Goal: Task Accomplishment & Management: Use online tool/utility

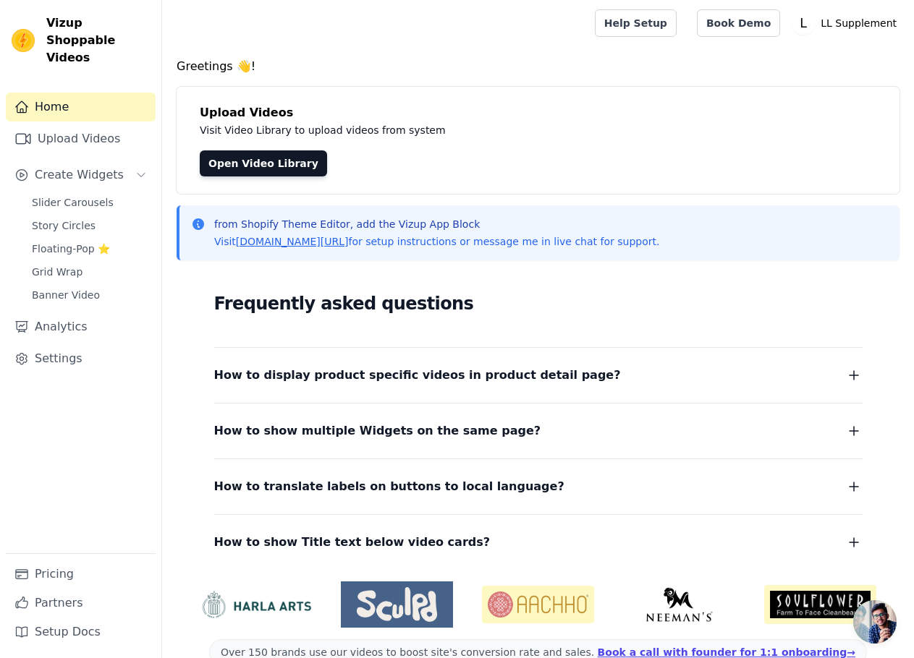
click at [506, 384] on span "How to display product specific videos in product detail page?" at bounding box center [417, 375] width 407 height 20
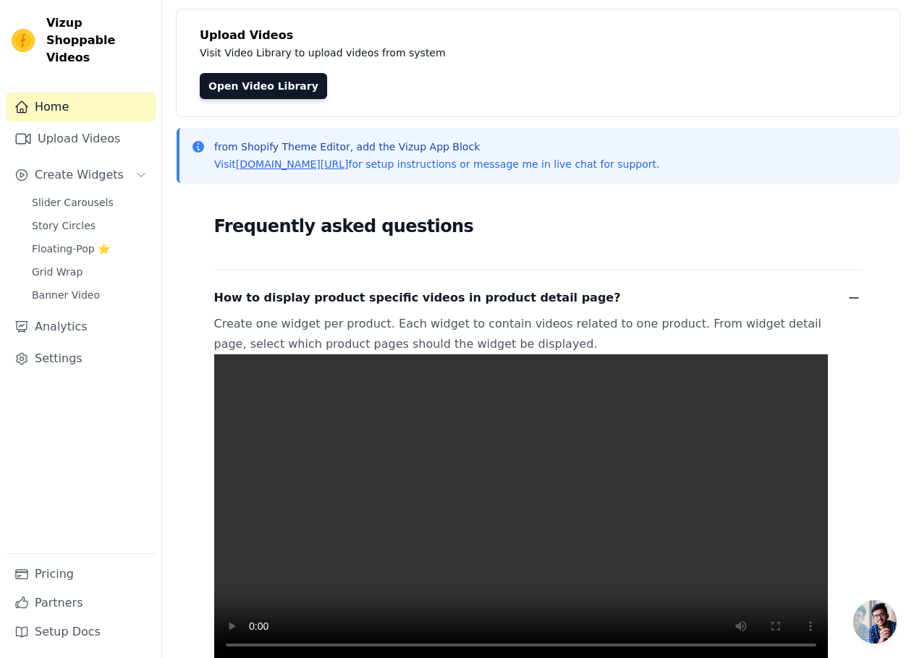
scroll to position [72, 0]
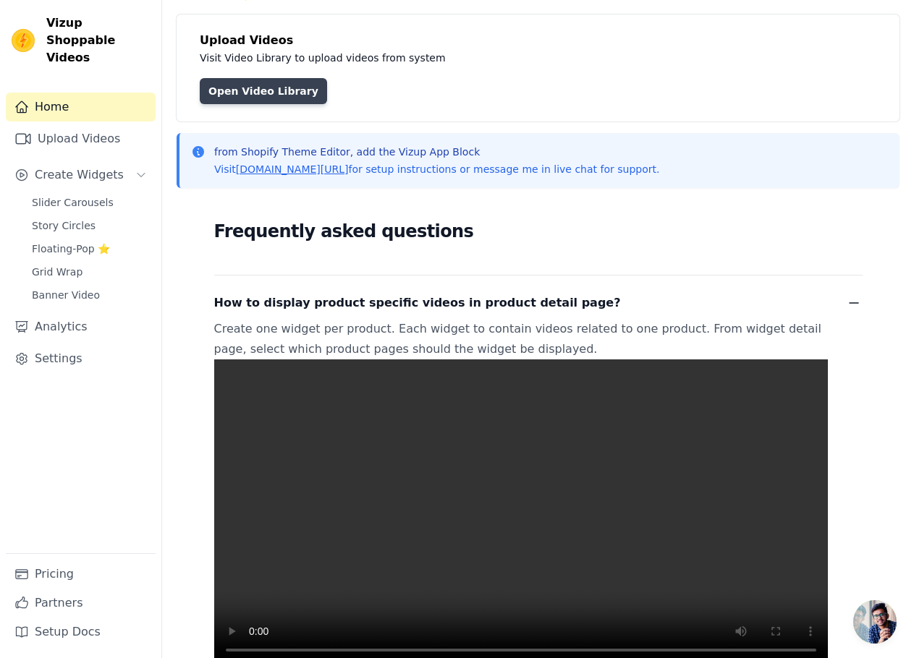
click at [245, 88] on link "Open Video Library" at bounding box center [263, 91] width 127 height 26
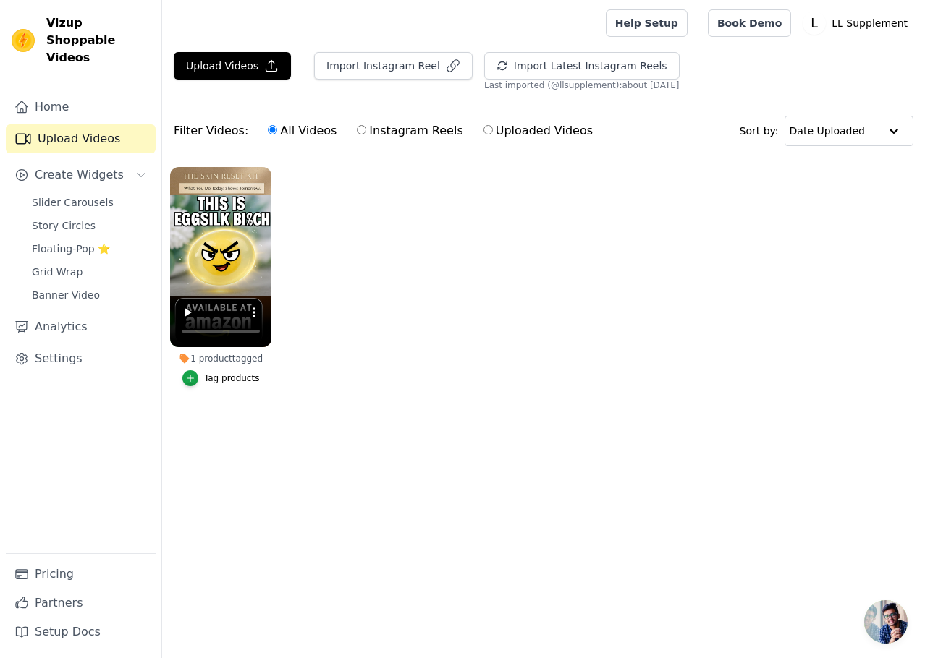
click at [383, 292] on ul "1 product tagged Tag products" at bounding box center [543, 291] width 763 height 264
click at [237, 180] on video at bounding box center [220, 257] width 101 height 180
click at [220, 198] on video at bounding box center [220, 257] width 101 height 180
click at [206, 378] on button "Tag products" at bounding box center [220, 378] width 77 height 16
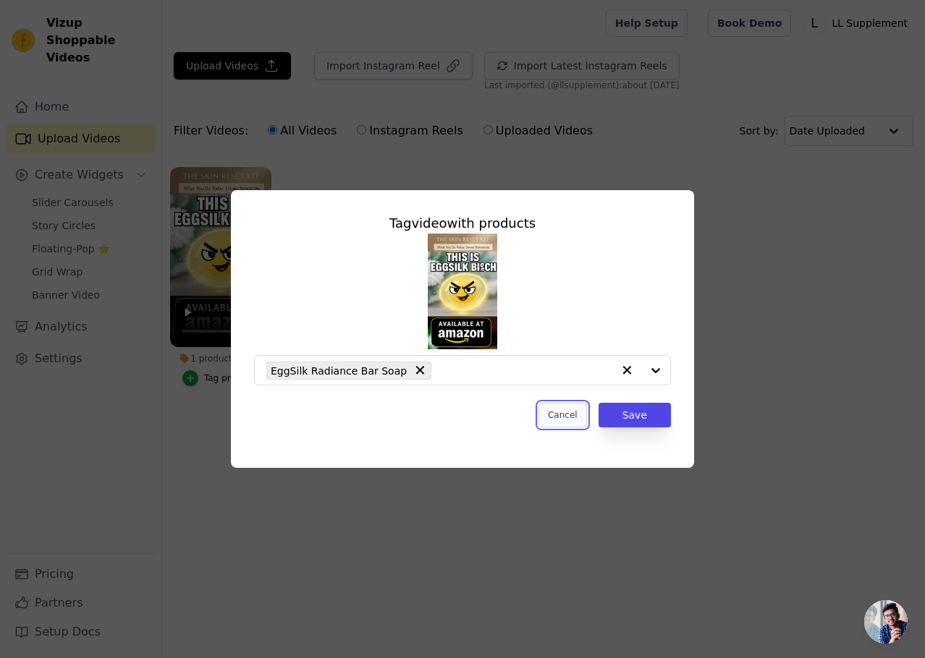
click at [574, 420] on button "Cancel" at bounding box center [562, 415] width 48 height 25
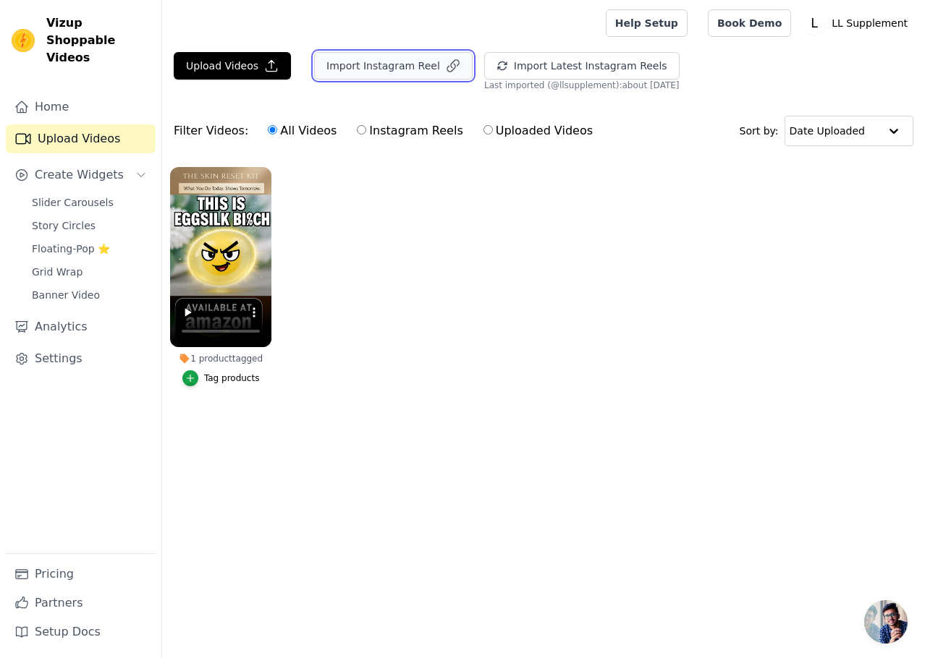
click at [336, 74] on button "Import Instagram Reel" at bounding box center [393, 65] width 158 height 27
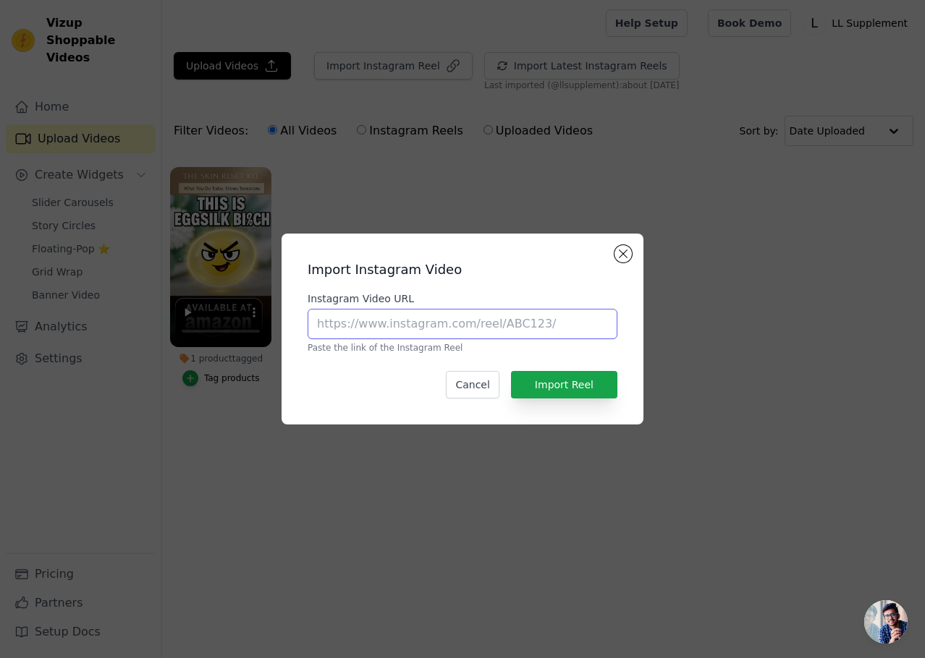
paste input "[URL][DOMAIN_NAME]"
type input "[URL][DOMAIN_NAME]"
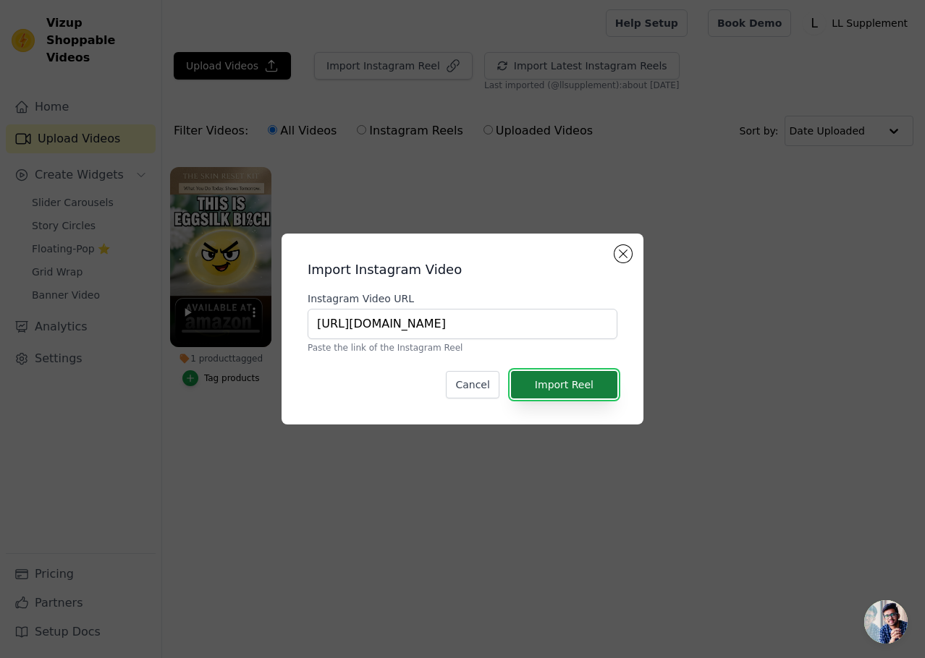
click at [566, 387] on button "Import Reel" at bounding box center [564, 384] width 106 height 27
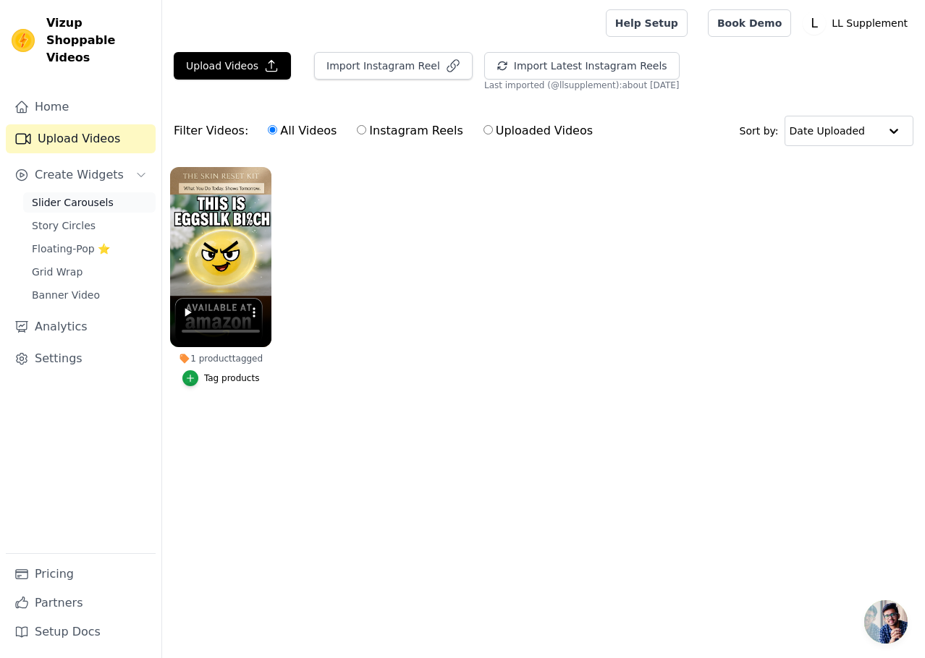
click at [67, 195] on span "Slider Carousels" at bounding box center [73, 202] width 82 height 14
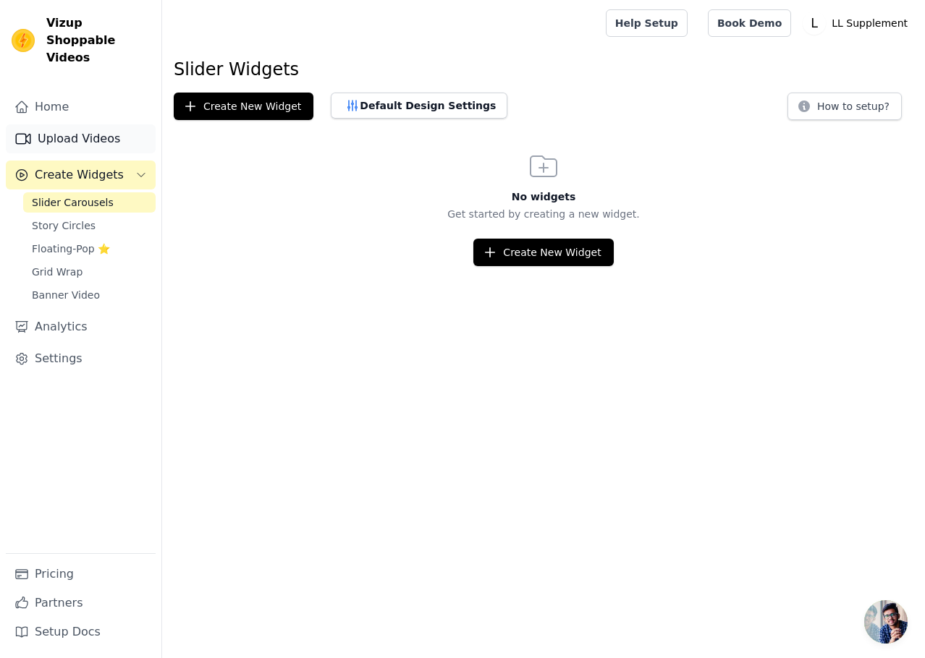
click at [80, 124] on link "Upload Videos" at bounding box center [81, 138] width 150 height 29
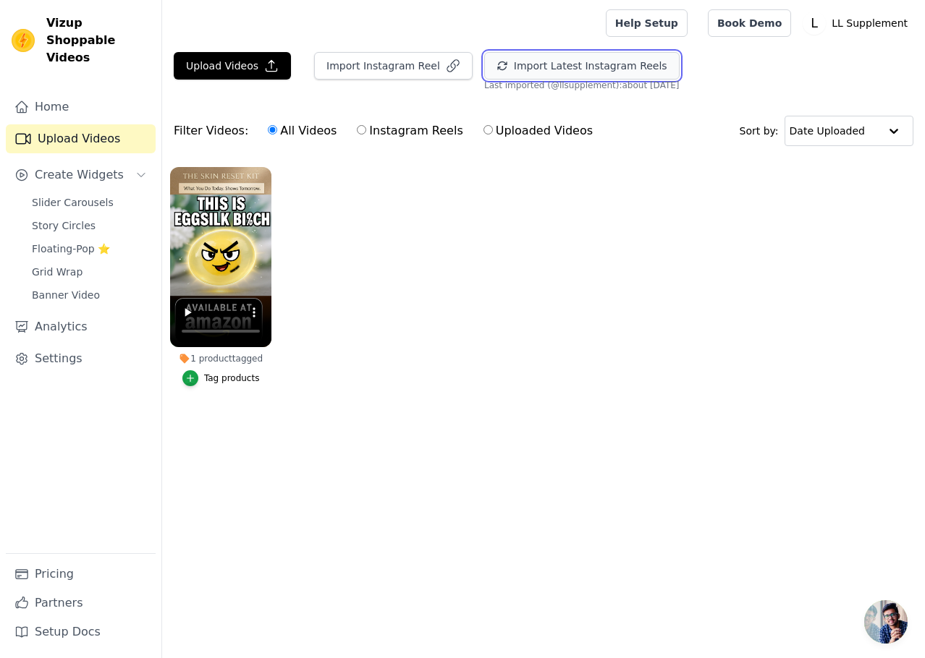
click at [553, 57] on button "Import Latest Instagram Reels" at bounding box center [581, 65] width 195 height 27
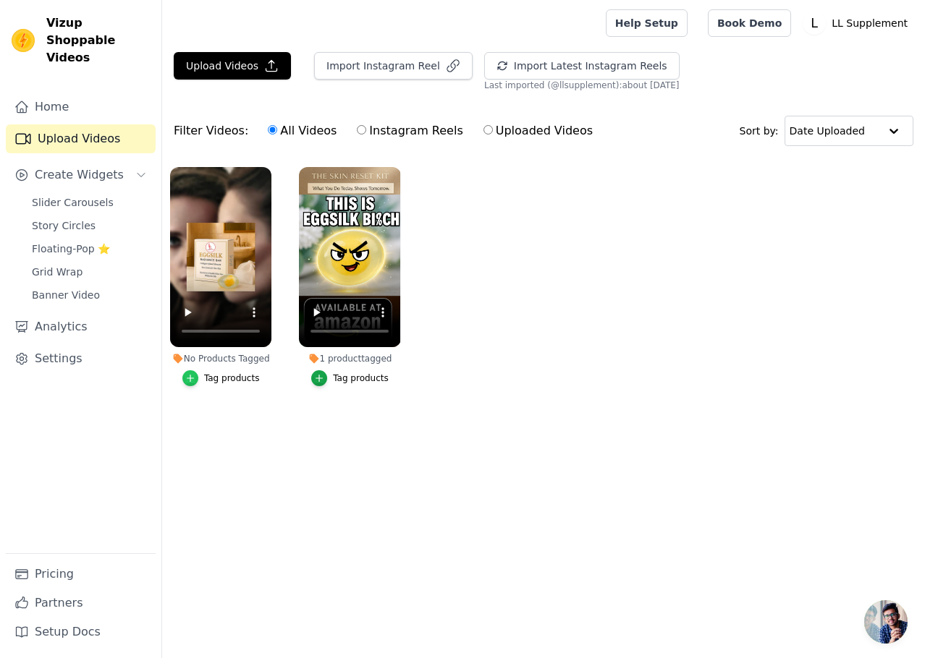
click at [191, 375] on icon "button" at bounding box center [190, 378] width 10 height 10
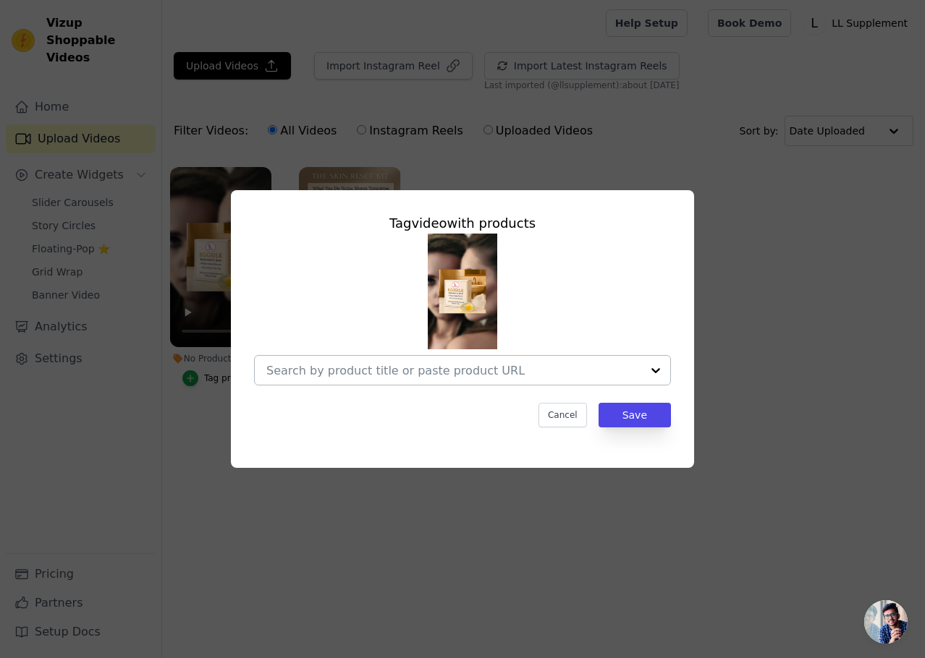
click at [422, 373] on input "No Products Tagged Tag video with products Cancel Save Tag products" at bounding box center [453, 371] width 375 height 14
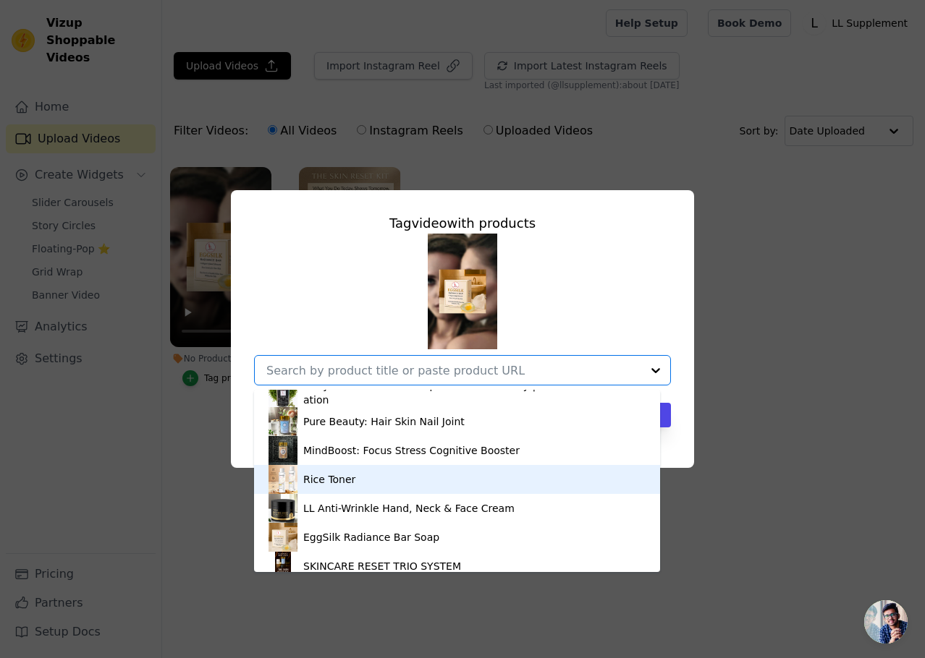
scroll to position [145, 0]
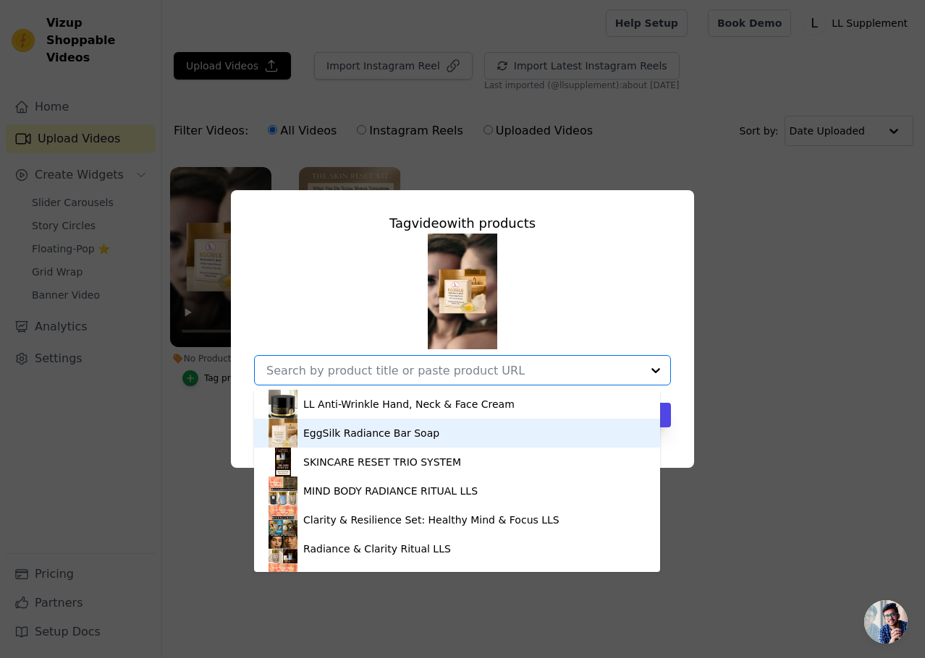
click at [414, 427] on div "EggSilk Radiance Bar Soap" at bounding box center [371, 433] width 136 height 14
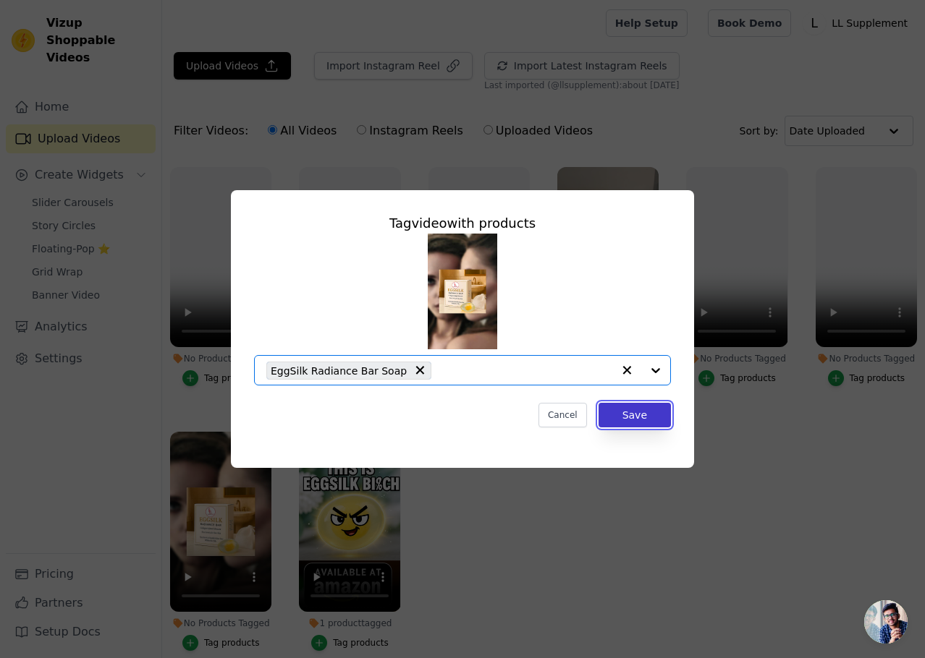
click at [647, 422] on button "Save" at bounding box center [634, 415] width 72 height 25
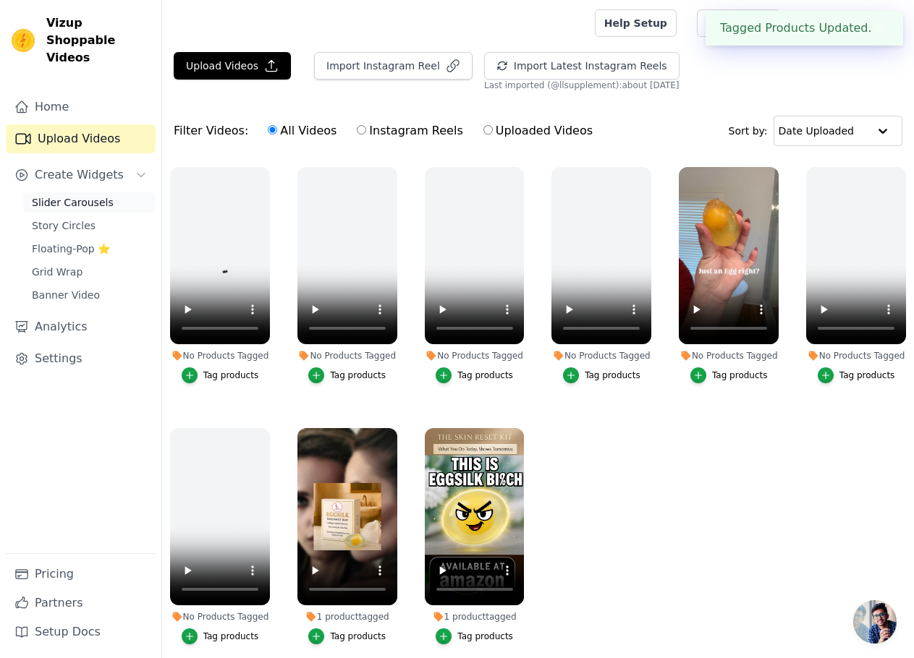
click at [82, 195] on span "Slider Carousels" at bounding box center [73, 202] width 82 height 14
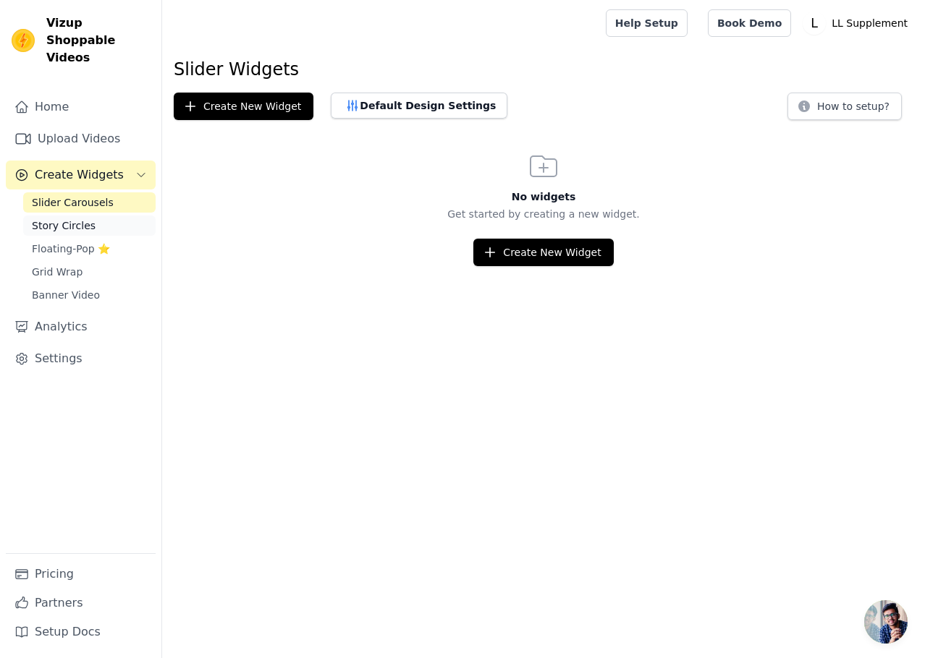
click at [69, 218] on span "Story Circles" at bounding box center [64, 225] width 64 height 14
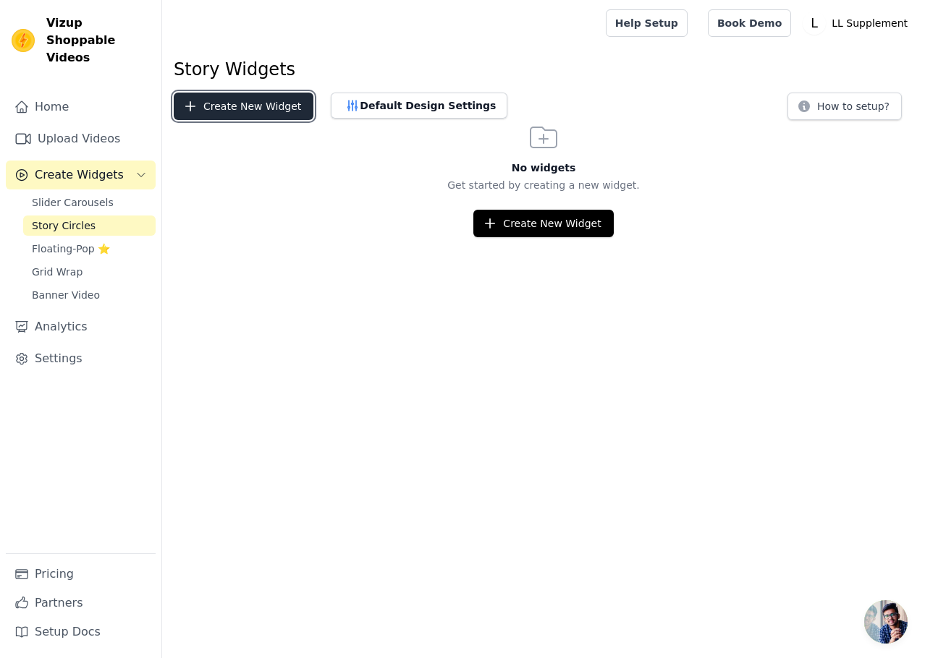
click at [243, 106] on button "Create New Widget" at bounding box center [244, 106] width 140 height 27
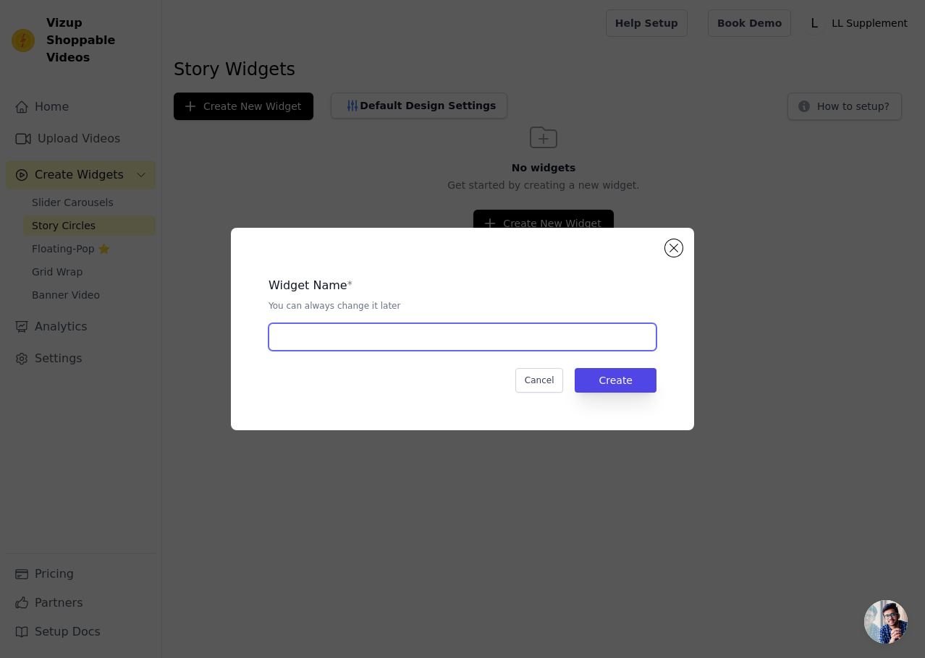
click at [530, 327] on input "text" at bounding box center [462, 336] width 388 height 27
type input "Eggsilk"
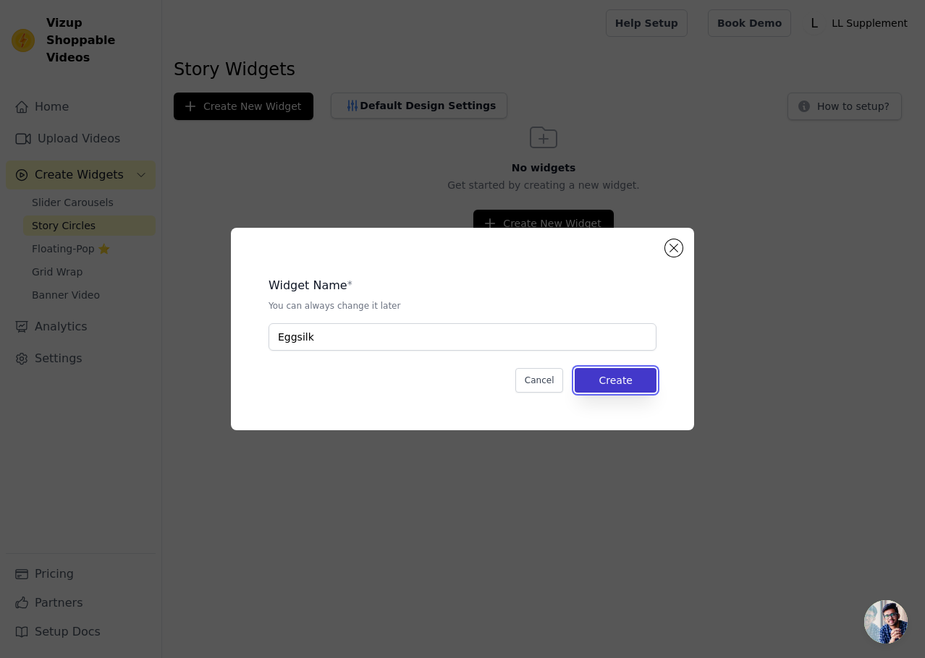
click at [608, 375] on button "Create" at bounding box center [615, 380] width 82 height 25
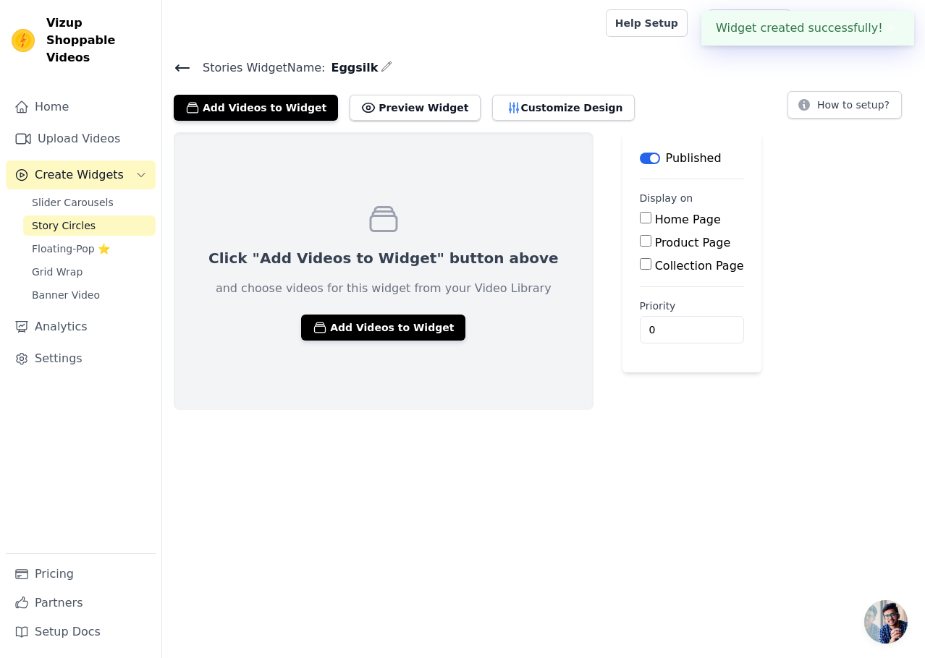
click at [640, 217] on input "Home Page" at bounding box center [646, 218] width 12 height 12
checkbox input "true"
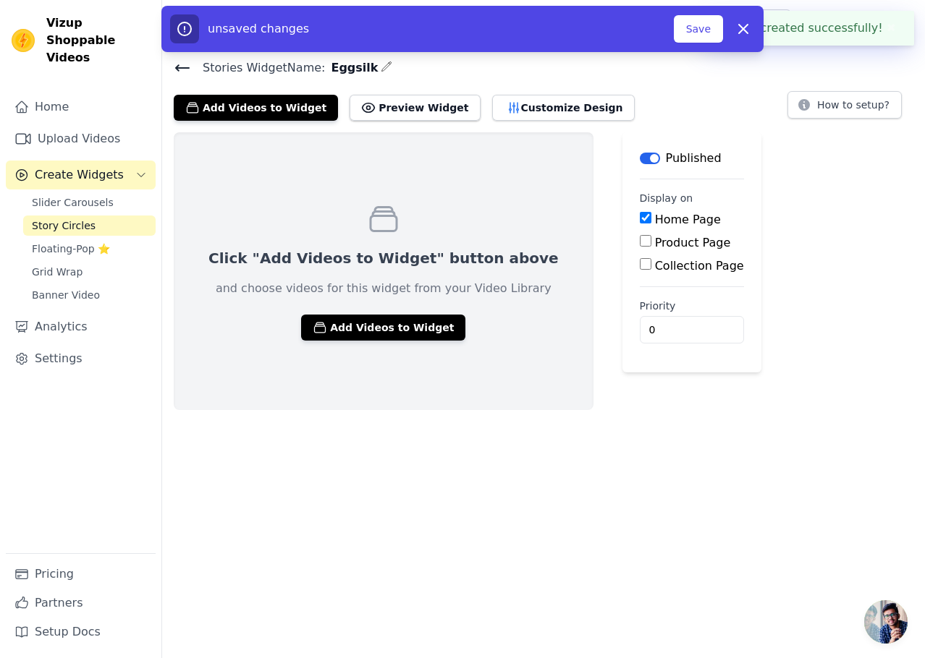
click at [640, 243] on input "Product Page" at bounding box center [646, 241] width 12 height 12
checkbox input "true"
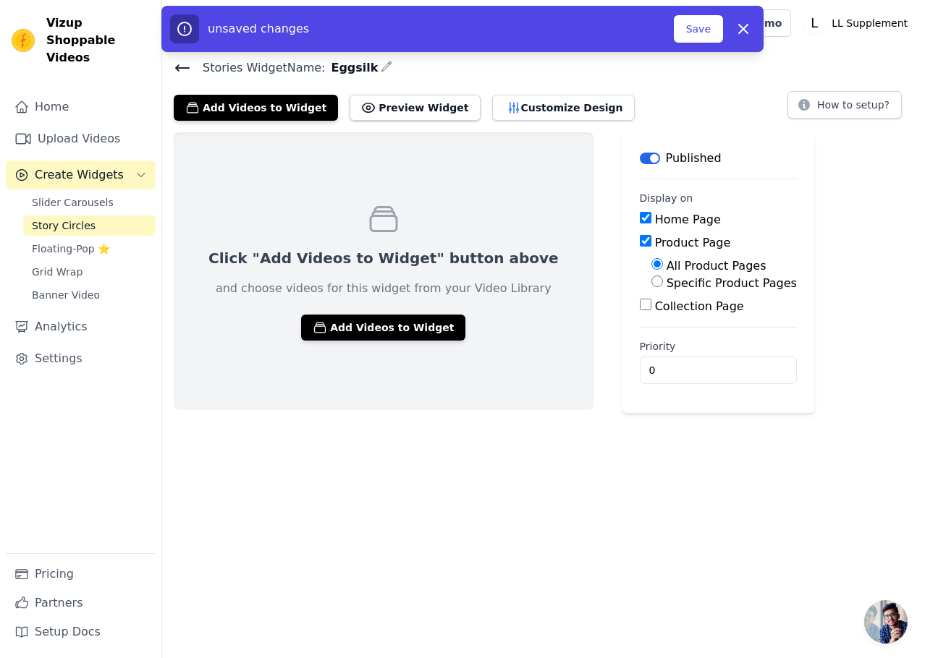
click at [651, 281] on input "Specific Product Pages" at bounding box center [657, 282] width 12 height 12
radio input "true"
click at [651, 308] on button "Select Products" at bounding box center [699, 316] width 97 height 25
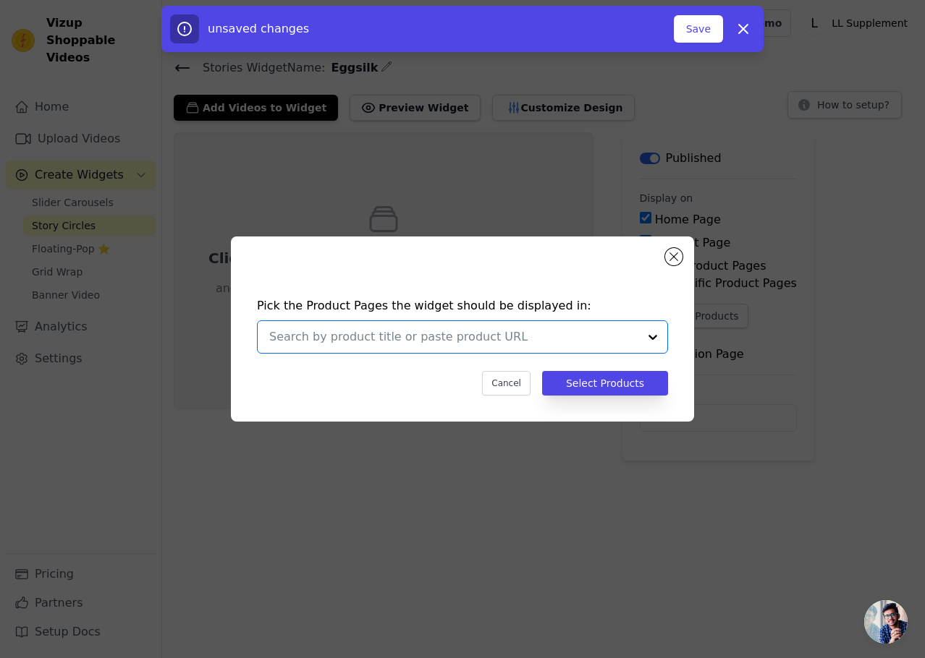
click at [485, 341] on input "text" at bounding box center [453, 336] width 369 height 17
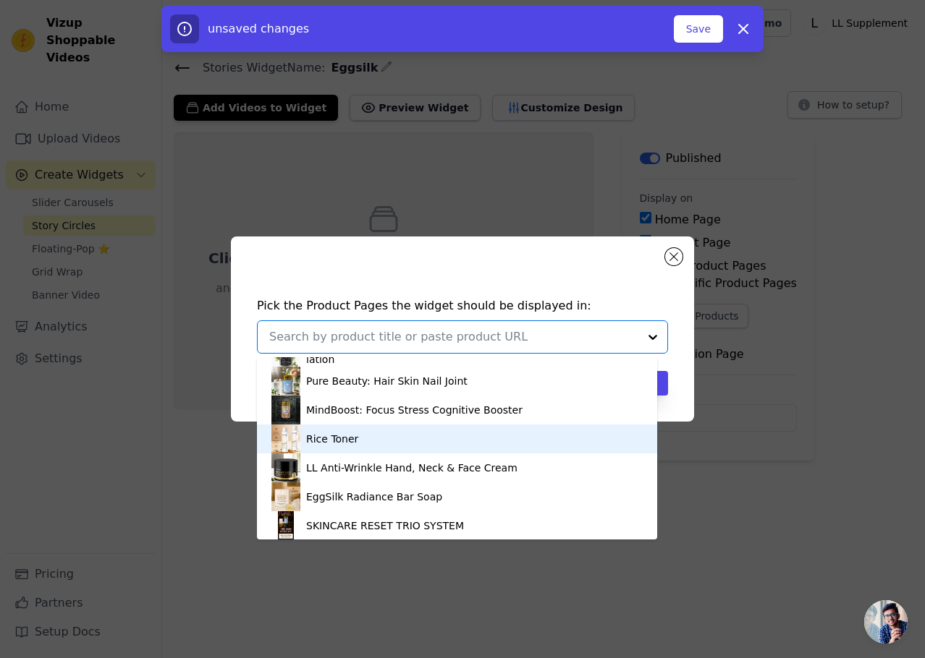
scroll to position [145, 0]
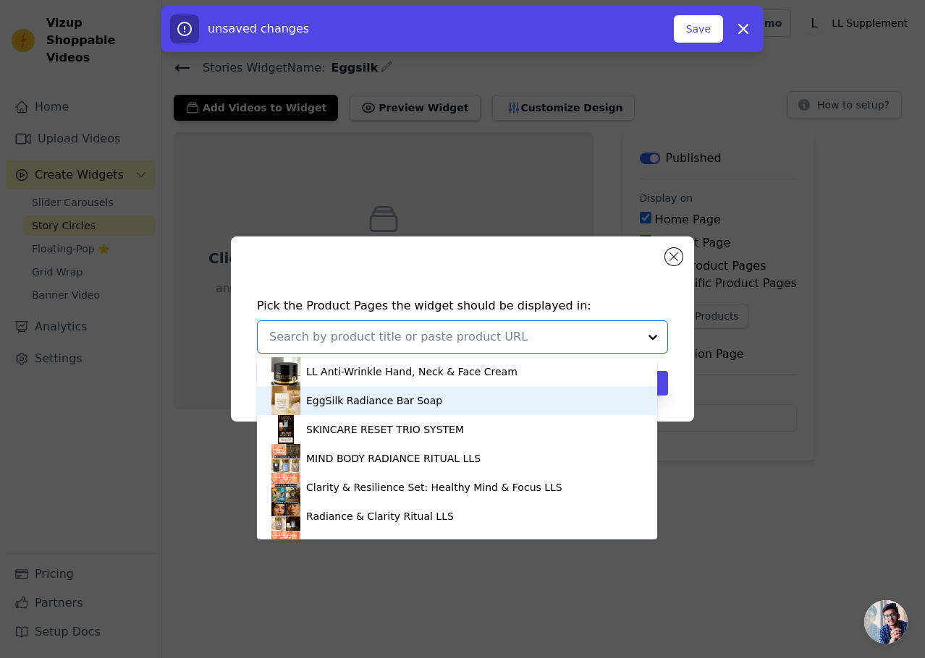
click at [426, 405] on div "EggSilk Radiance Bar Soap" at bounding box center [456, 400] width 371 height 29
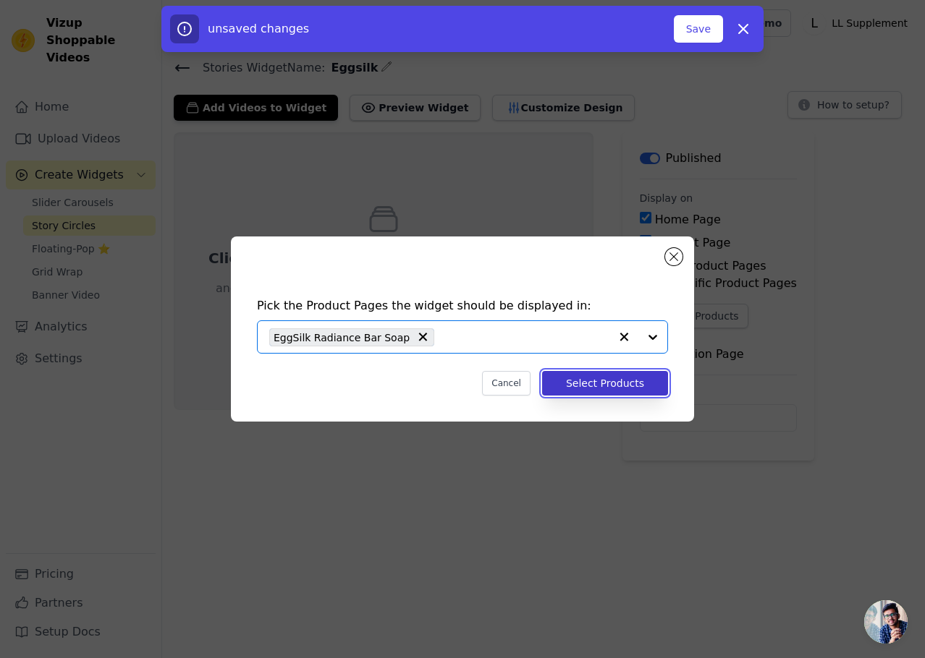
click at [629, 381] on button "Select Products" at bounding box center [605, 383] width 126 height 25
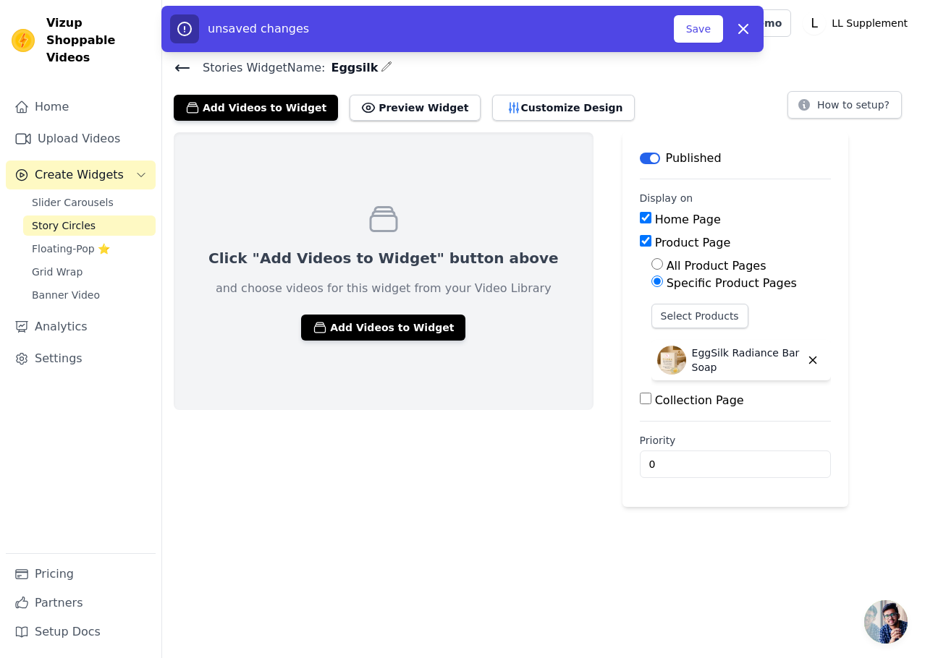
click at [640, 402] on input "Collection Page" at bounding box center [646, 399] width 12 height 12
click at [640, 404] on input "Collection Page" at bounding box center [646, 399] width 12 height 12
checkbox input "false"
click at [382, 327] on button "Add Videos to Widget" at bounding box center [383, 328] width 164 height 26
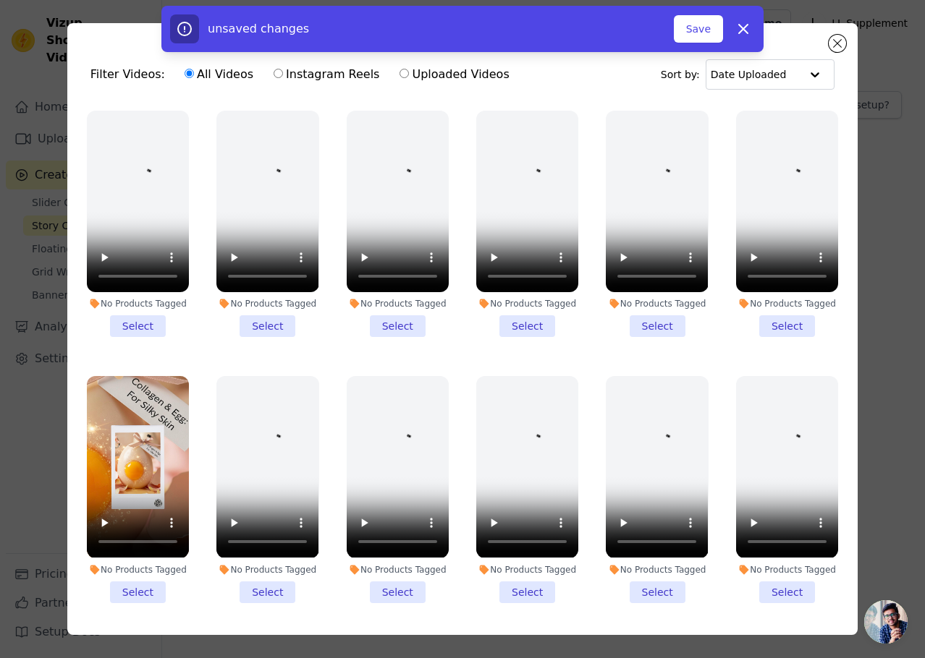
click at [653, 318] on li "No Products Tagged Select" at bounding box center [657, 224] width 102 height 226
click at [0, 0] on input "No Products Tagged Select" at bounding box center [0, 0] width 0 height 0
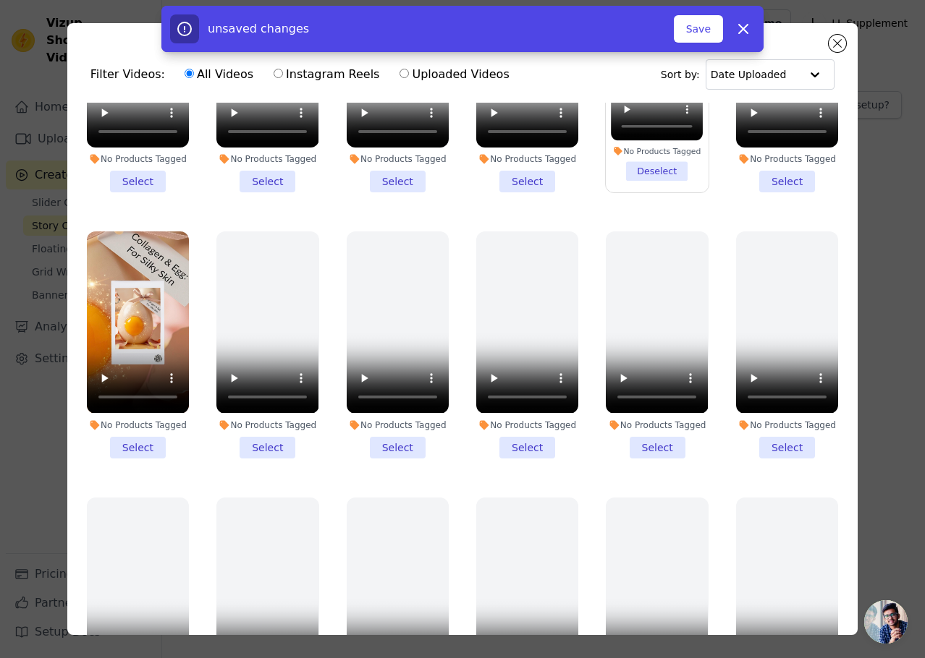
click at [134, 429] on li "No Products Tagged Select" at bounding box center [138, 345] width 102 height 226
click at [0, 0] on input "No Products Tagged Select" at bounding box center [0, 0] width 0 height 0
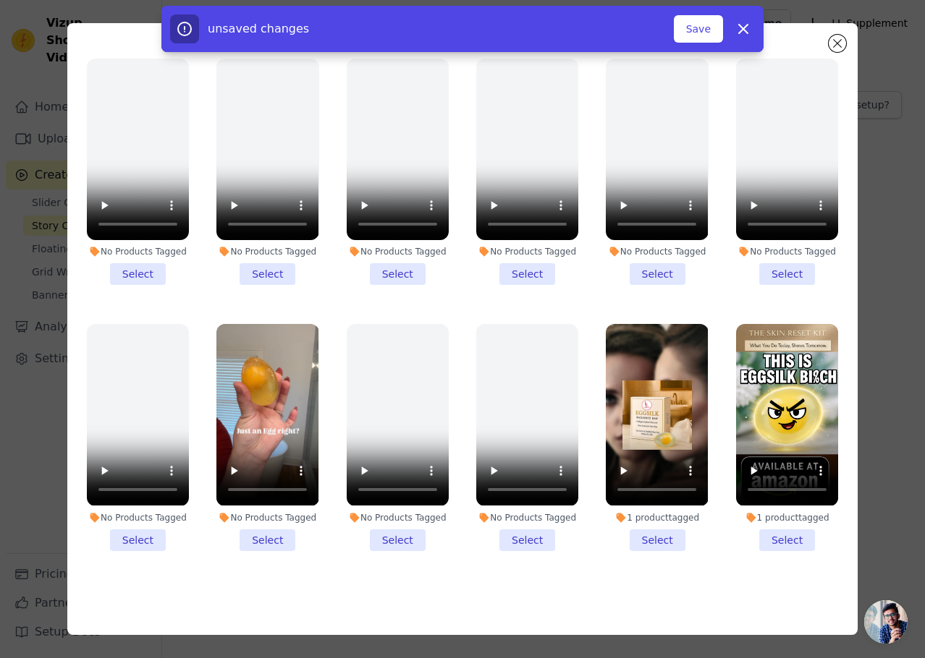
scroll to position [126, 0]
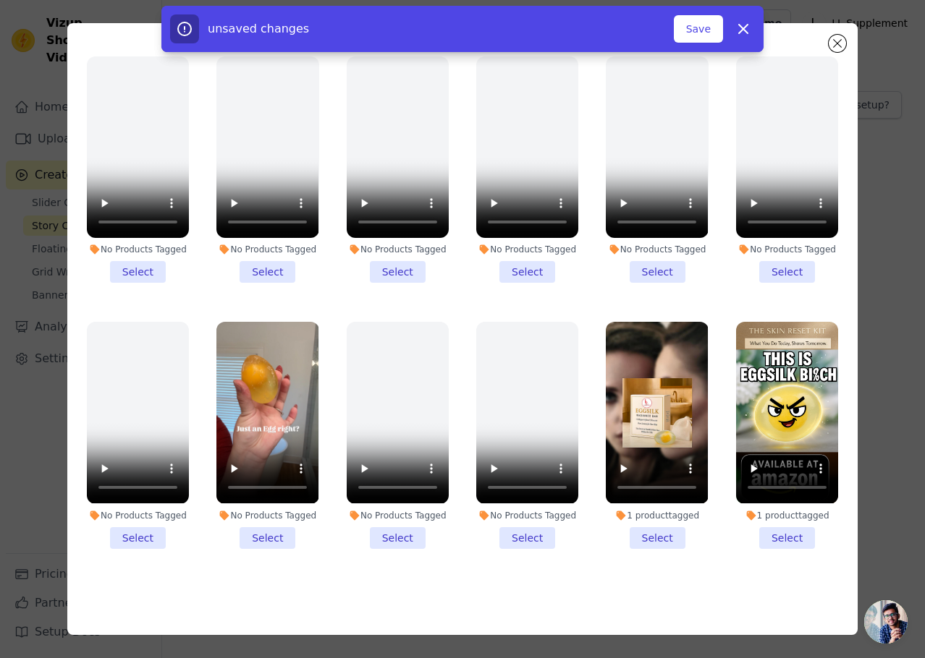
click at [270, 514] on li "No Products Tagged Select" at bounding box center [267, 435] width 102 height 226
click at [0, 0] on input "No Products Tagged Select" at bounding box center [0, 0] width 0 height 0
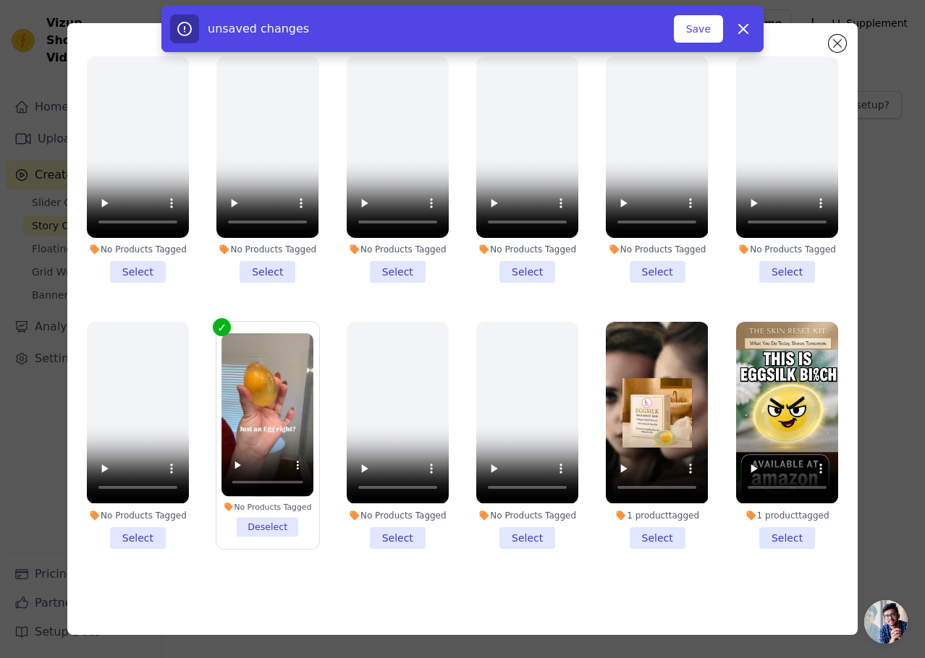
click at [650, 514] on li "1 product tagged Select" at bounding box center [657, 435] width 102 height 226
click at [0, 0] on input "1 product tagged Select" at bounding box center [0, 0] width 0 height 0
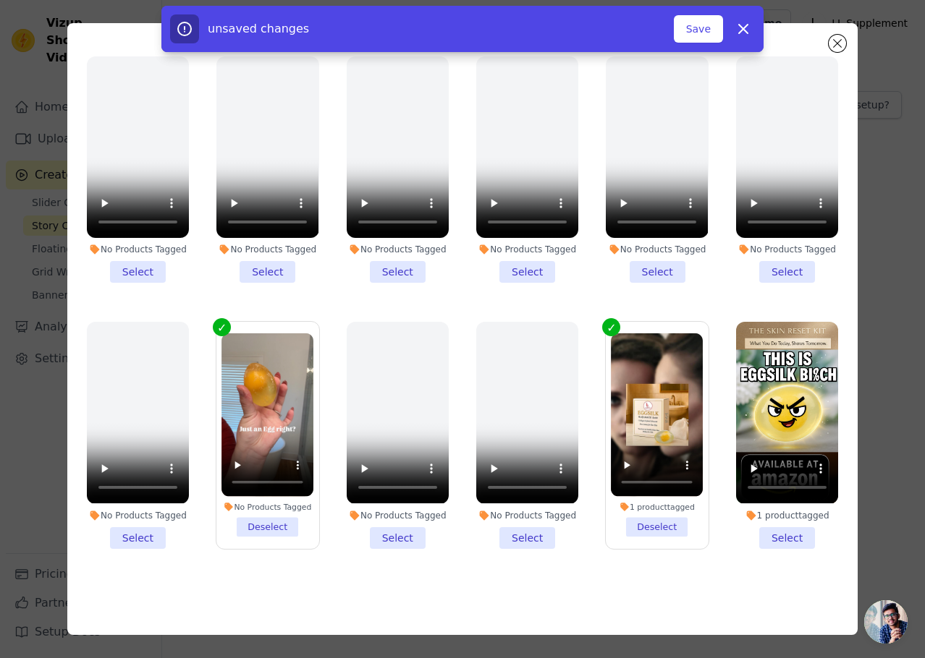
click at [777, 518] on li "1 product tagged Select" at bounding box center [787, 435] width 102 height 226
click at [0, 0] on input "1 product tagged Select" at bounding box center [0, 0] width 0 height 0
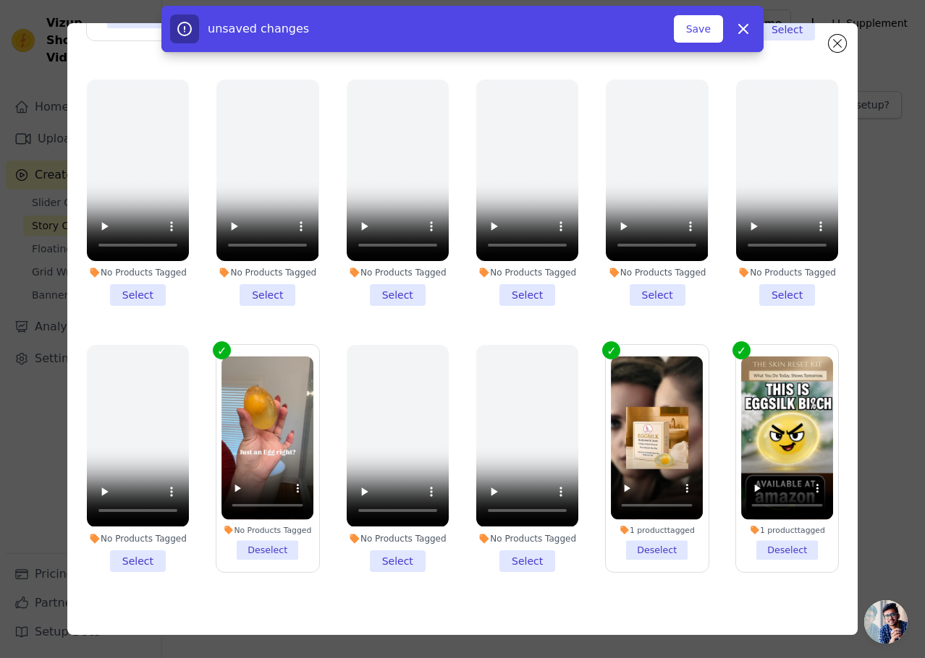
scroll to position [460, 0]
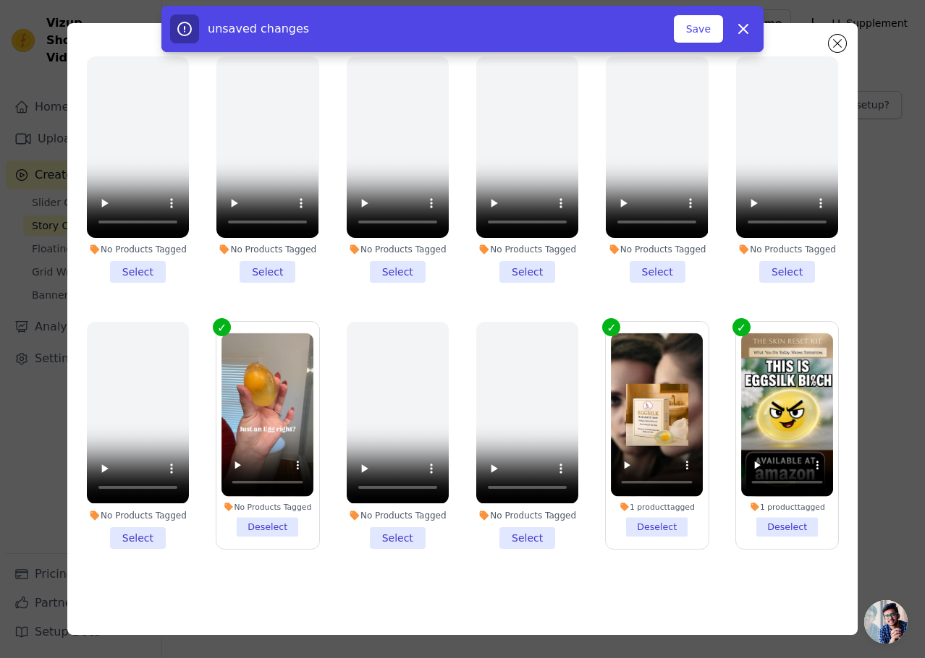
click at [273, 511] on li "No Products Tagged Deselect" at bounding box center [267, 436] width 92 height 204
click at [0, 0] on input "No Products Tagged Deselect" at bounding box center [0, 0] width 0 height 0
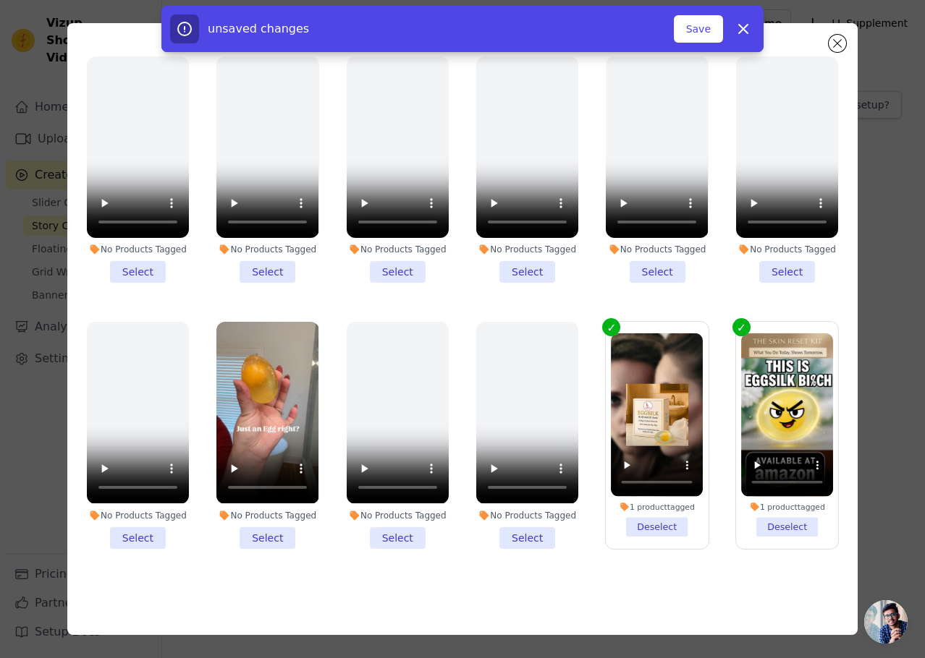
click at [263, 521] on li "No Products Tagged Select" at bounding box center [267, 435] width 102 height 226
click at [0, 0] on input "No Products Tagged Select" at bounding box center [0, 0] width 0 height 0
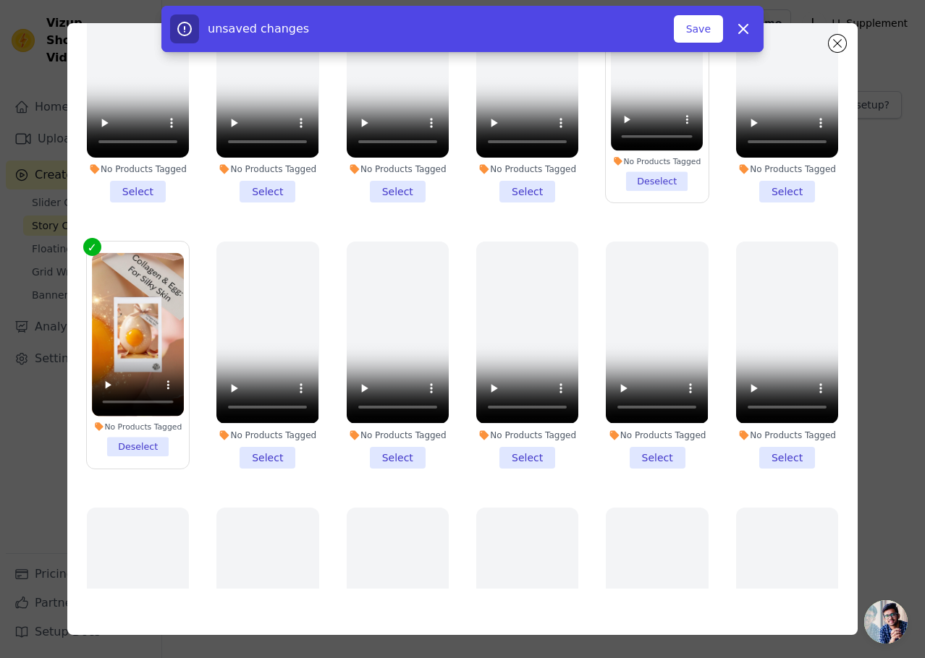
scroll to position [0, 0]
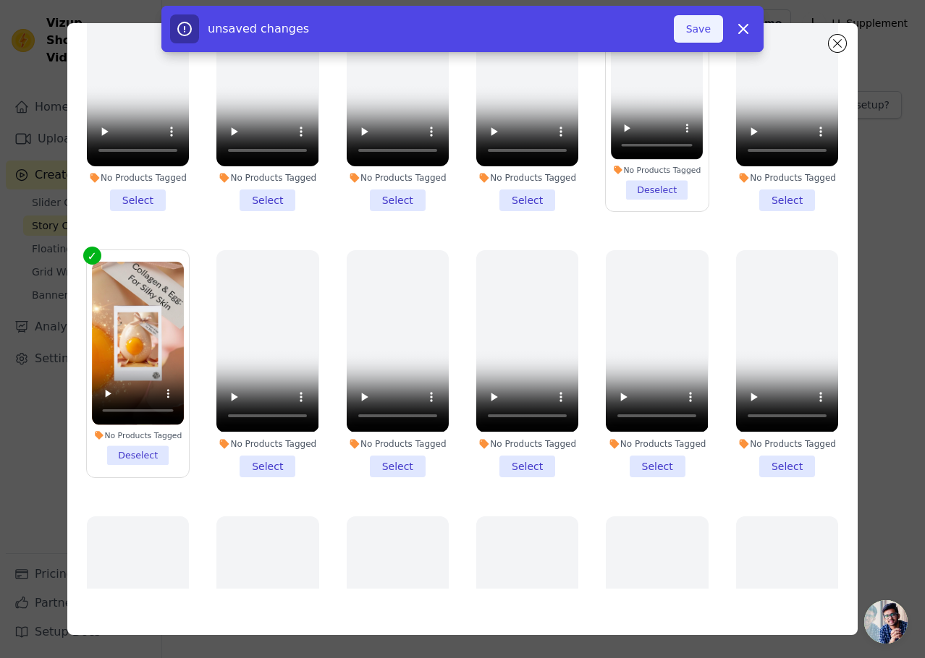
click at [710, 38] on button "Save" at bounding box center [698, 28] width 49 height 27
click at [709, 30] on button "Save" at bounding box center [698, 28] width 49 height 27
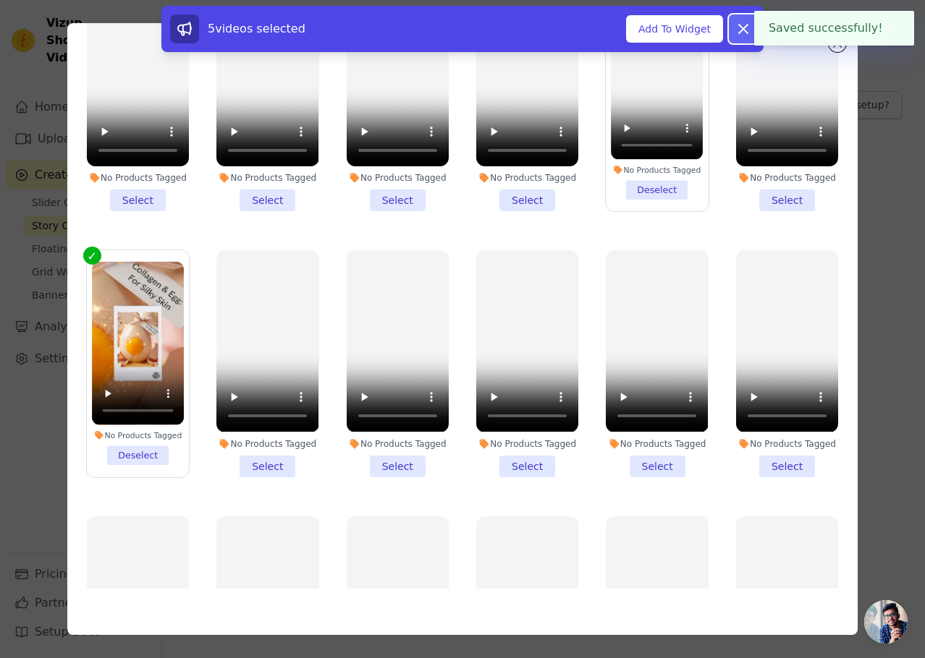
click at [746, 30] on icon at bounding box center [742, 28] width 17 height 17
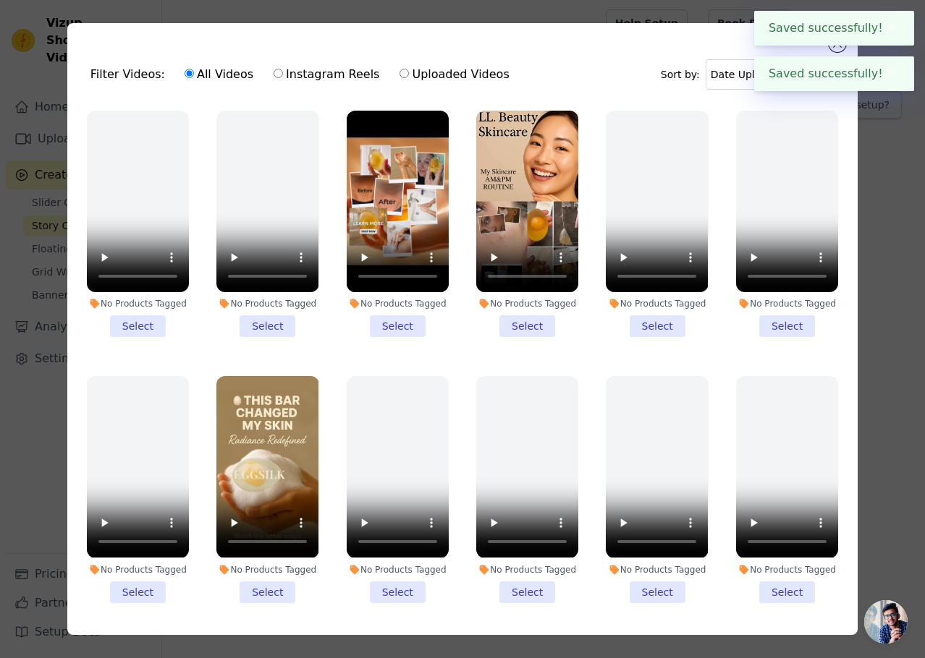
click at [641, 23] on div "Filter Videos: All Videos Instagram Reels Uploaded Videos Sort by: Date Uploade…" at bounding box center [462, 329] width 791 height 612
click at [840, 46] on button "Close modal" at bounding box center [836, 43] width 17 height 17
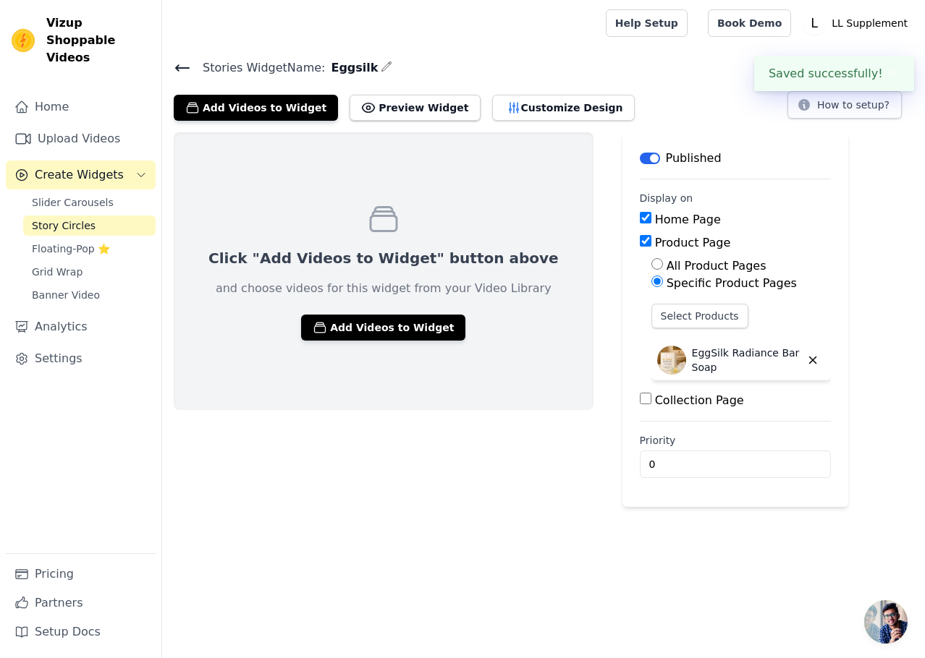
click at [182, 72] on icon at bounding box center [182, 67] width 17 height 17
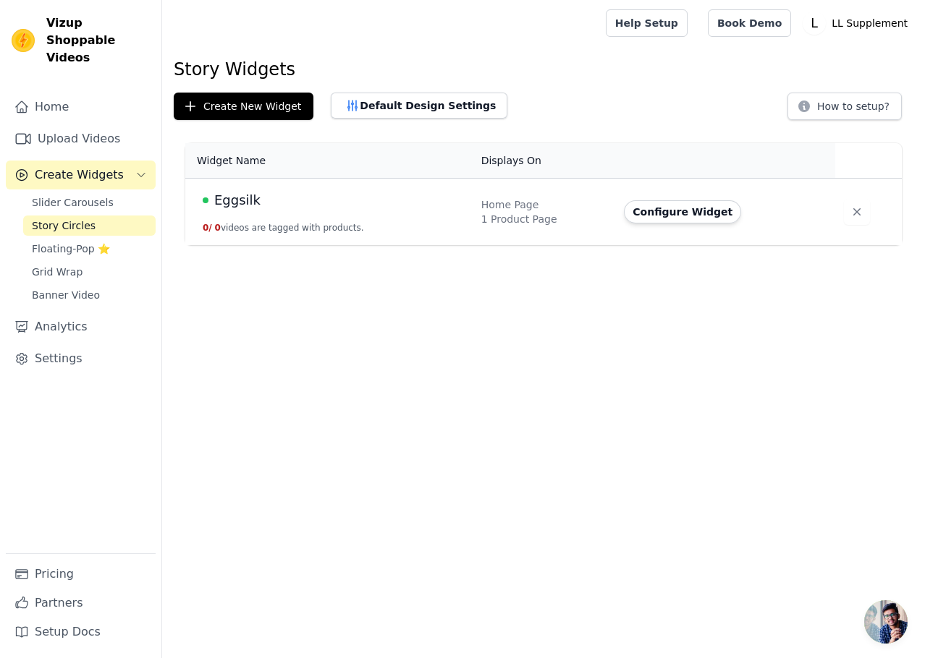
click at [242, 203] on span "Eggsilk" at bounding box center [237, 200] width 46 height 20
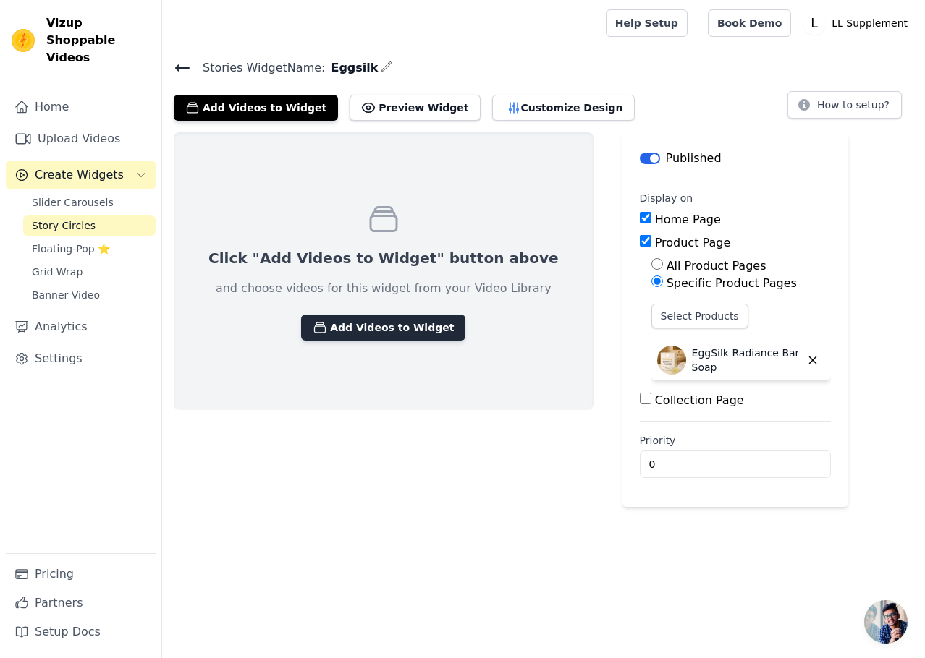
click at [367, 329] on button "Add Videos to Widget" at bounding box center [383, 328] width 164 height 26
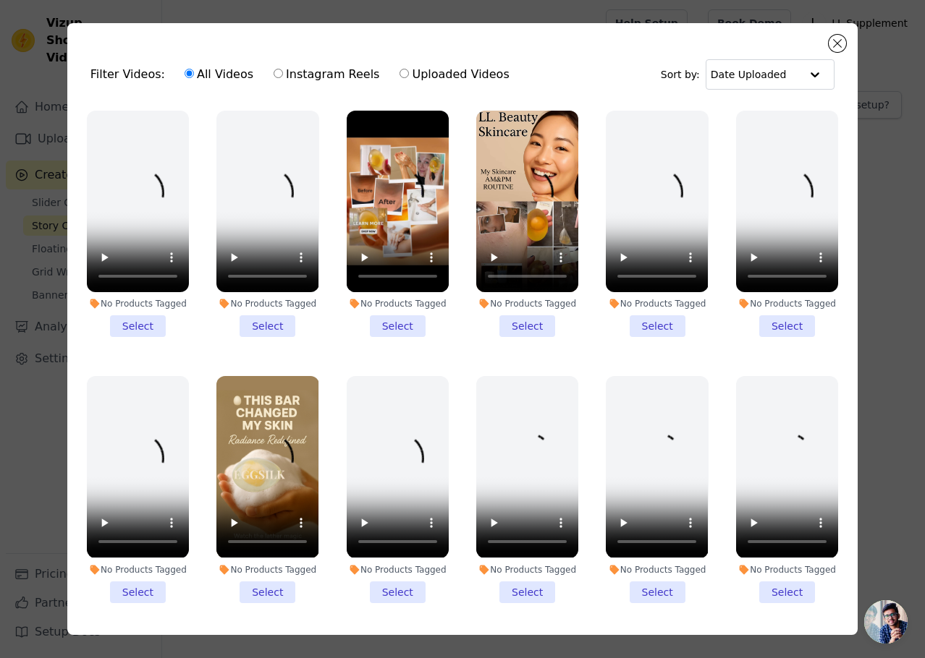
click at [518, 325] on li "No Products Tagged Select" at bounding box center [527, 224] width 102 height 226
click at [0, 0] on input "No Products Tagged Select" at bounding box center [0, 0] width 0 height 0
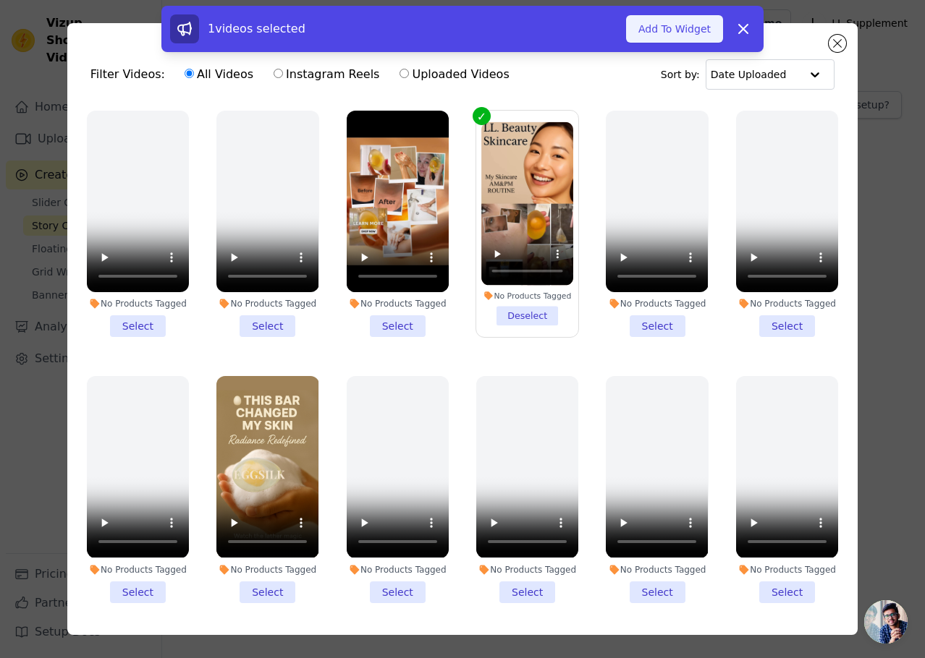
click at [704, 31] on button "Add To Widget" at bounding box center [674, 28] width 97 height 27
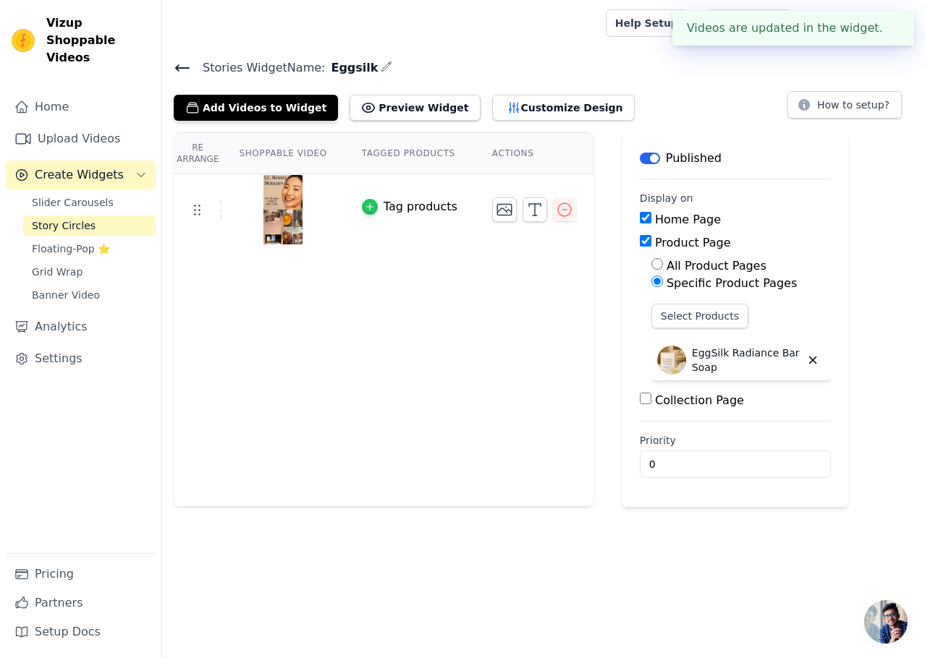
click at [366, 206] on icon "button" at bounding box center [369, 207] width 7 height 7
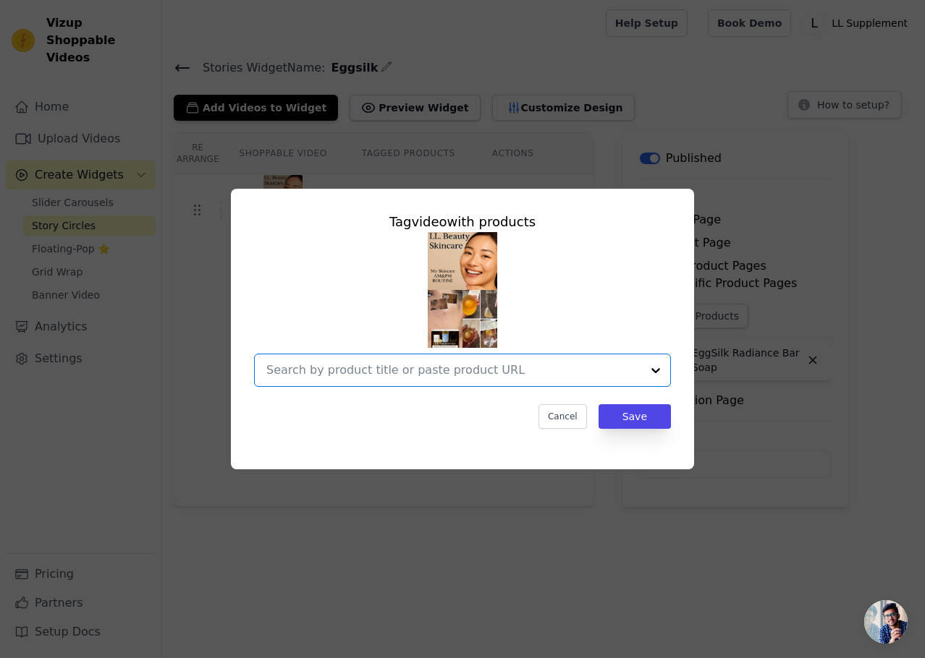
click at [418, 373] on input "text" at bounding box center [453, 370] width 375 height 17
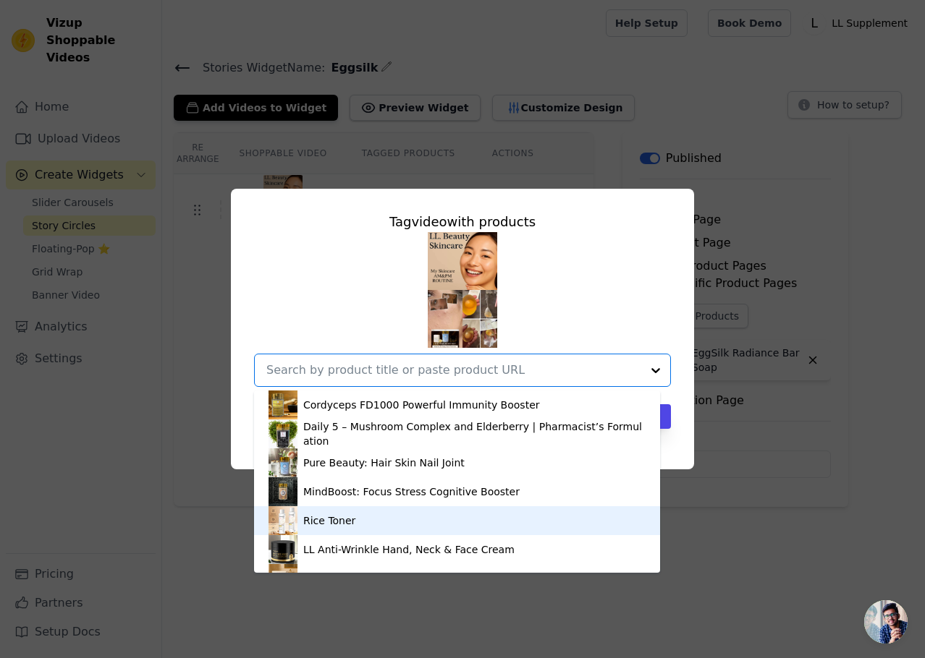
scroll to position [72, 0]
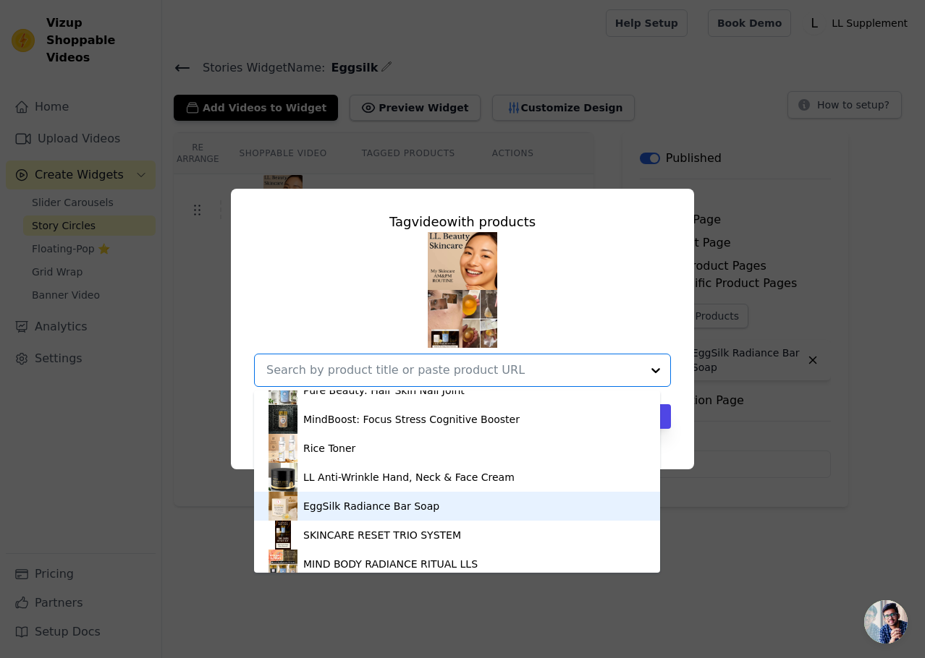
click at [367, 506] on div "EggSilk Radiance Bar Soap" at bounding box center [371, 506] width 136 height 14
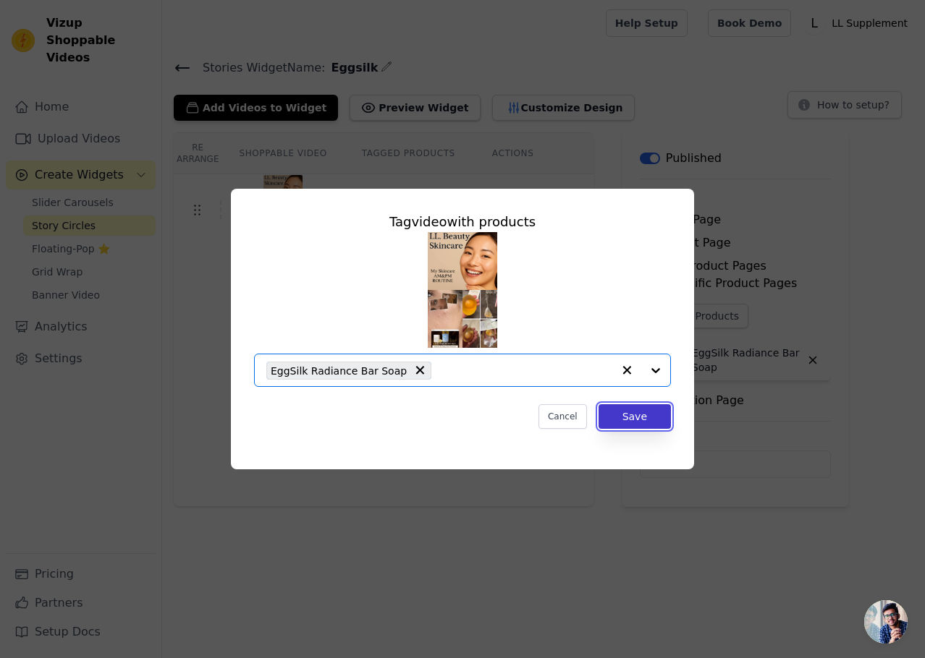
click at [629, 428] on button "Save" at bounding box center [634, 416] width 72 height 25
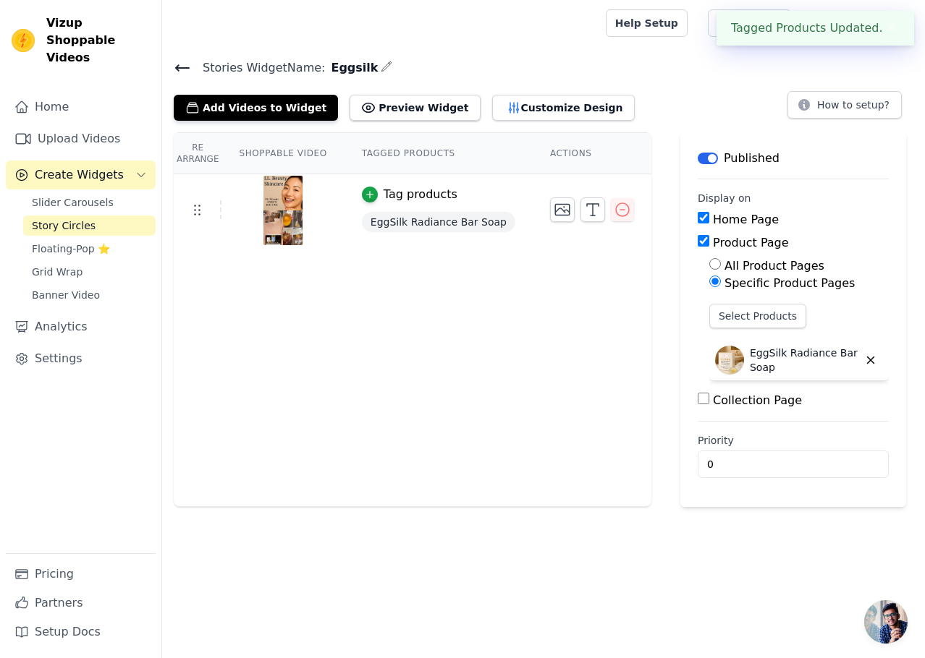
click at [893, 32] on button "✖" at bounding box center [891, 28] width 17 height 17
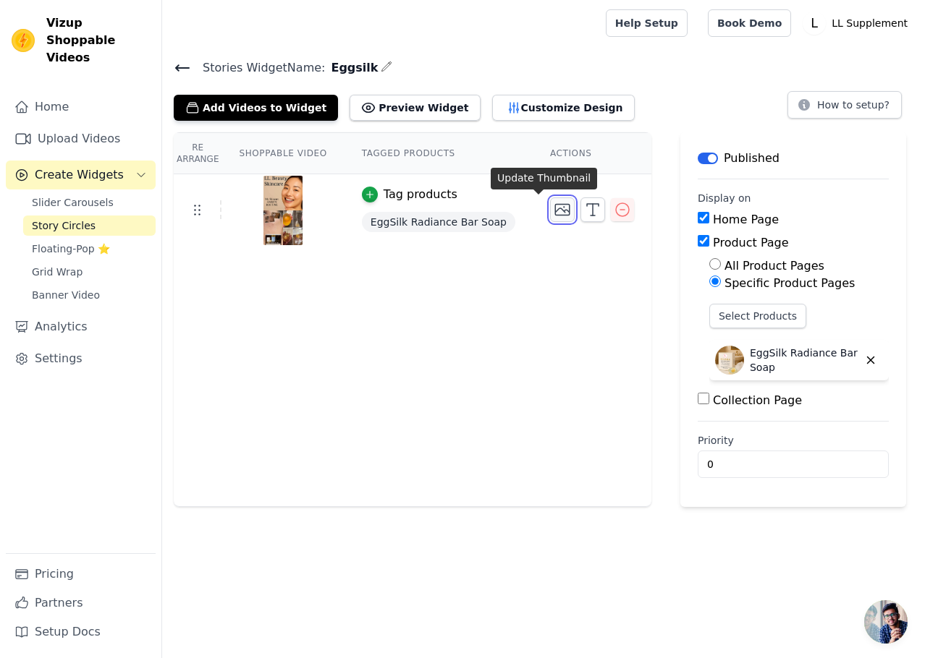
click at [553, 217] on icon "button" at bounding box center [561, 209] width 17 height 17
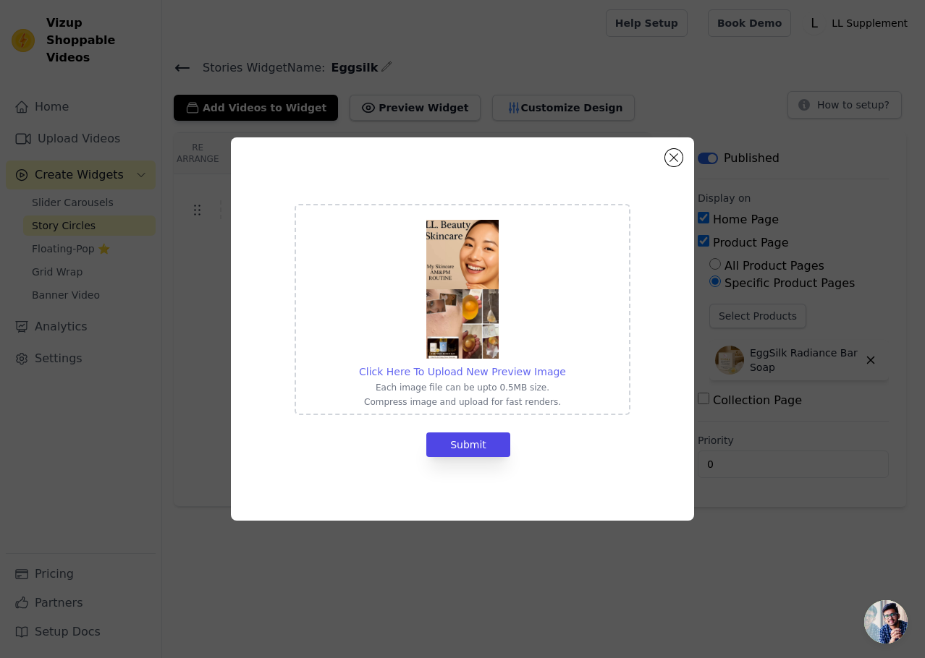
click at [490, 373] on span "Click Here To Upload New Preview Image" at bounding box center [462, 372] width 207 height 12
click at [565, 365] on input "Click Here To Upload New Preview Image Each image file can be upto 0.5MB size. …" at bounding box center [565, 364] width 1 height 1
click at [672, 161] on button "Close modal" at bounding box center [673, 157] width 17 height 17
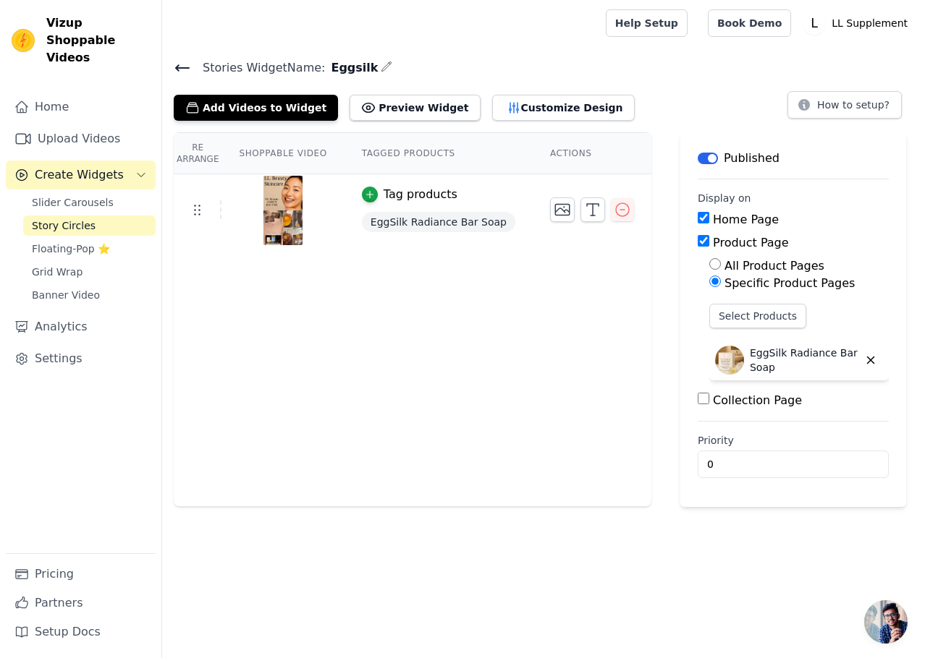
click at [185, 66] on icon at bounding box center [182, 67] width 17 height 17
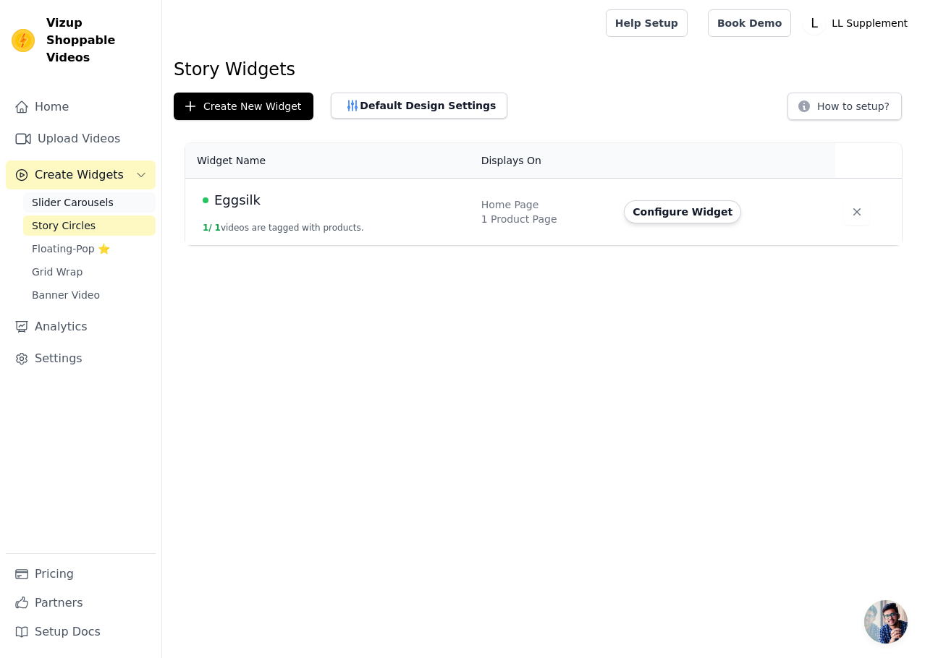
click at [87, 195] on span "Slider Carousels" at bounding box center [73, 202] width 82 height 14
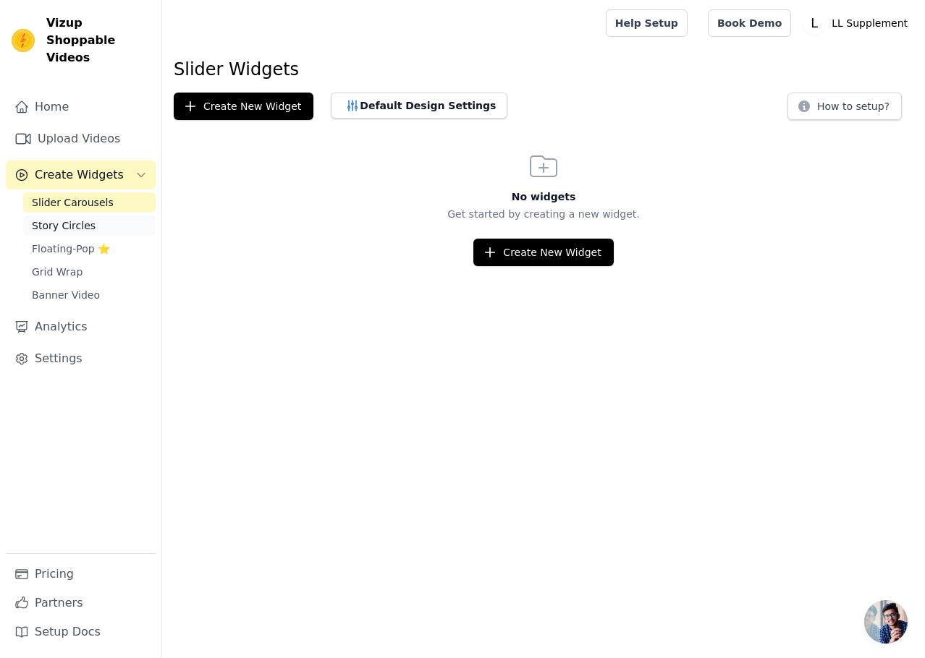
click at [62, 218] on span "Story Circles" at bounding box center [64, 225] width 64 height 14
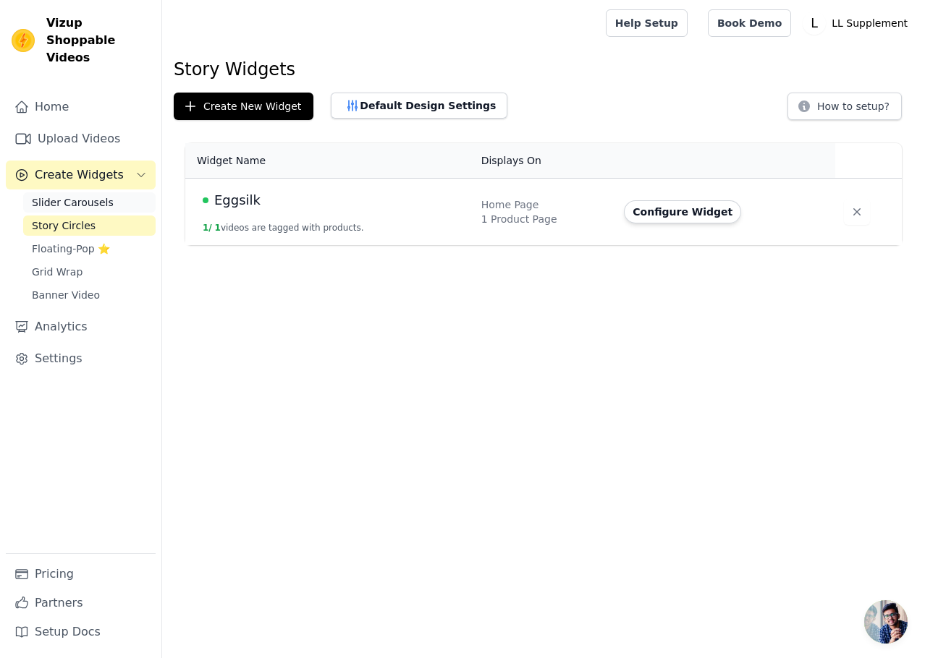
click at [68, 195] on span "Slider Carousels" at bounding box center [73, 202] width 82 height 14
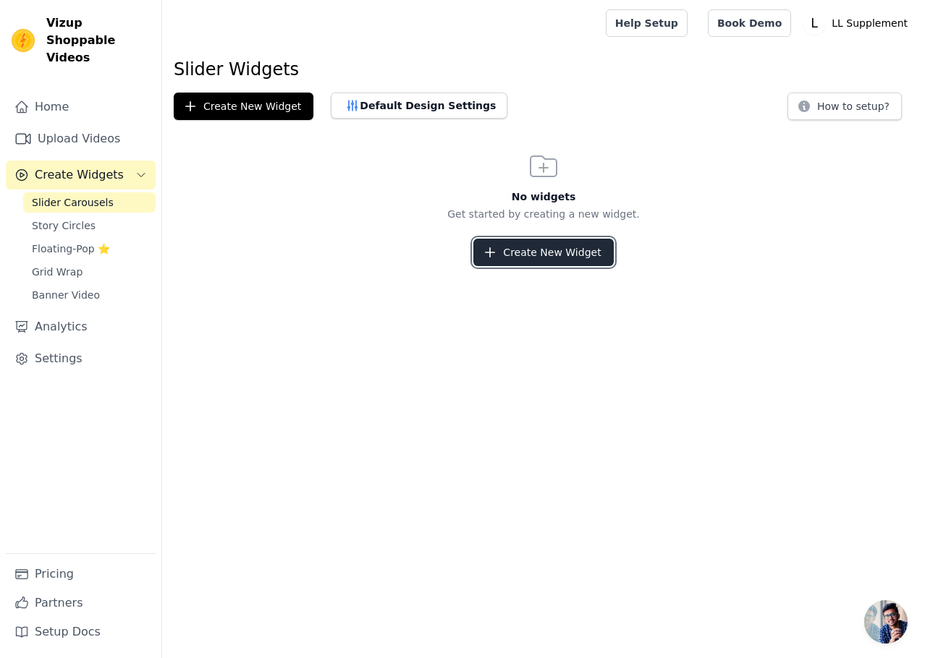
click at [568, 247] on button "Create New Widget" at bounding box center [543, 252] width 140 height 27
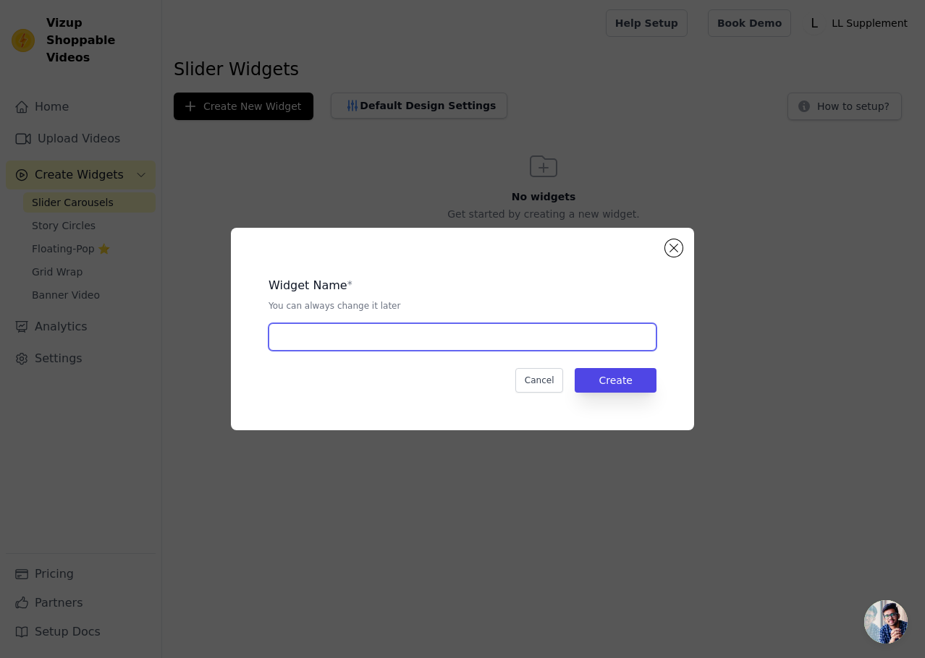
click at [404, 334] on input "text" at bounding box center [462, 336] width 388 height 27
type input "Eggsilk"
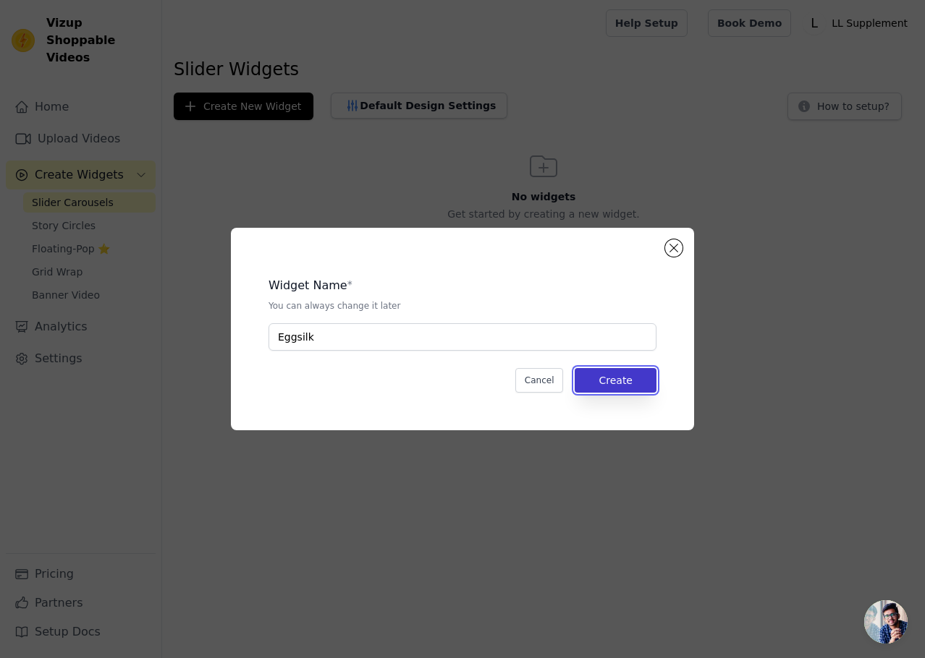
click at [602, 378] on button "Create" at bounding box center [615, 380] width 82 height 25
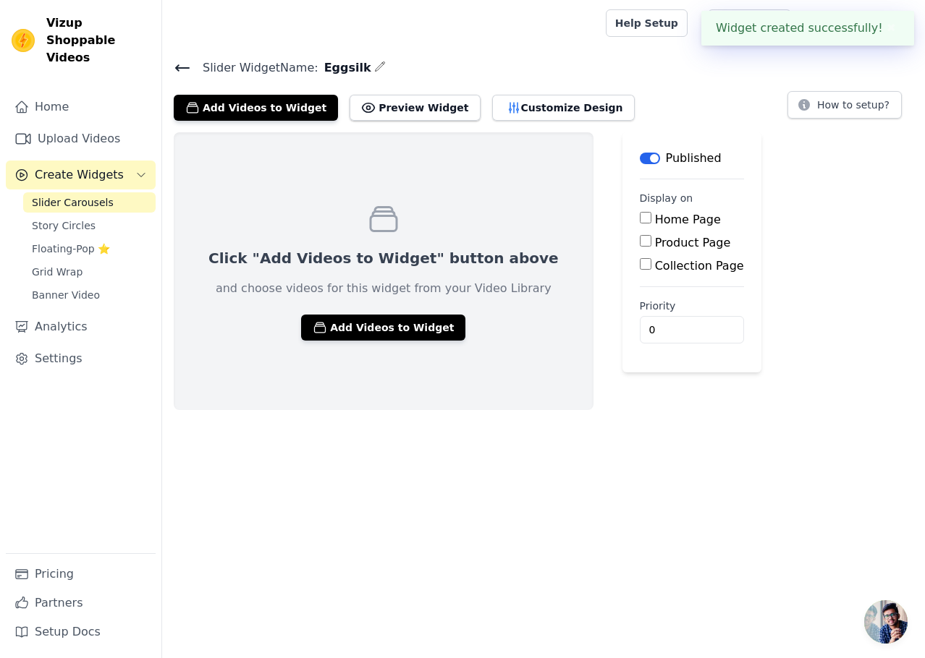
click at [640, 216] on input "Home Page" at bounding box center [646, 218] width 12 height 12
checkbox input "true"
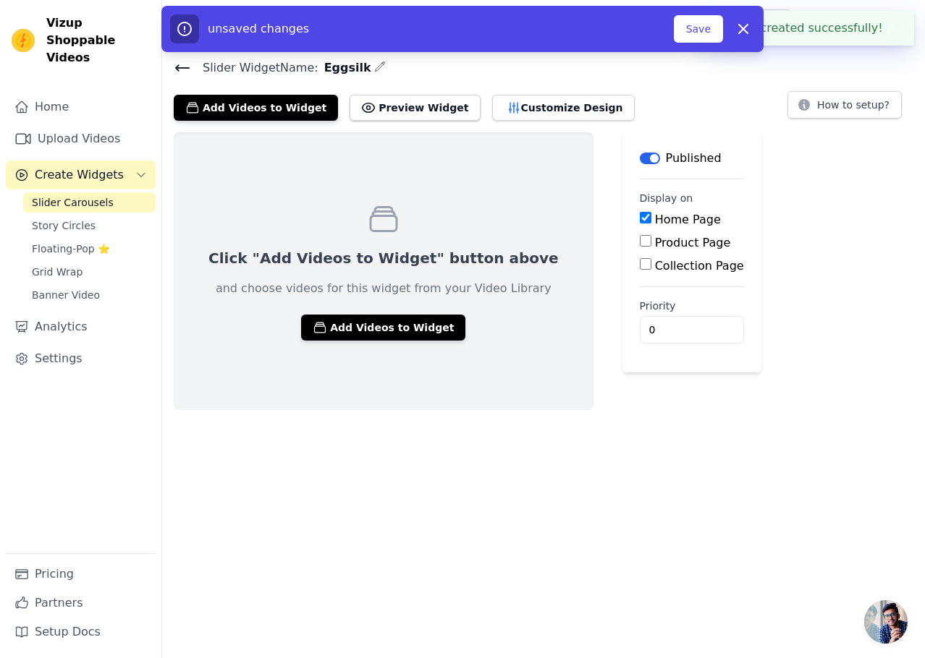
click at [640, 242] on input "Product Page" at bounding box center [646, 241] width 12 height 12
checkbox input "true"
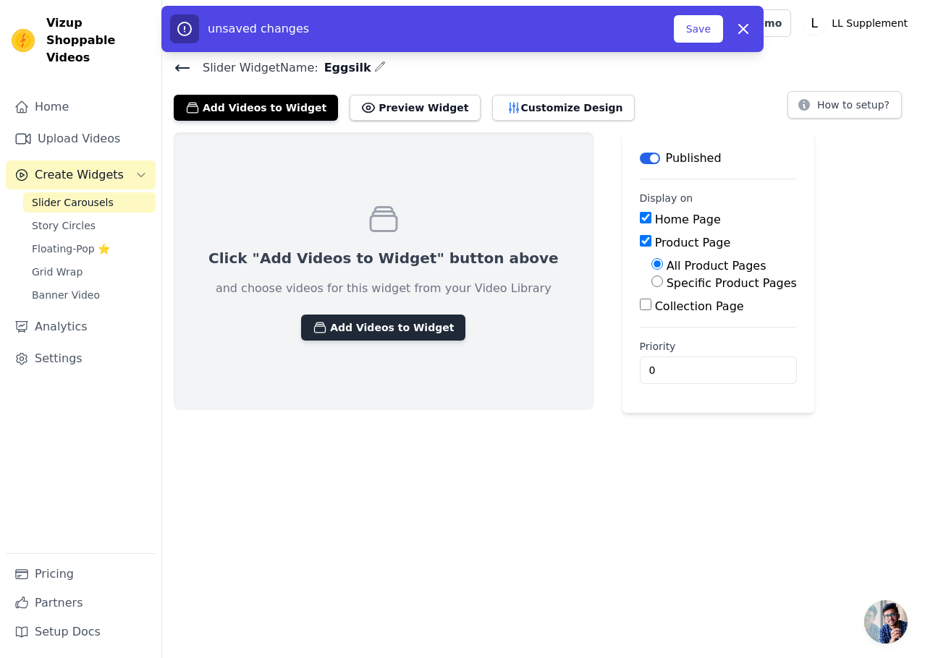
click at [389, 318] on button "Add Videos to Widget" at bounding box center [383, 328] width 164 height 26
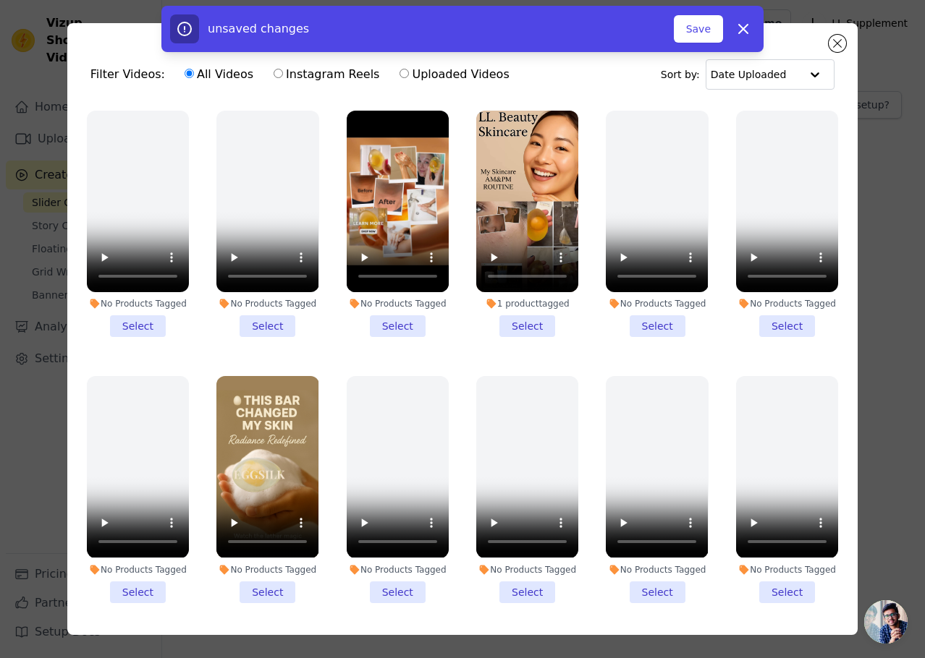
click at [391, 320] on li "No Products Tagged Select" at bounding box center [398, 224] width 102 height 226
click at [0, 0] on input "No Products Tagged Select" at bounding box center [0, 0] width 0 height 0
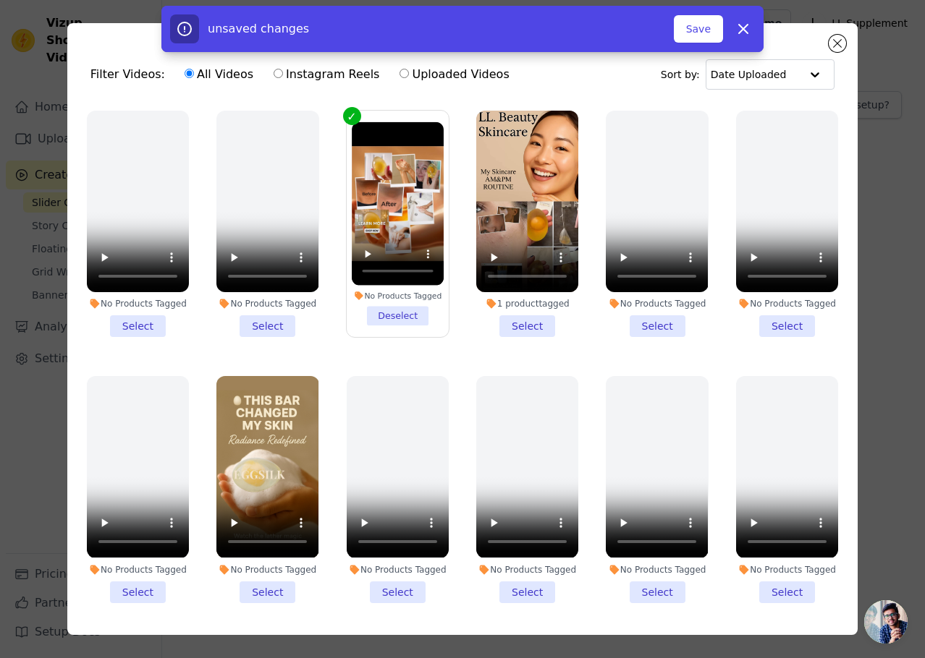
click at [504, 318] on li "1 product tagged Select" at bounding box center [527, 224] width 102 height 226
click at [0, 0] on input "1 product tagged Select" at bounding box center [0, 0] width 0 height 0
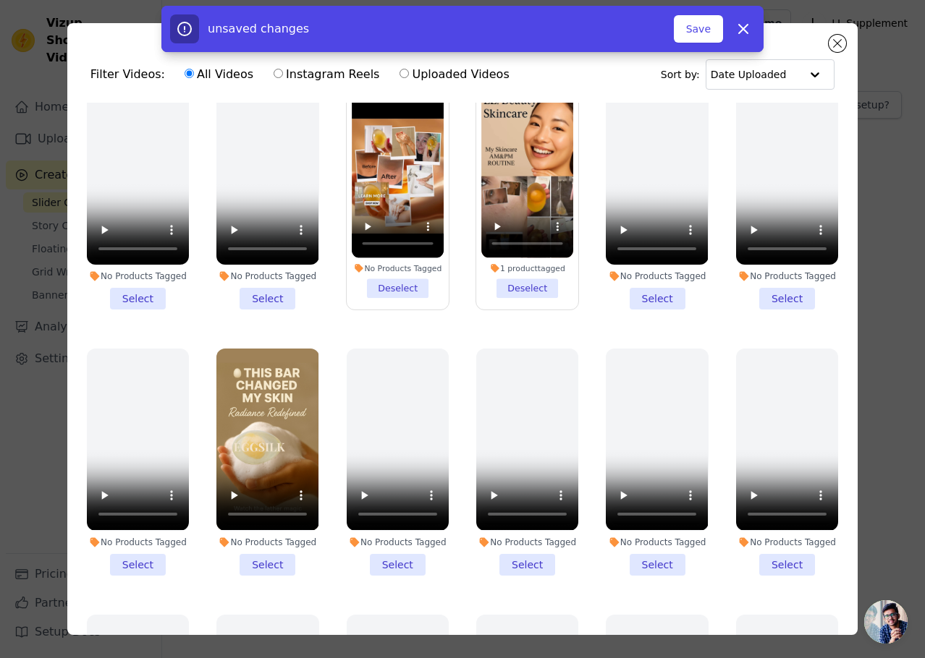
scroll to position [72, 0]
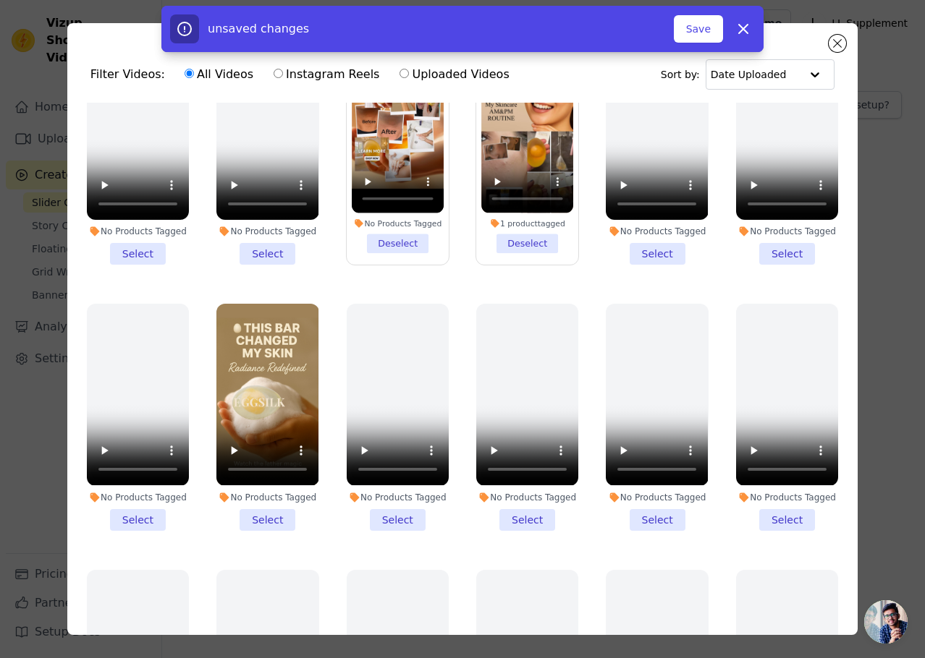
click at [266, 504] on li "No Products Tagged Select" at bounding box center [267, 417] width 102 height 226
click at [0, 0] on input "No Products Tagged Select" at bounding box center [0, 0] width 0 height 0
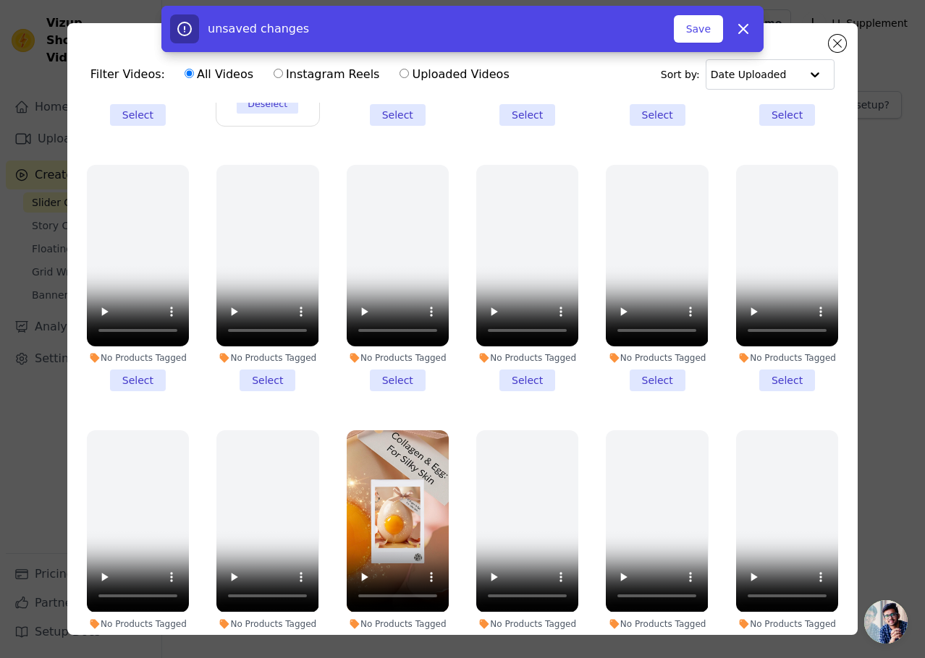
scroll to position [506, 0]
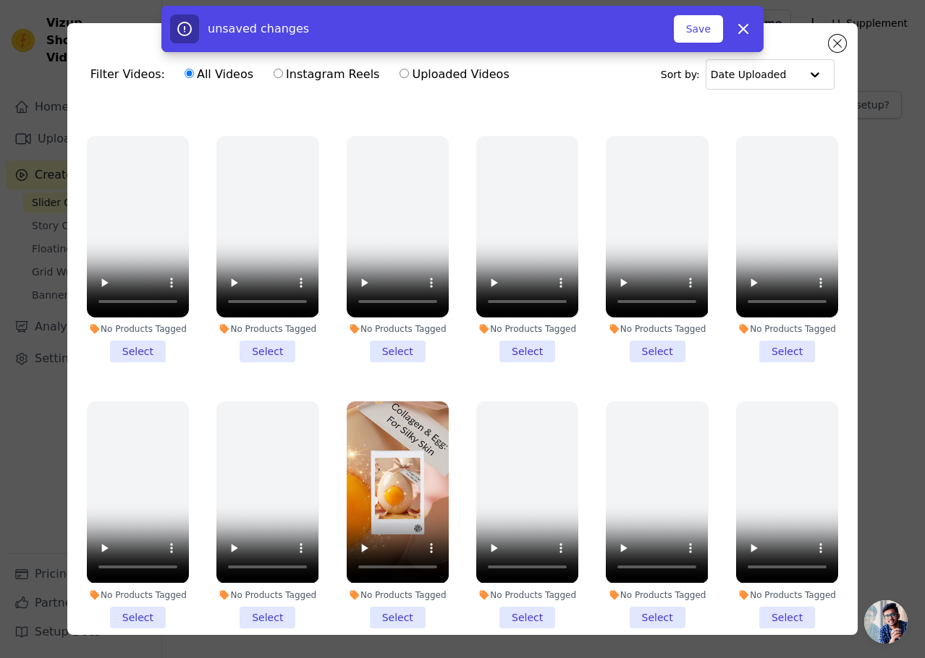
click at [384, 596] on li "No Products Tagged Select" at bounding box center [398, 515] width 102 height 226
click at [0, 0] on input "No Products Tagged Select" at bounding box center [0, 0] width 0 height 0
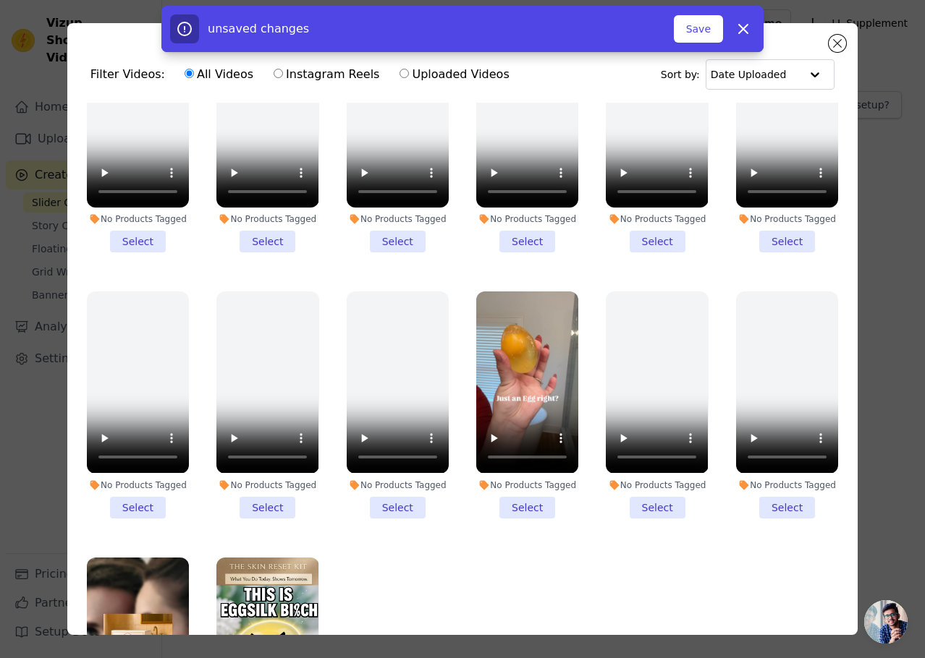
scroll to position [1158, 0]
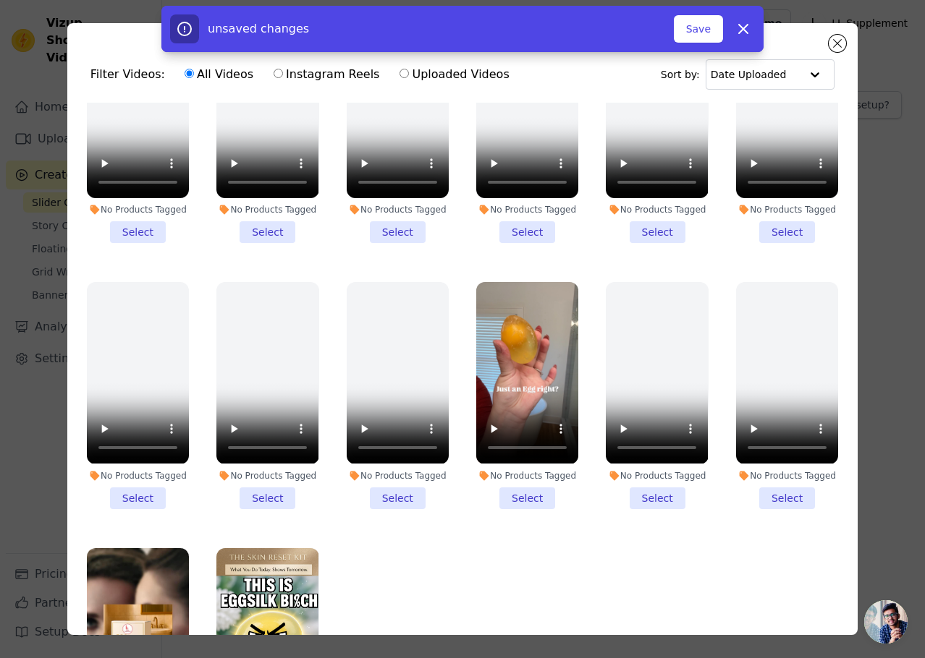
click at [524, 462] on li "No Products Tagged Select" at bounding box center [527, 395] width 102 height 226
click at [0, 0] on input "No Products Tagged Select" at bounding box center [0, 0] width 0 height 0
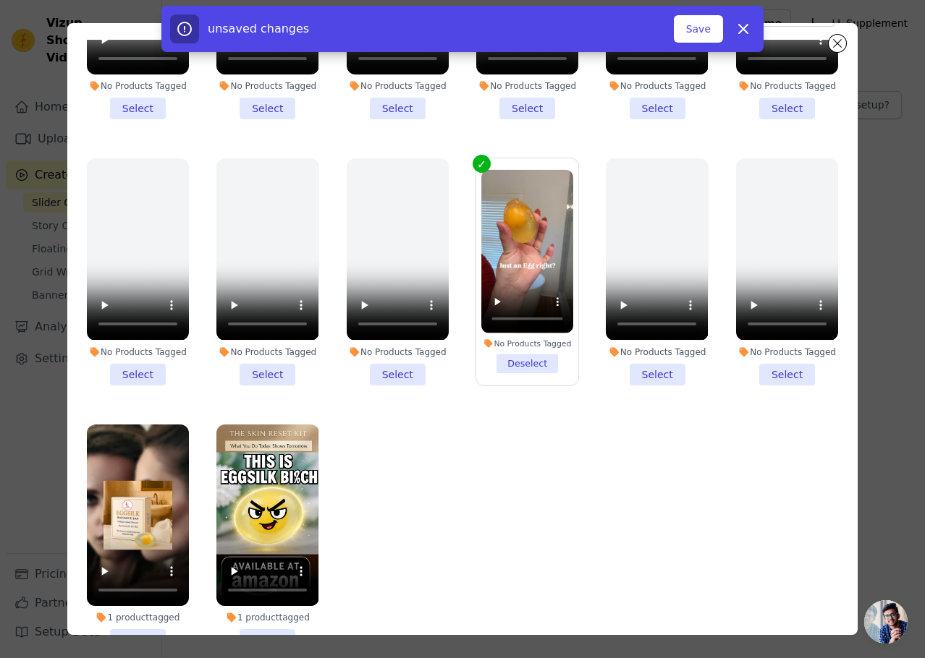
scroll to position [126, 0]
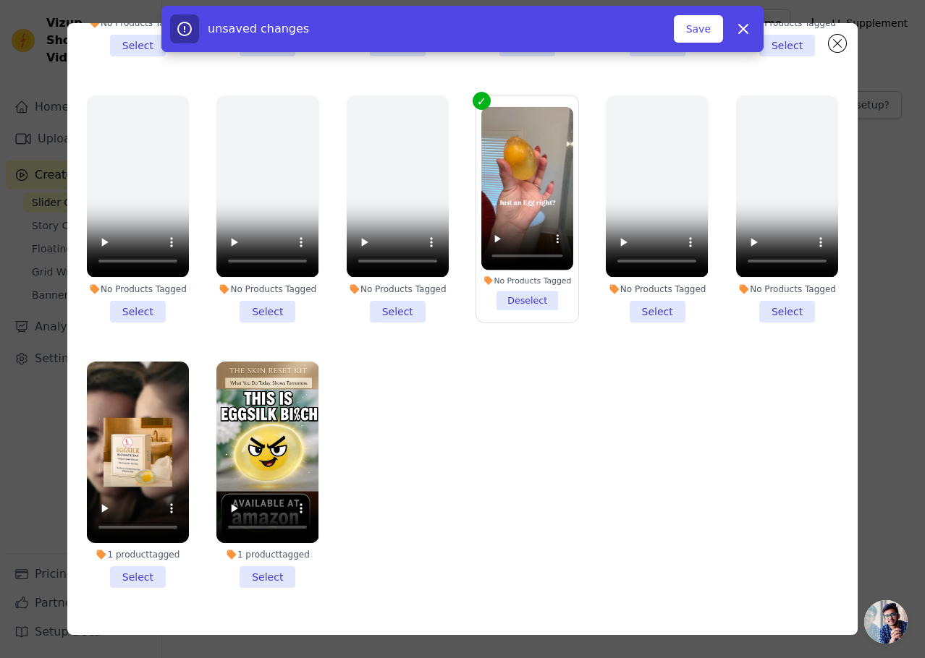
click at [129, 540] on li "1 product tagged Select" at bounding box center [138, 475] width 102 height 226
click at [0, 0] on input "1 product tagged Select" at bounding box center [0, 0] width 0 height 0
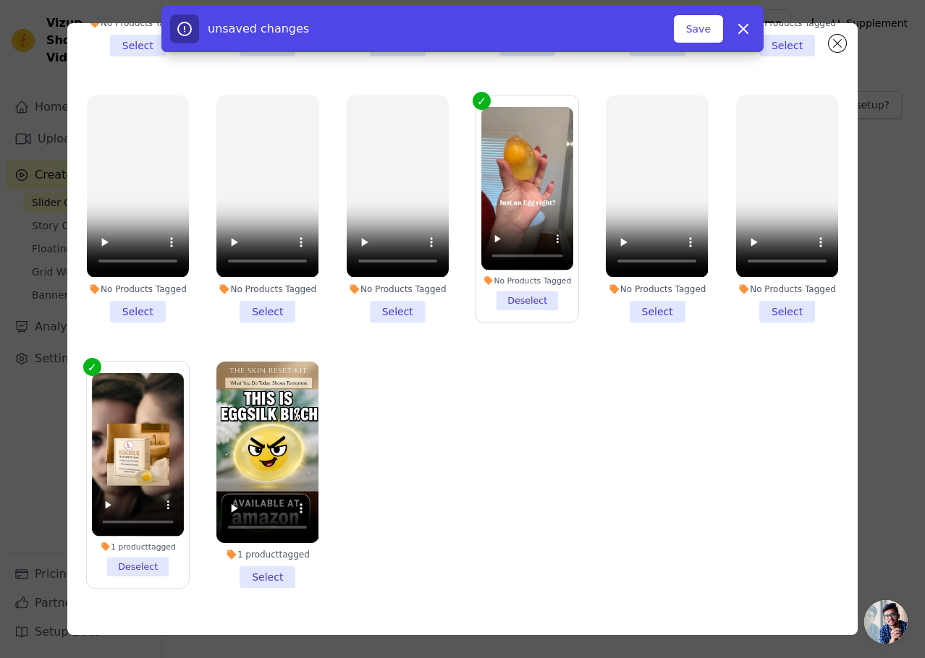
click at [265, 536] on li "1 product tagged Select" at bounding box center [267, 475] width 102 height 226
click at [0, 0] on input "1 product tagged Select" at bounding box center [0, 0] width 0 height 0
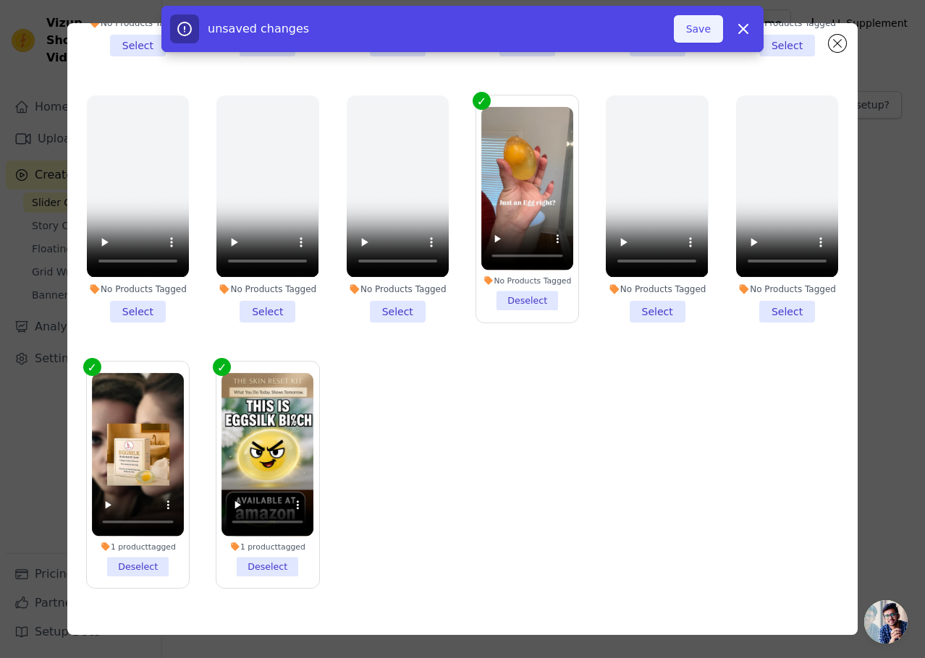
click at [697, 34] on button "Save" at bounding box center [698, 28] width 49 height 27
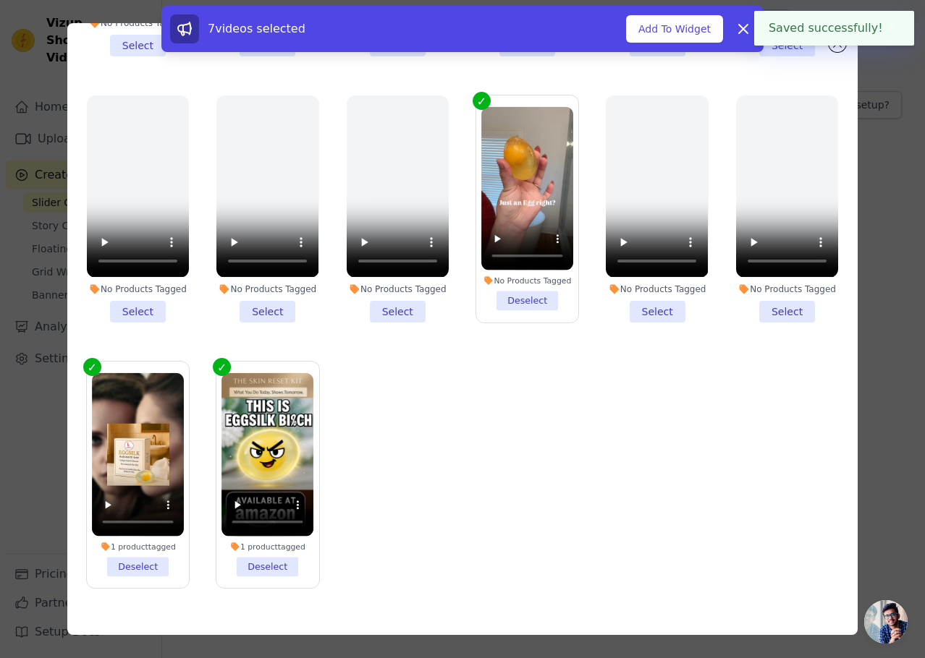
click at [840, 48] on div "7 videos selected Add To Widget Dismiss" at bounding box center [462, 32] width 925 height 52
click at [690, 32] on button "Add To Widget" at bounding box center [674, 28] width 97 height 27
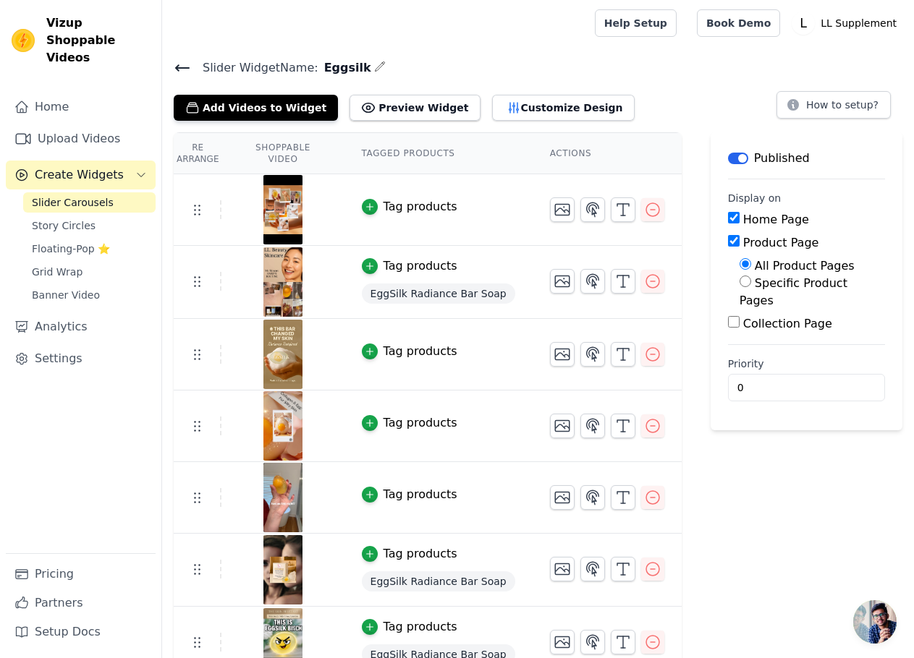
click at [368, 203] on button "Tag products" at bounding box center [409, 206] width 95 height 17
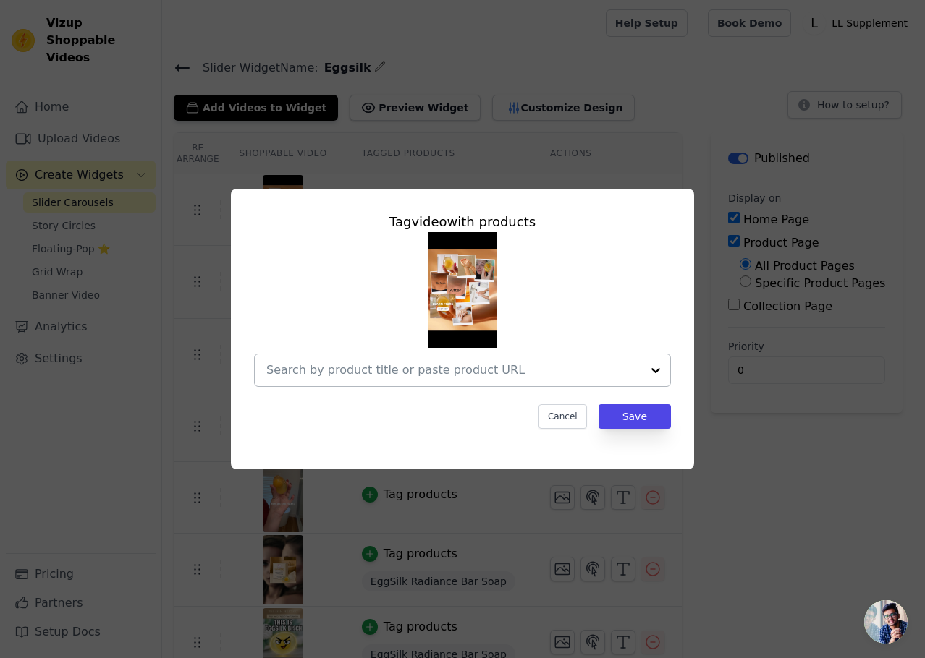
click at [461, 368] on input "text" at bounding box center [453, 370] width 375 height 17
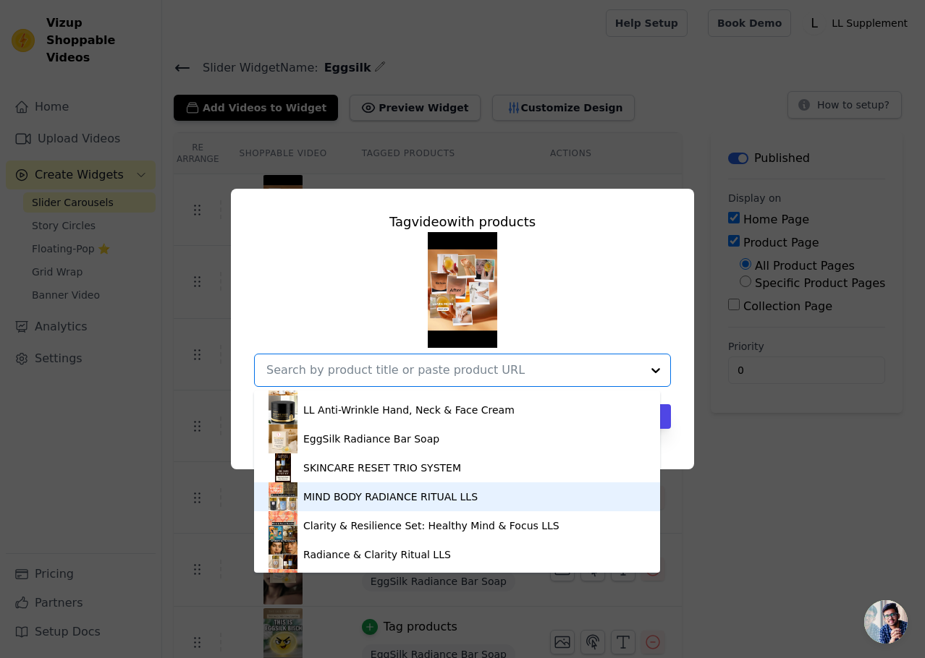
scroll to position [145, 0]
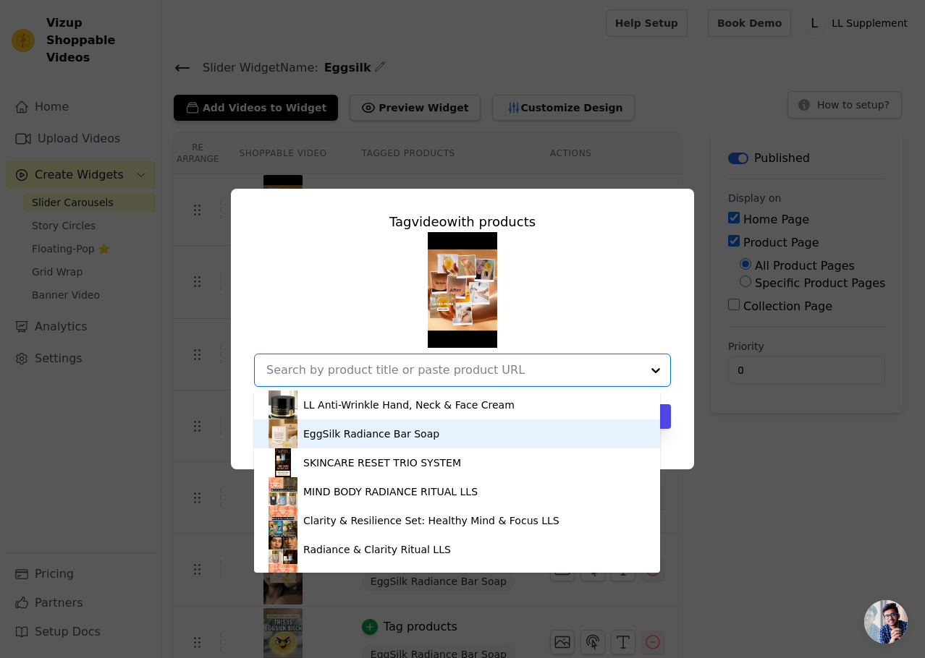
click at [386, 437] on div "EggSilk Radiance Bar Soap" at bounding box center [371, 434] width 136 height 14
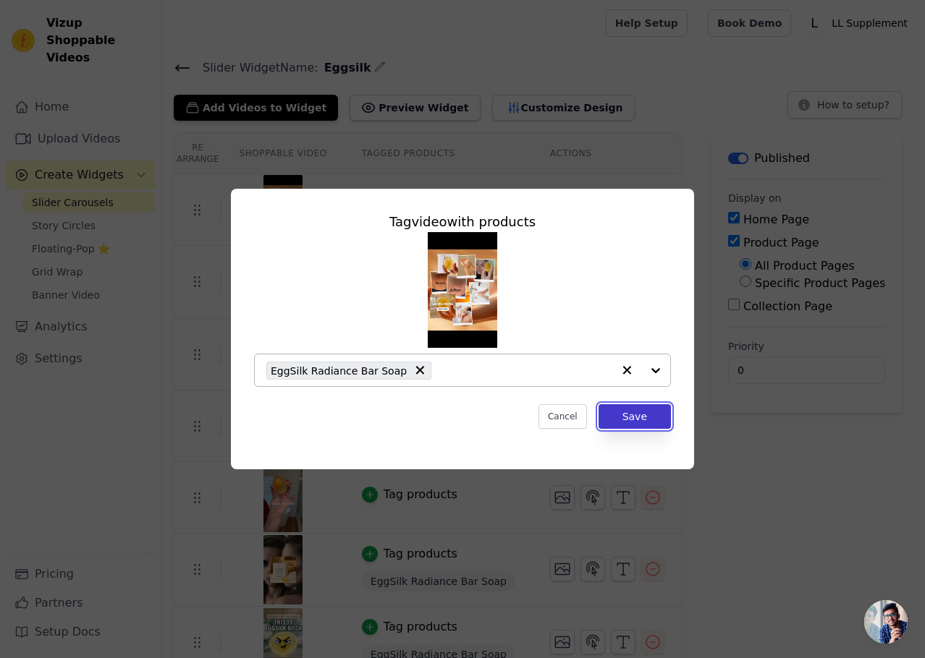
click at [643, 420] on button "Save" at bounding box center [634, 416] width 72 height 25
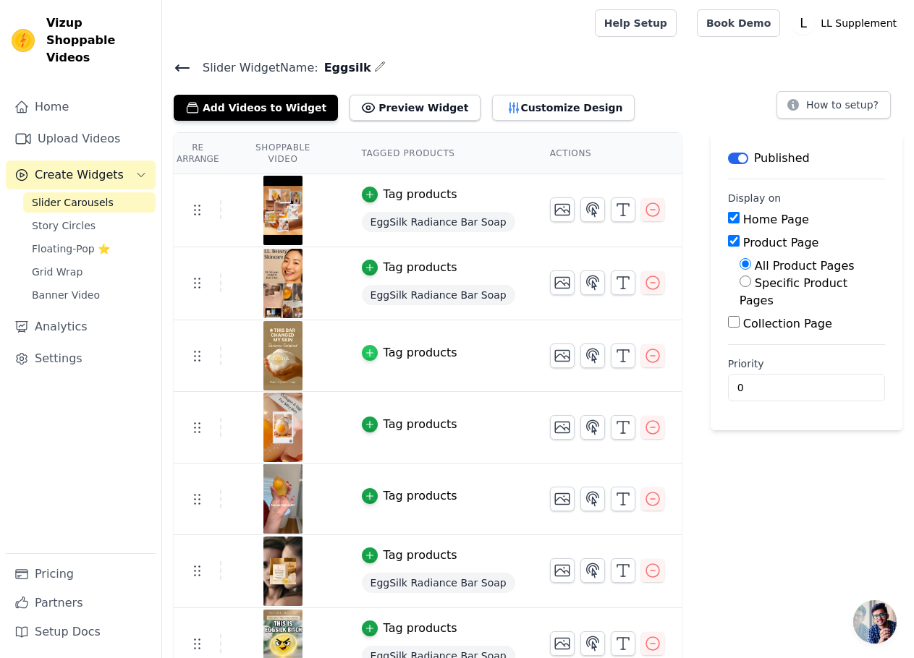
click at [366, 352] on div "button" at bounding box center [370, 353] width 16 height 16
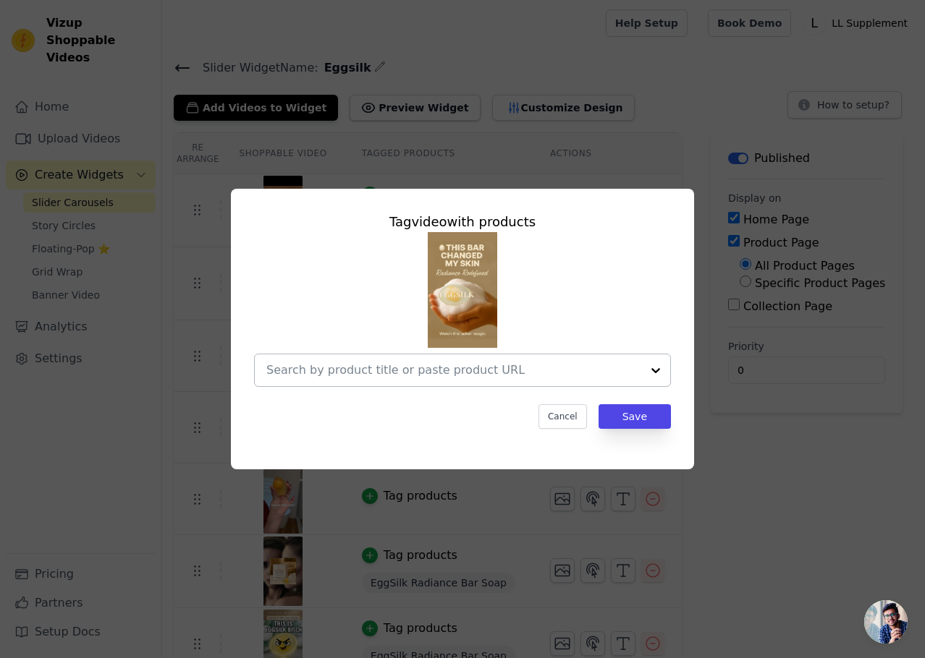
click at [472, 364] on input "text" at bounding box center [453, 370] width 375 height 17
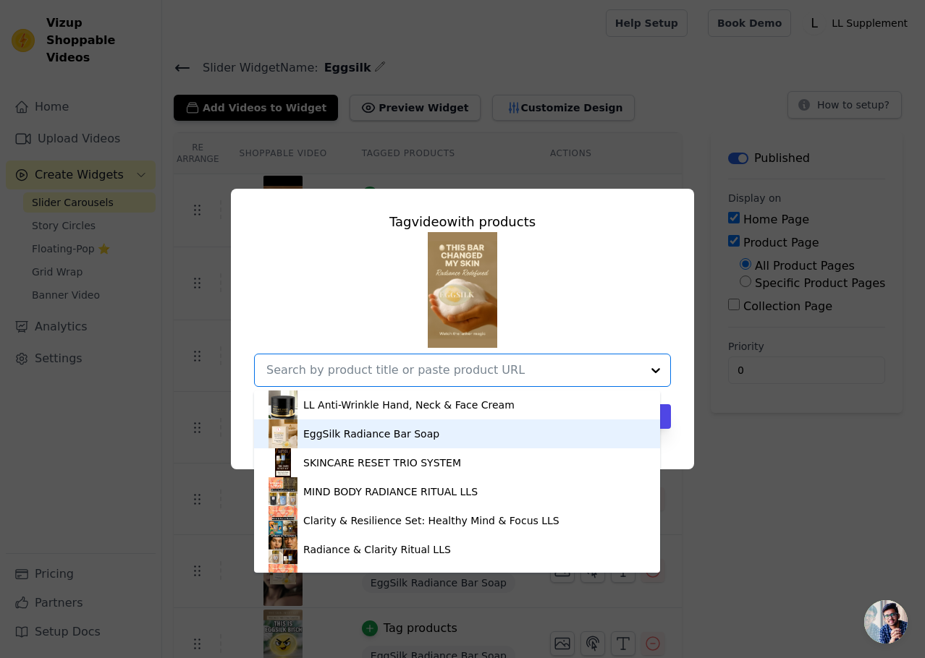
click at [414, 443] on div "EggSilk Radiance Bar Soap" at bounding box center [456, 434] width 377 height 29
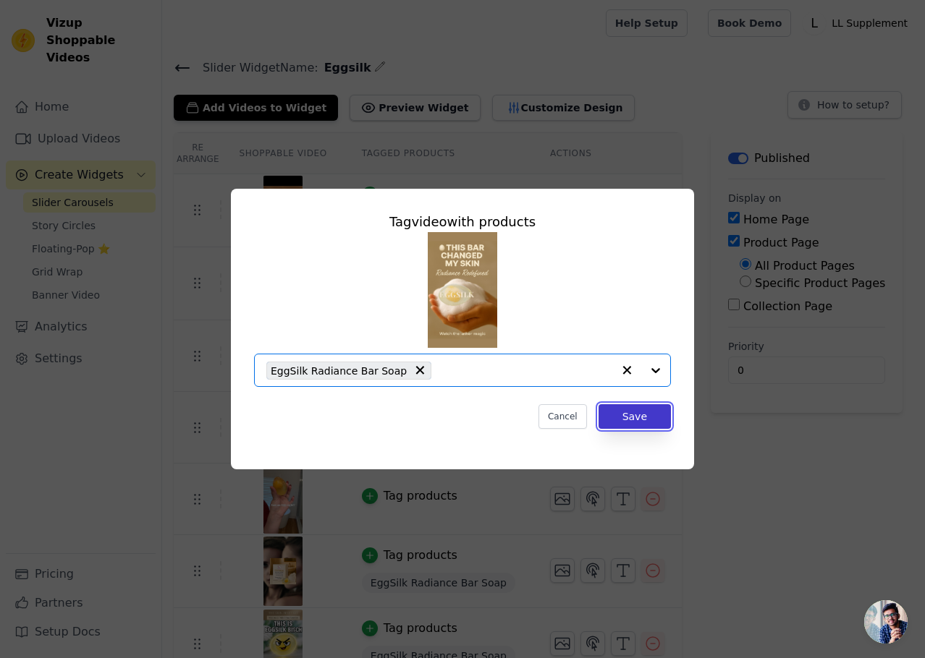
click at [640, 424] on button "Save" at bounding box center [634, 416] width 72 height 25
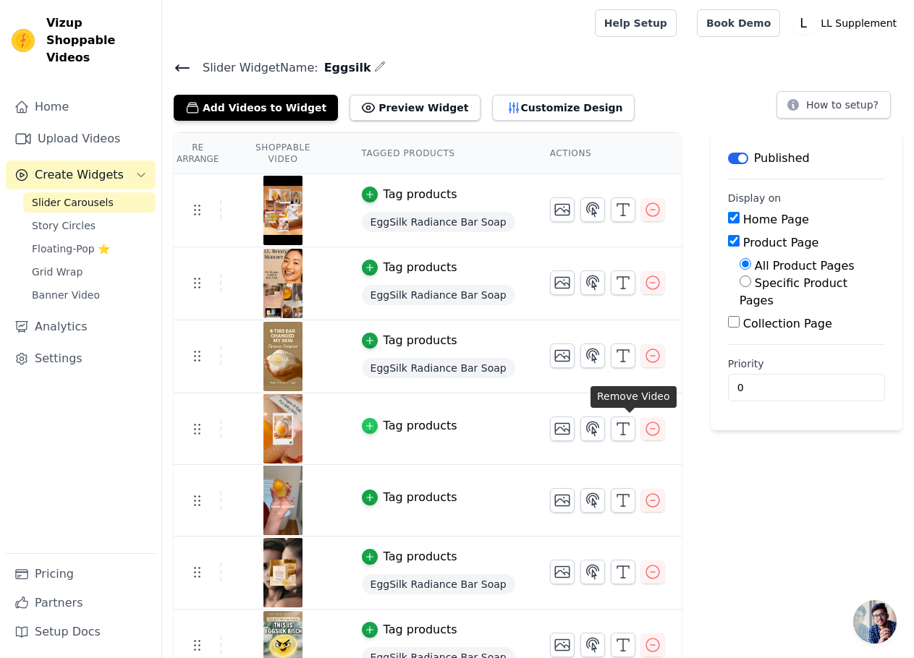
click at [365, 428] on icon "button" at bounding box center [370, 426] width 10 height 10
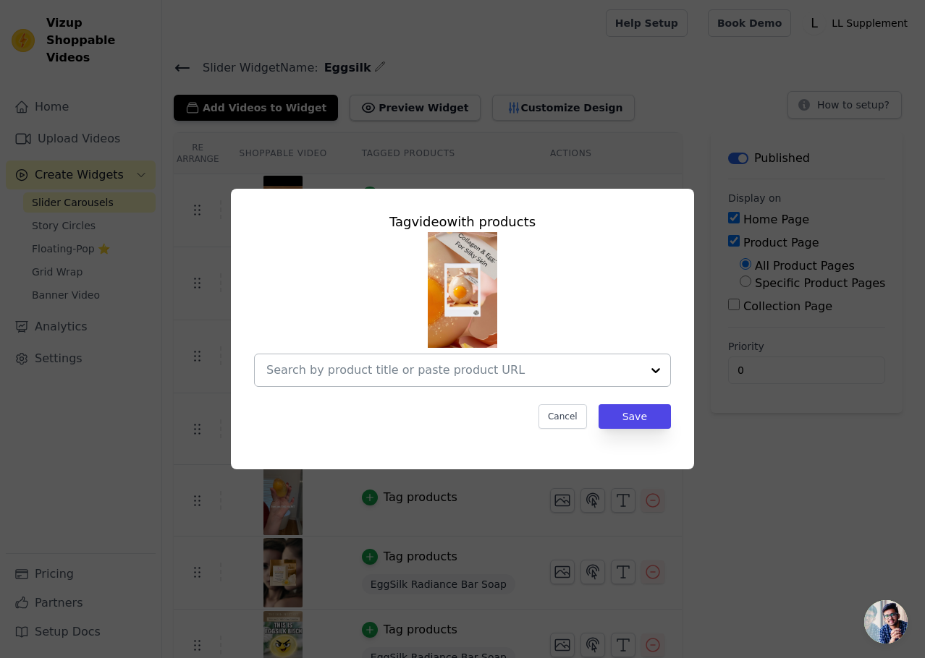
click at [493, 374] on input "text" at bounding box center [453, 370] width 375 height 17
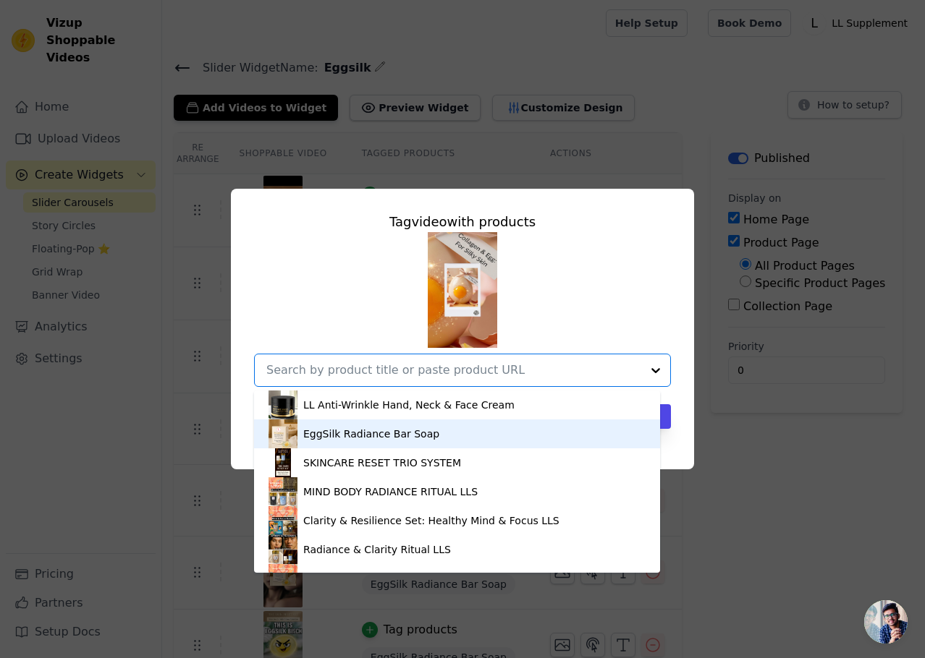
click at [388, 431] on div "EggSilk Radiance Bar Soap" at bounding box center [371, 434] width 136 height 14
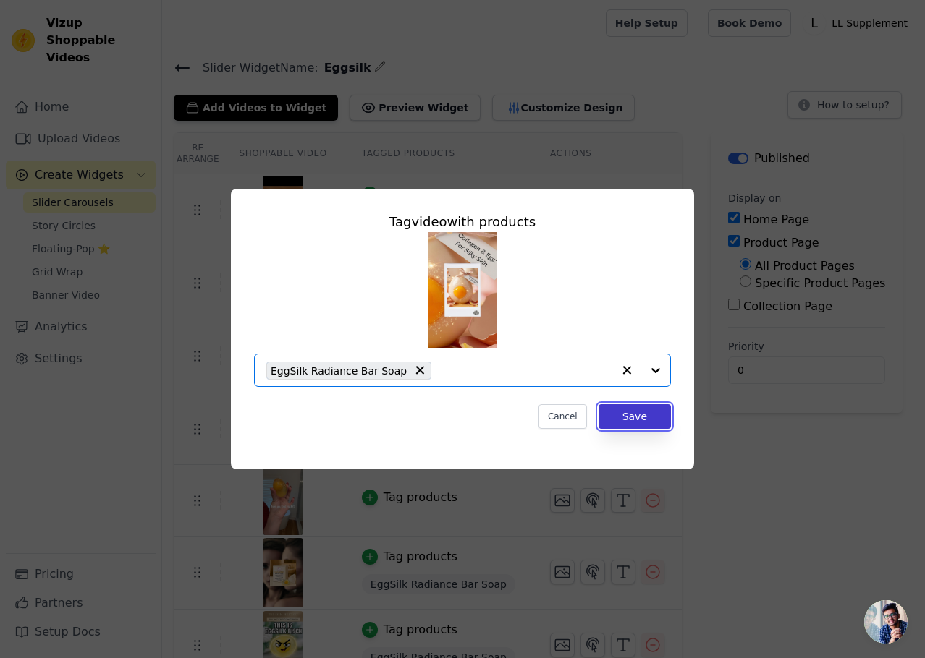
click at [619, 417] on button "Save" at bounding box center [634, 416] width 72 height 25
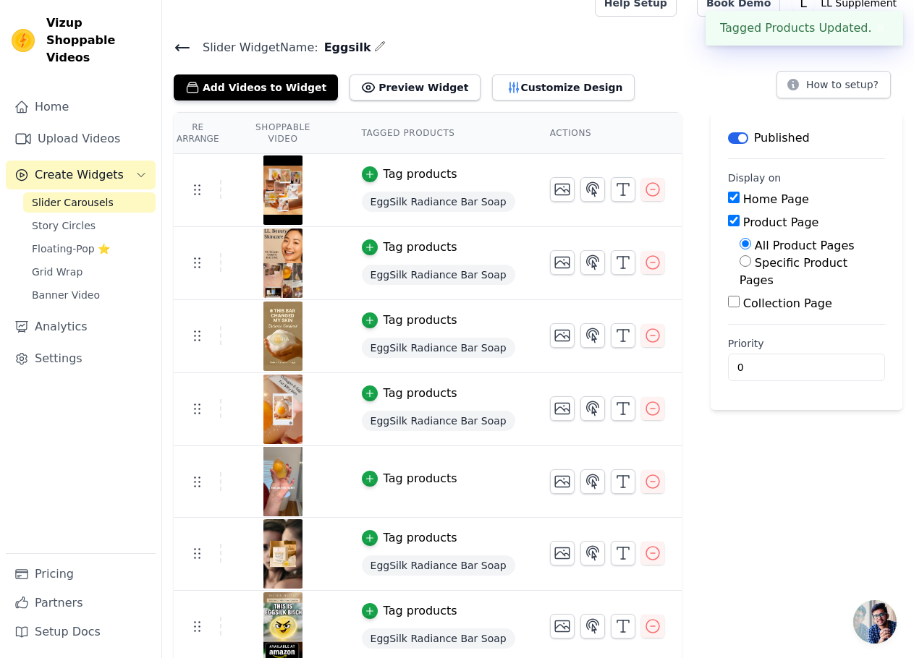
scroll to position [25, 0]
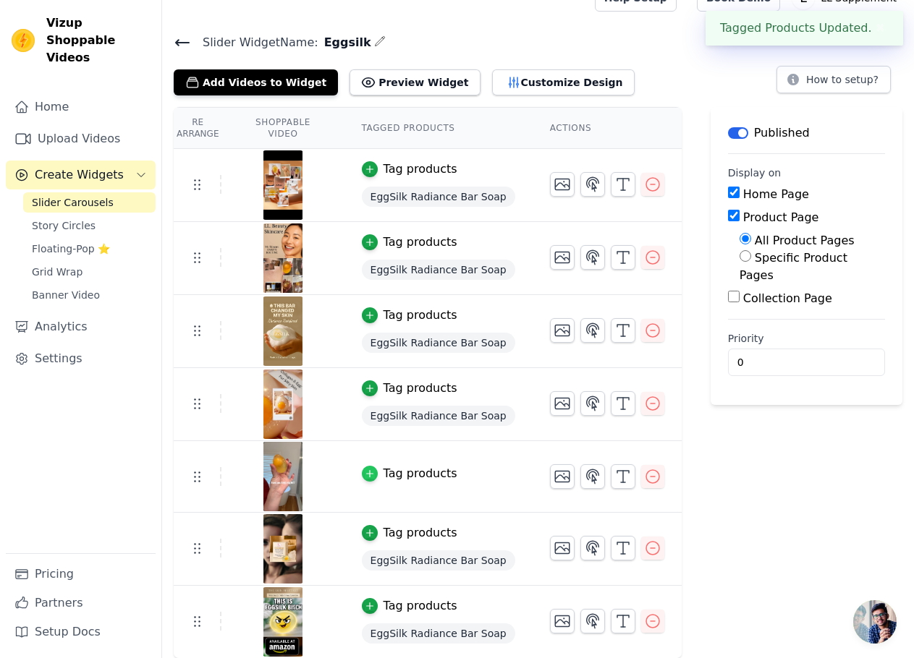
click at [362, 466] on div "button" at bounding box center [370, 474] width 16 height 16
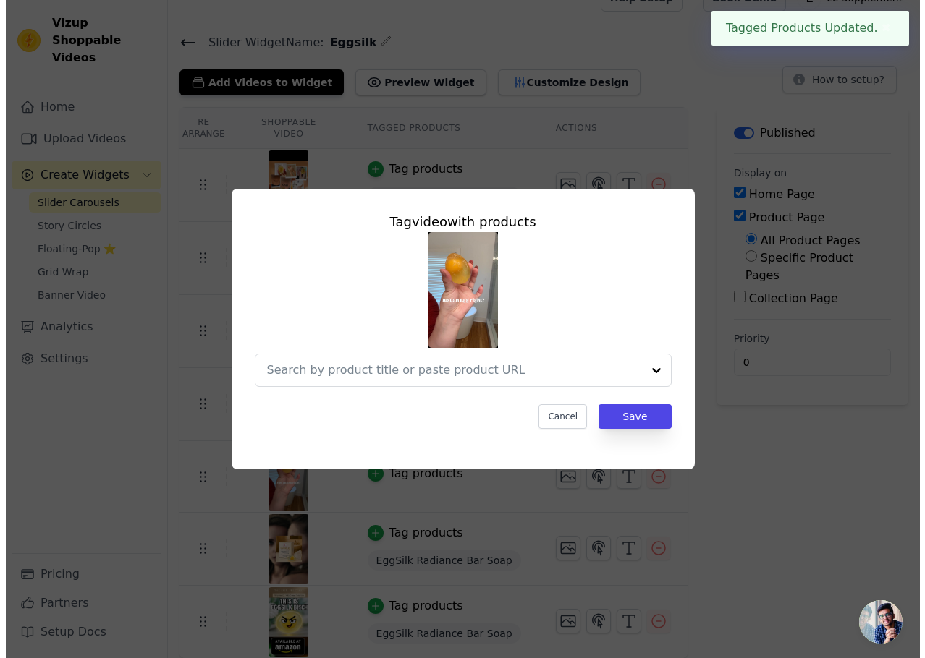
scroll to position [0, 0]
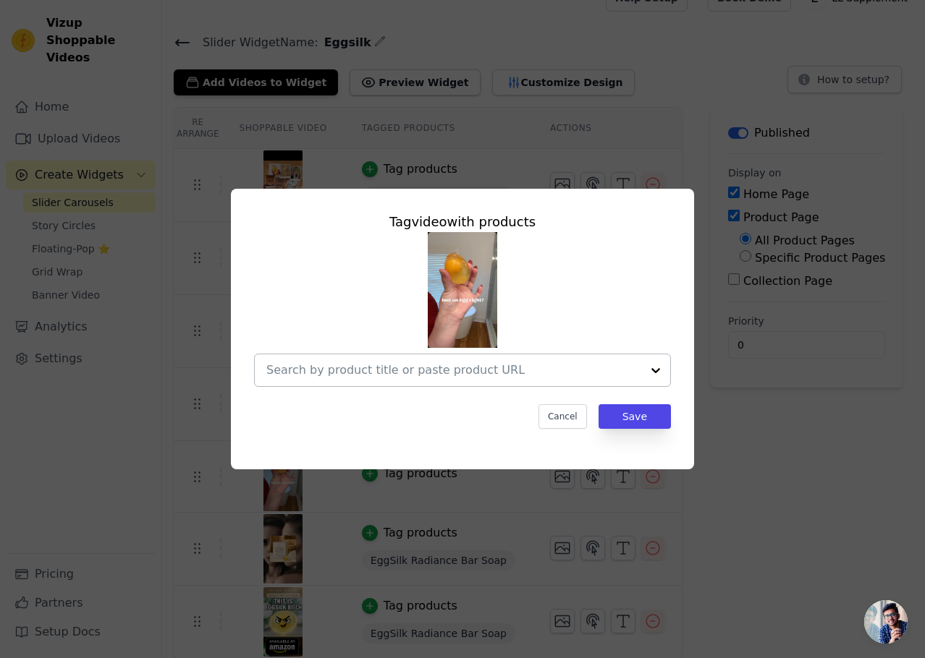
click at [535, 370] on input "text" at bounding box center [453, 370] width 375 height 17
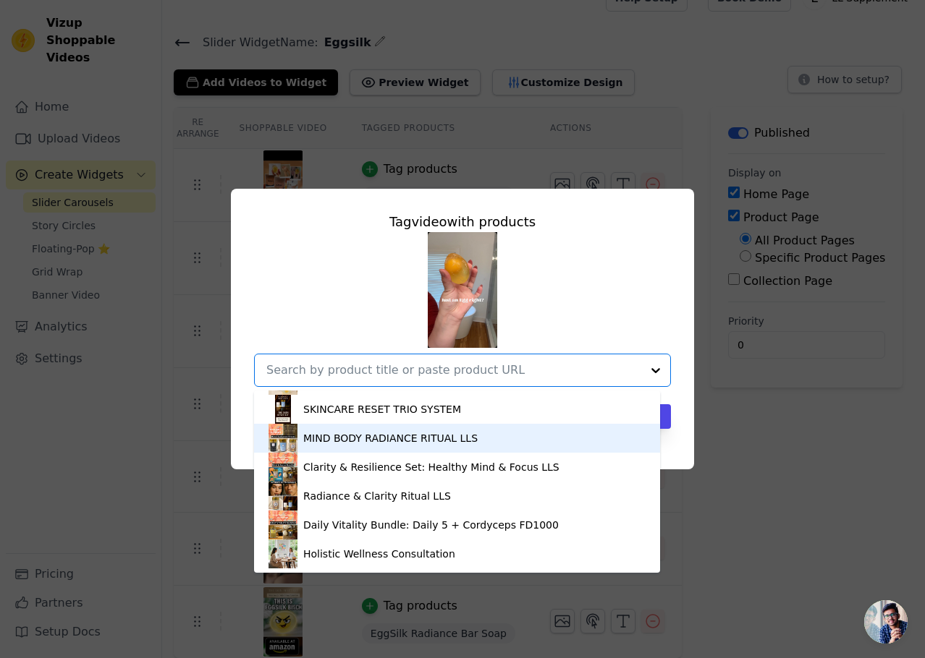
scroll to position [126, 0]
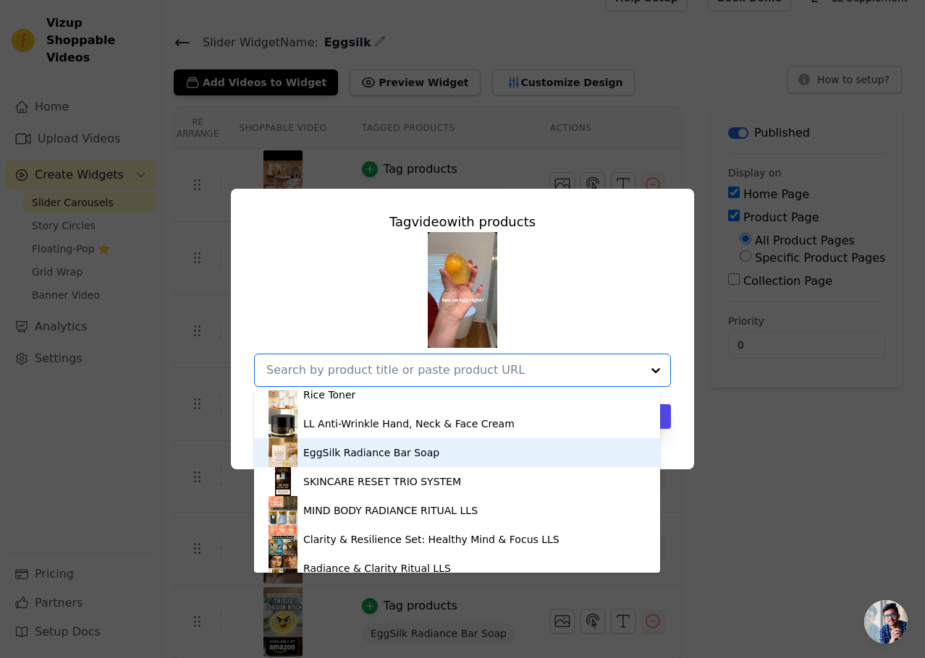
click at [396, 459] on div "EggSilk Radiance Bar Soap" at bounding box center [371, 453] width 136 height 14
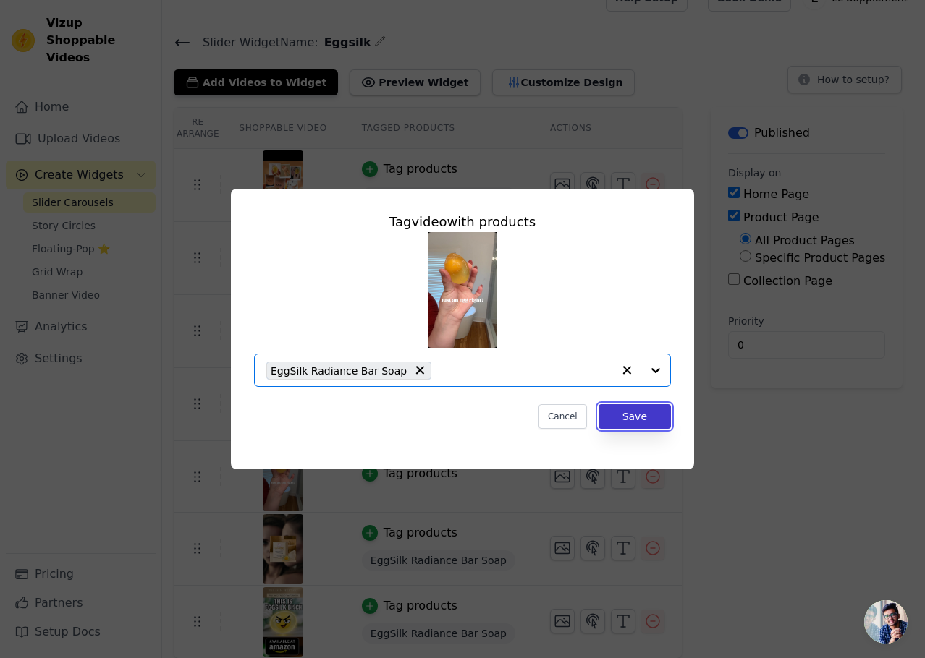
click at [623, 418] on button "Save" at bounding box center [634, 416] width 72 height 25
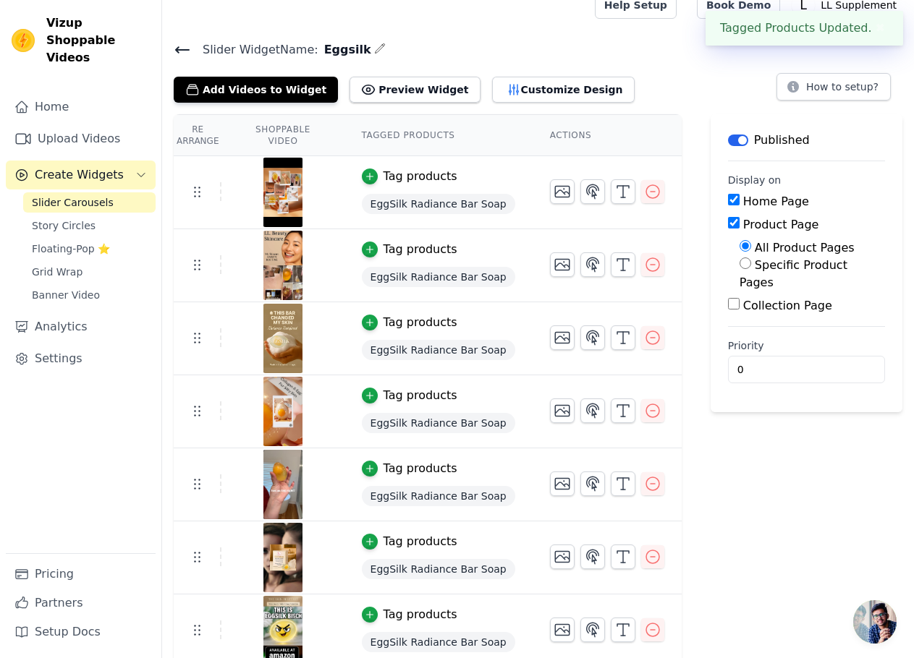
scroll to position [27, 0]
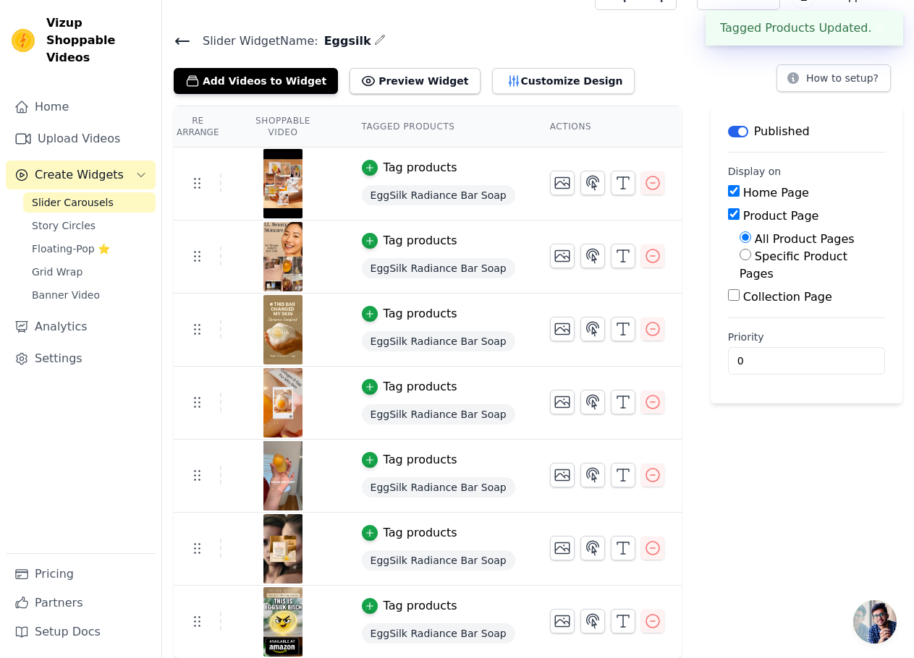
click at [875, 30] on button "✖" at bounding box center [880, 28] width 17 height 17
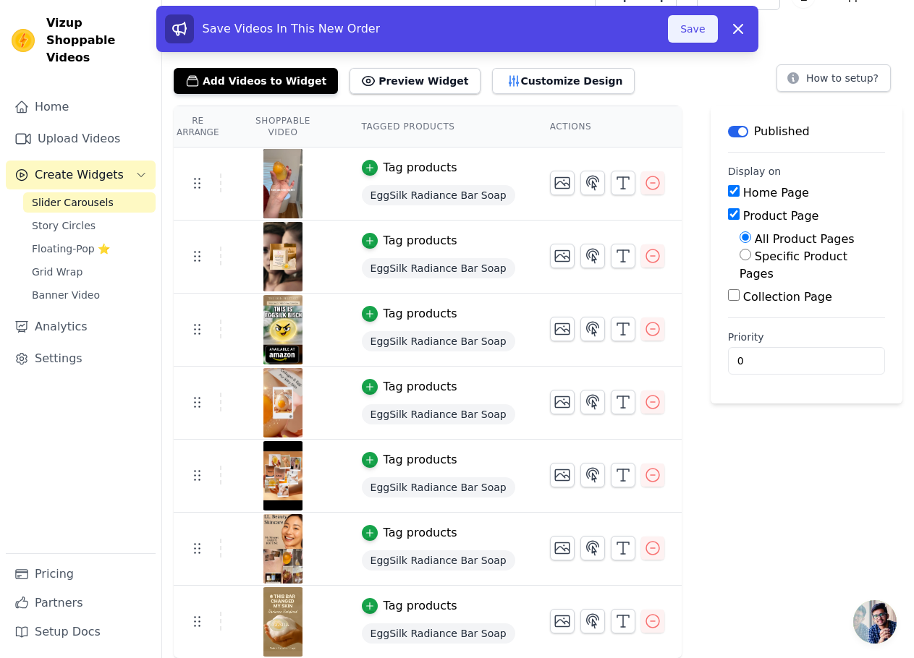
click at [689, 29] on button "Save" at bounding box center [692, 28] width 49 height 27
click at [736, 27] on icon at bounding box center [737, 28] width 17 height 17
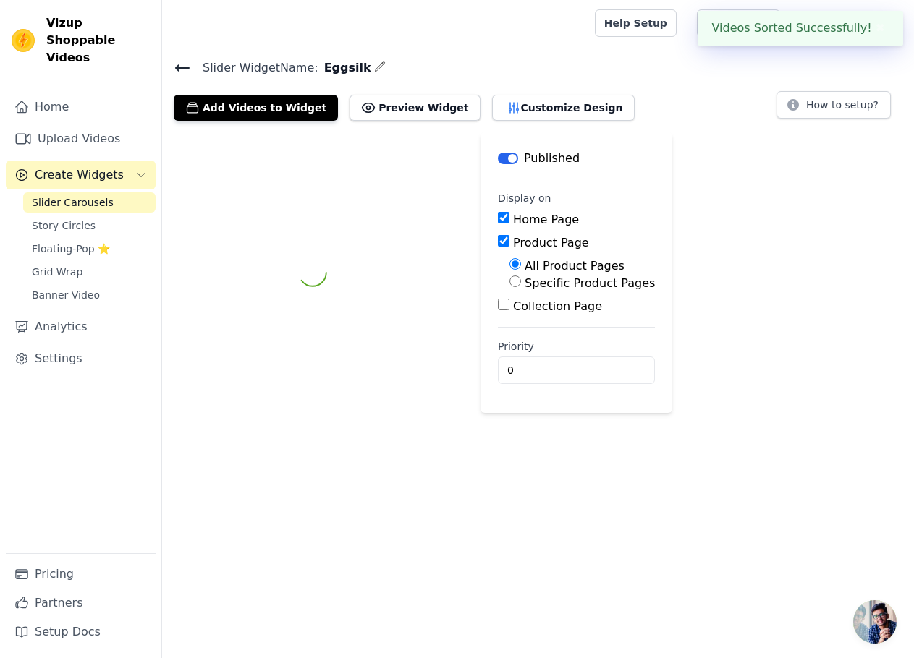
scroll to position [0, 0]
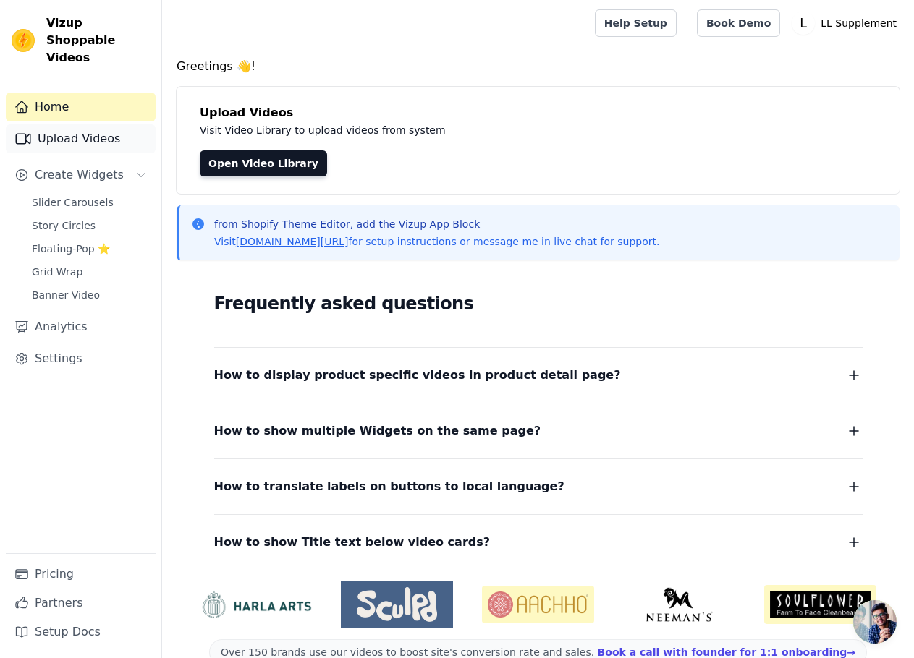
click at [64, 124] on link "Upload Videos" at bounding box center [81, 138] width 150 height 29
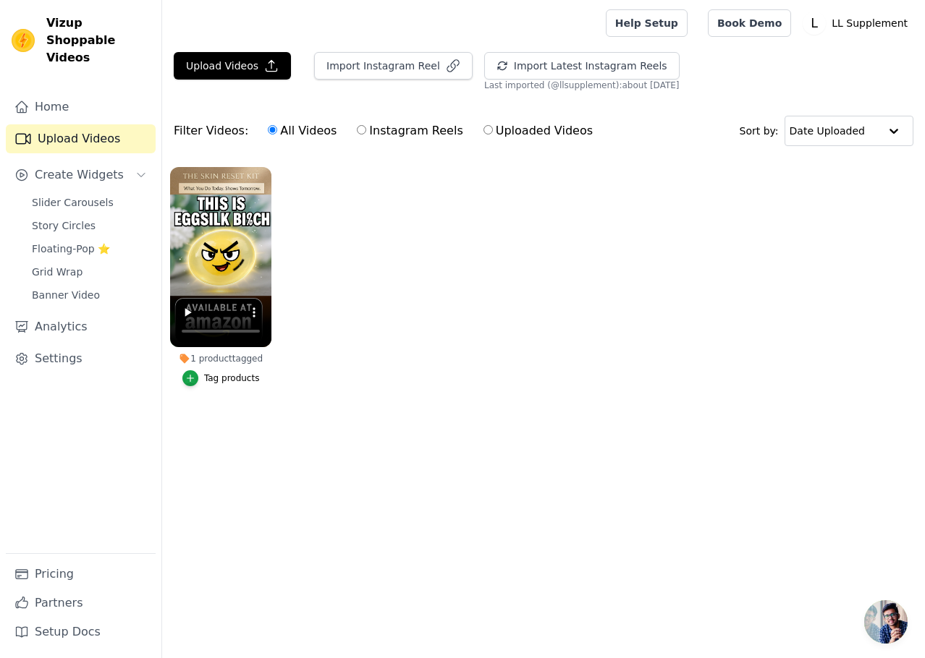
click at [370, 301] on ul "1 product tagged Tag products" at bounding box center [543, 291] width 763 height 264
click at [245, 276] on video at bounding box center [220, 257] width 101 height 180
click at [198, 375] on div "button" at bounding box center [190, 378] width 16 height 16
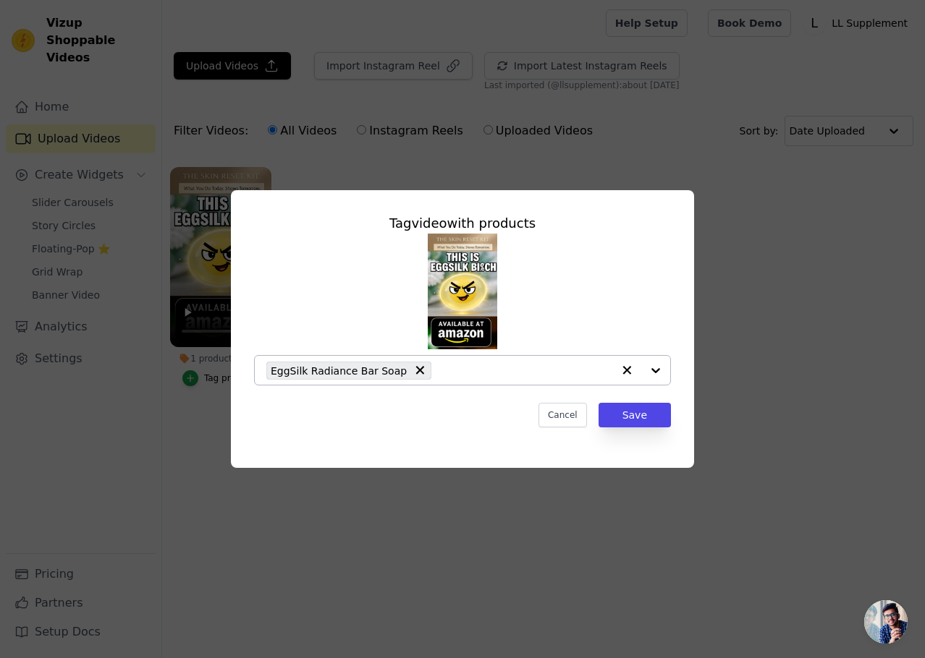
click at [564, 375] on input "1 product tagged Tag video with products EggSilk Radiance Bar Soap Cancel Save …" at bounding box center [525, 371] width 174 height 14
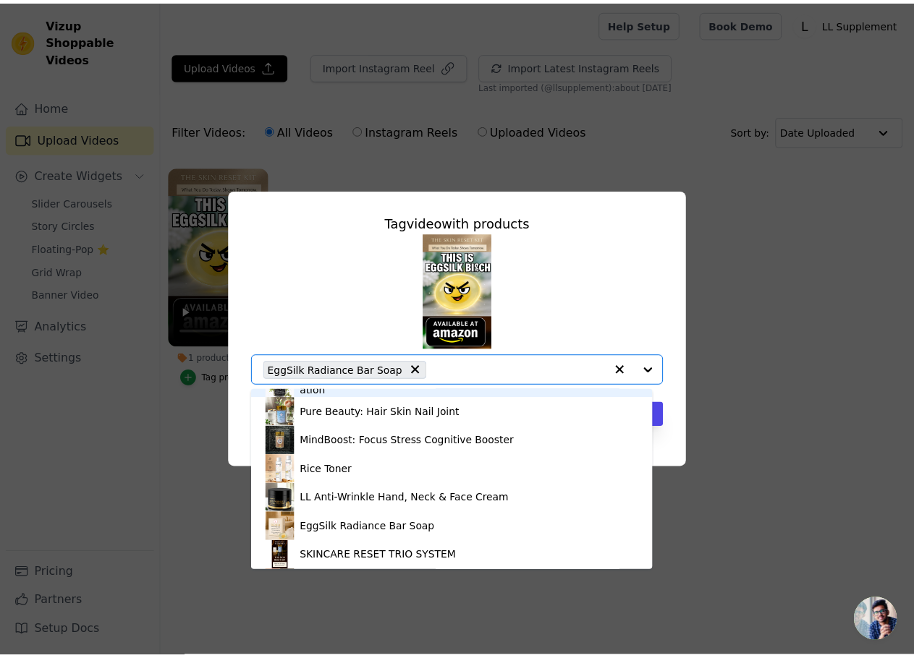
scroll to position [29, 0]
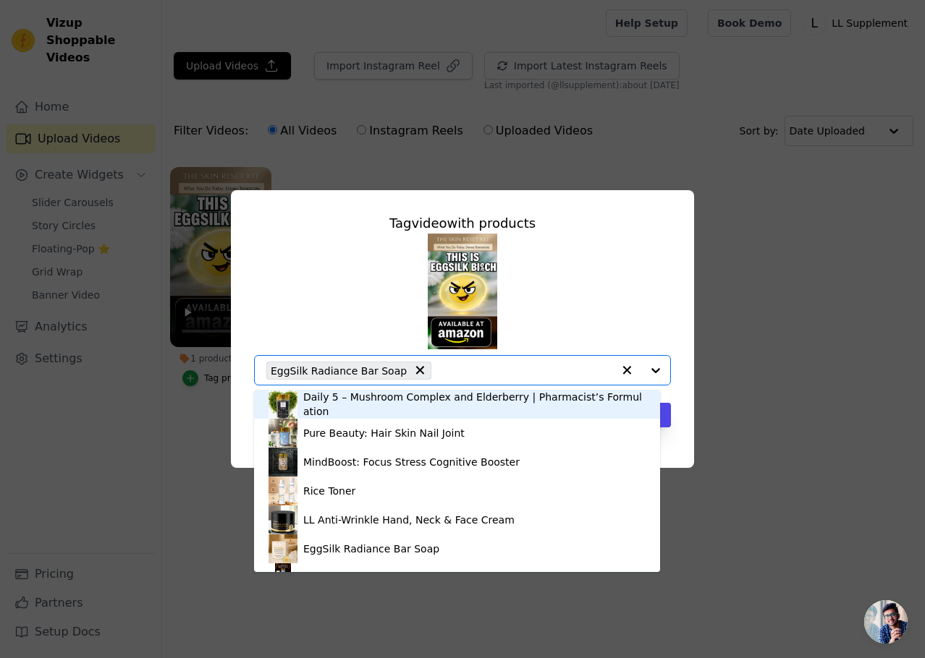
click at [615, 109] on div "Tag video with products Cordyceps FD1000 Powerful Immunity Booster Daily 5 – Mu…" at bounding box center [462, 329] width 925 height 658
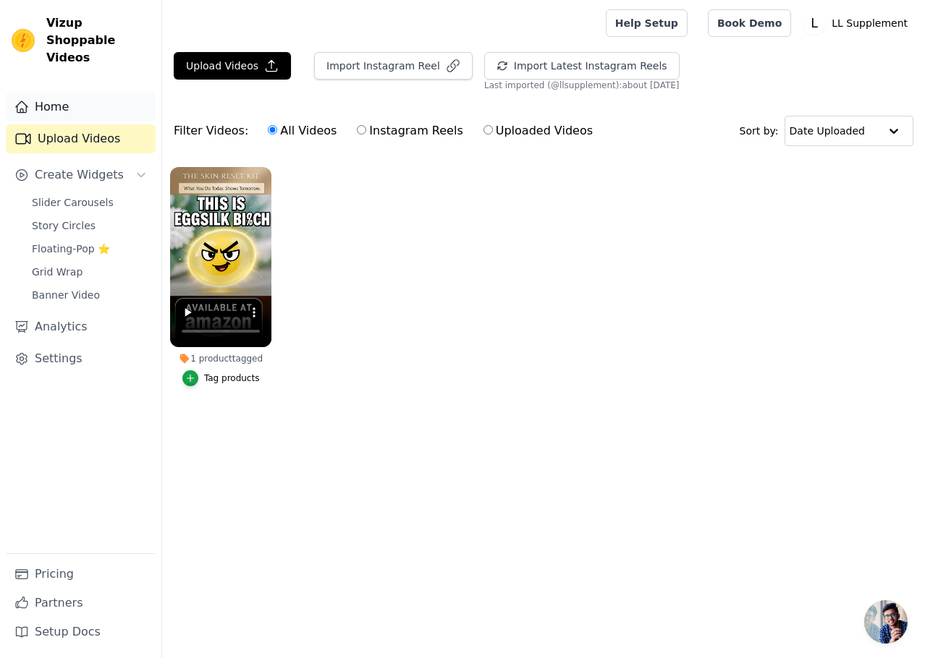
click at [61, 93] on link "Home" at bounding box center [81, 107] width 150 height 29
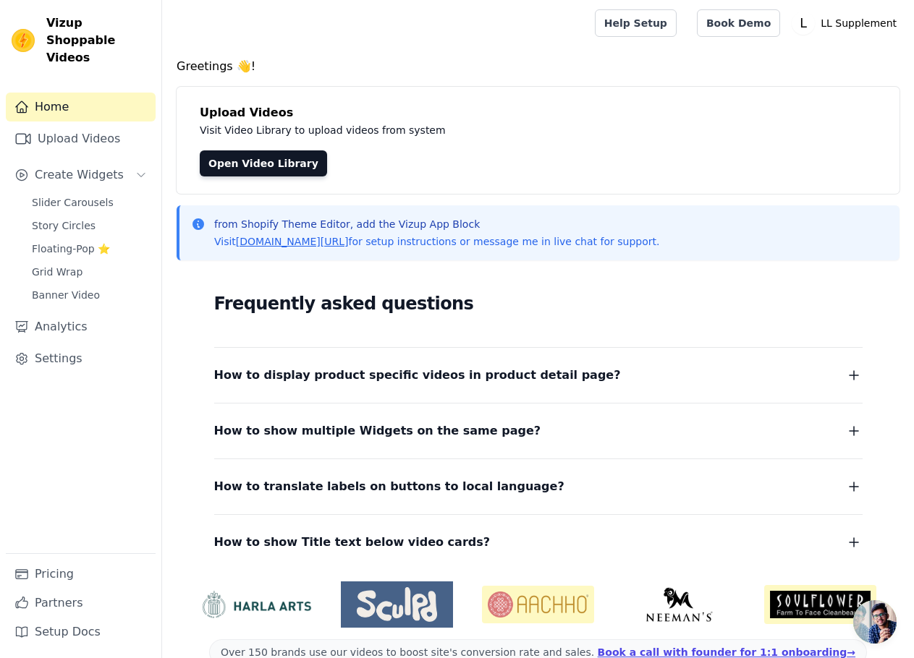
click at [412, 386] on dl "How to display product specific videos in product detail page? Create one widge…" at bounding box center [538, 449] width 648 height 205
click at [857, 381] on icon "button" at bounding box center [853, 375] width 17 height 17
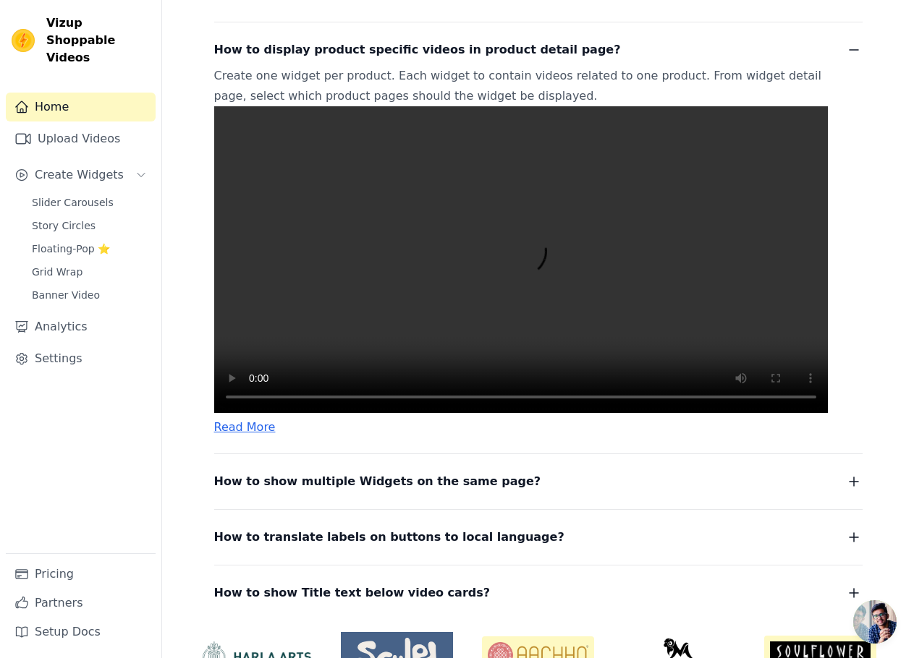
scroll to position [289, 0]
